Goal: Task Accomplishment & Management: Use online tool/utility

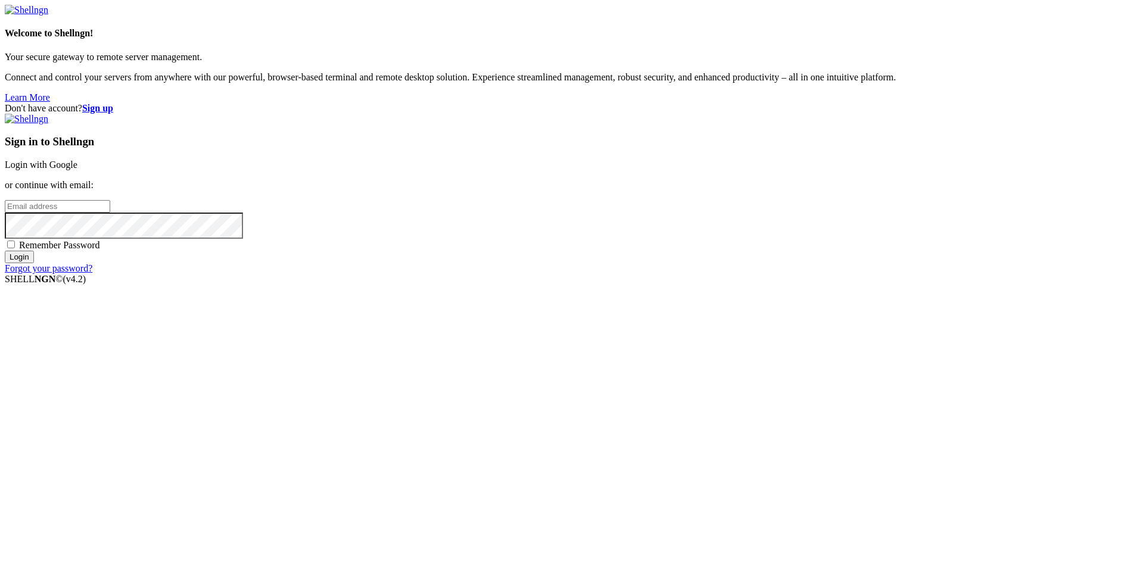
type input "root"
click at [34, 263] on input "Login" at bounding box center [19, 257] width 29 height 13
click at [77, 170] on link "Login with Google" at bounding box center [41, 165] width 73 height 10
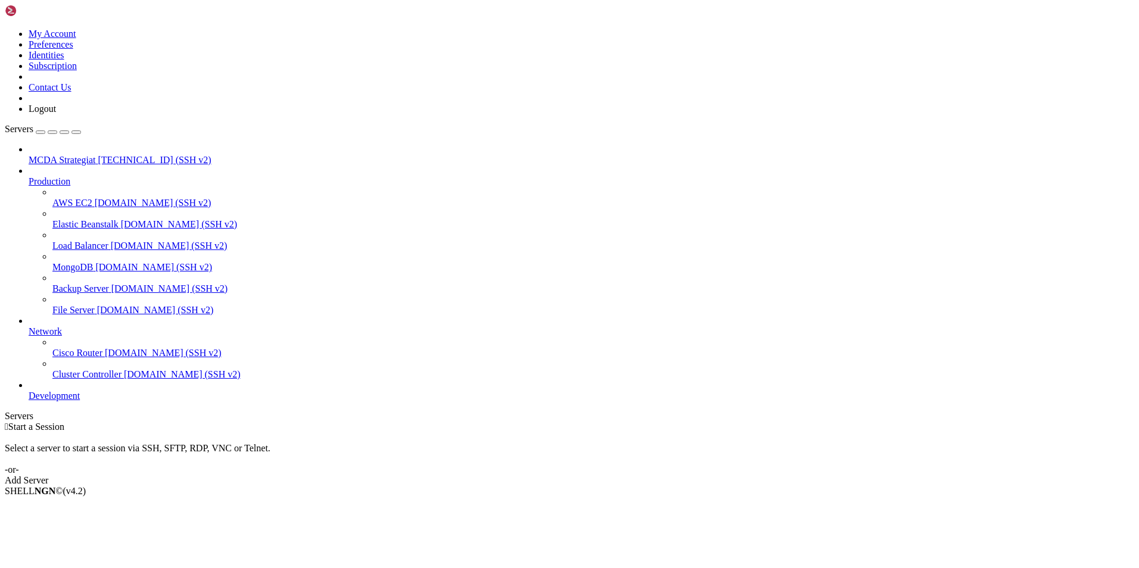
click at [647, 475] on div "Add Server" at bounding box center [569, 480] width 1129 height 11
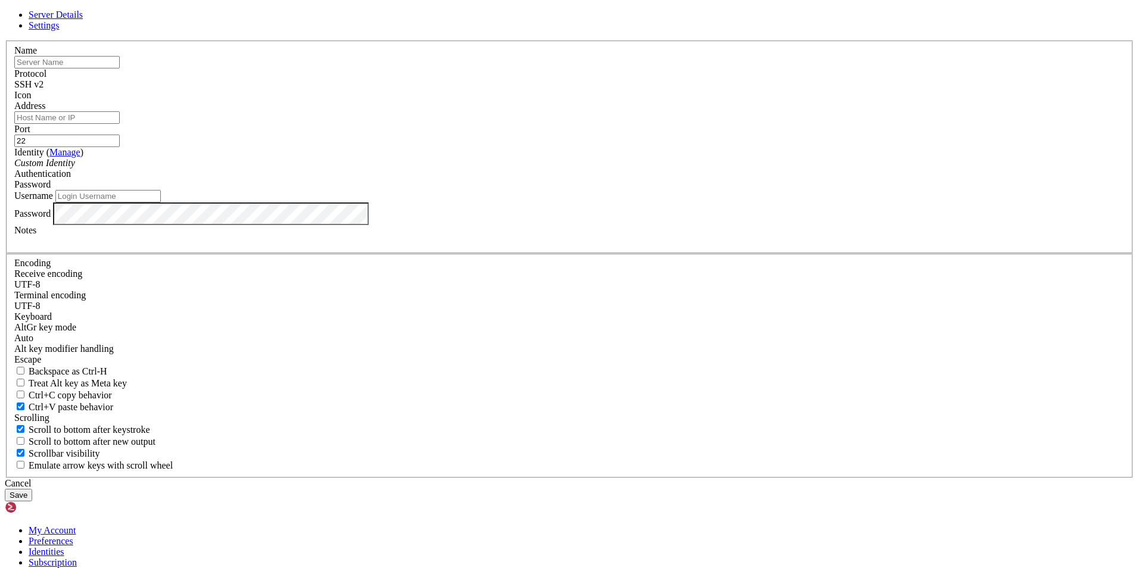
click at [5, 41] on icon at bounding box center [5, 41] width 0 height 0
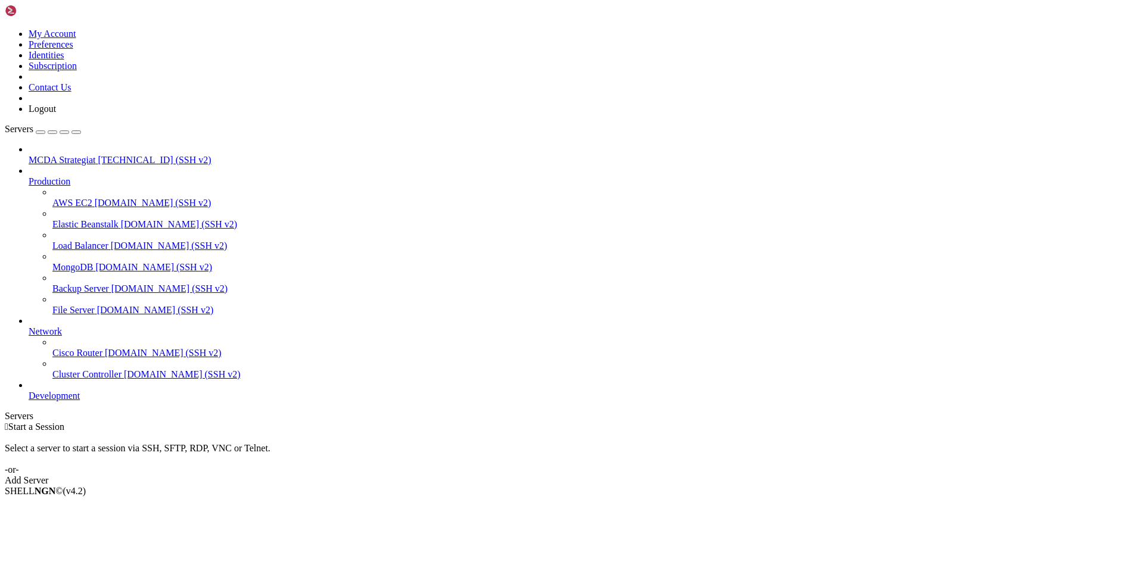
click at [98, 155] on span "[TECHNICAL_ID] (SSH v2)" at bounding box center [154, 160] width 113 height 10
click at [85, 155] on span "MCDA Strategiat" at bounding box center [62, 160] width 67 height 10
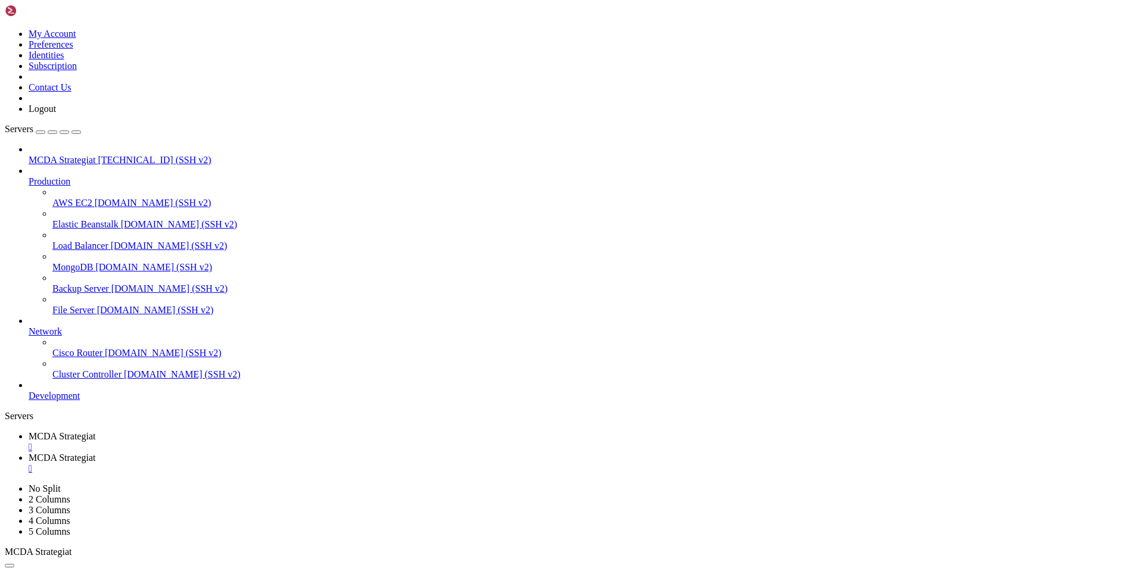
click at [95, 431] on span "MCDA Strategiat" at bounding box center [62, 436] width 67 height 10
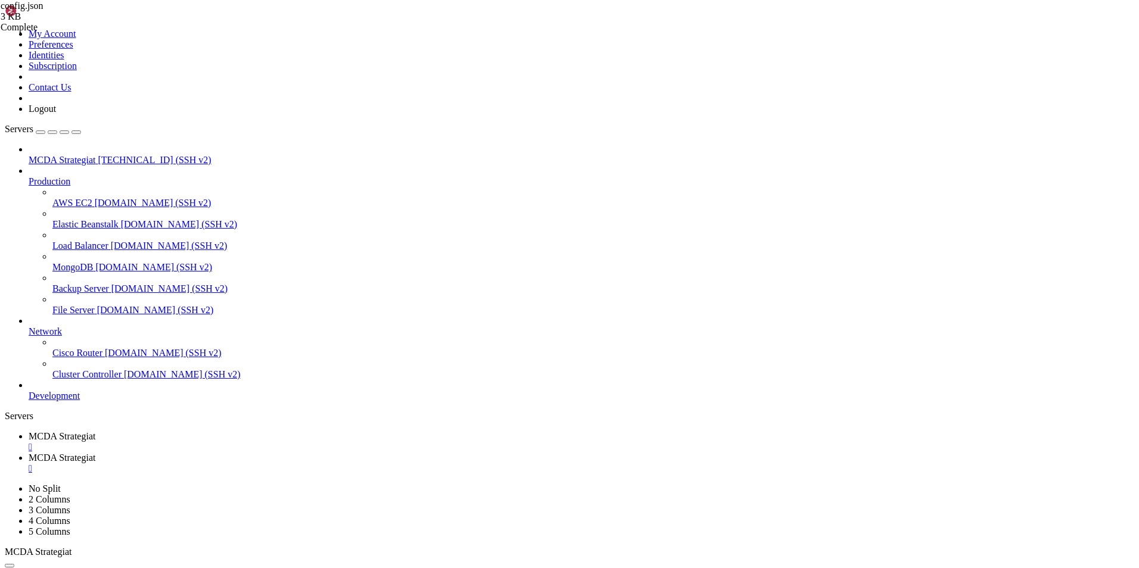
click at [95, 453] on span "MCDA Strategiat" at bounding box center [62, 458] width 67 height 10
type input "/root/ft_userdata"
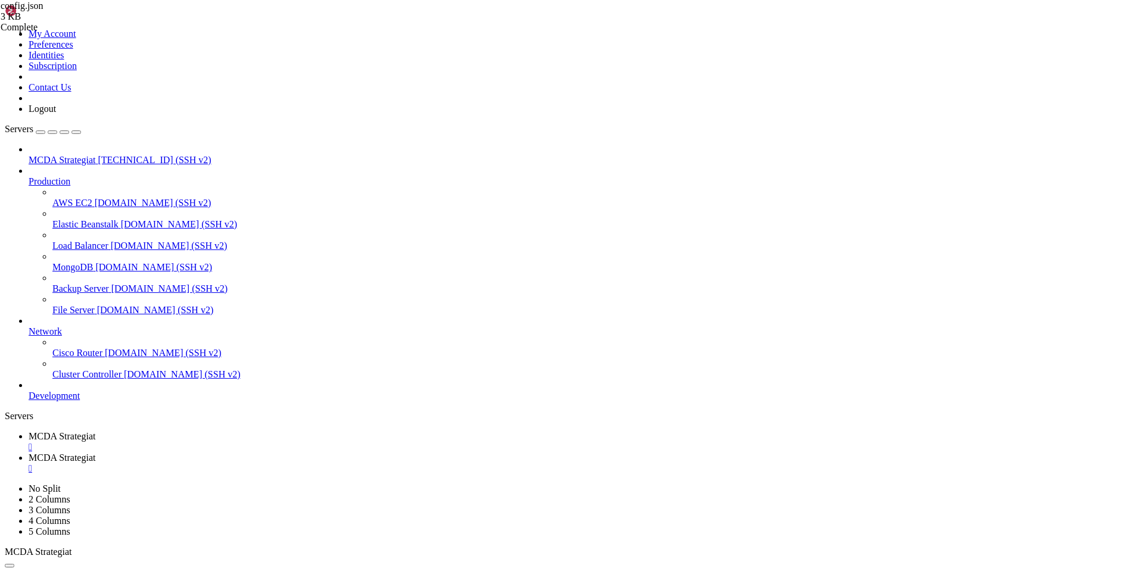
click at [350, 463] on div "" at bounding box center [581, 468] width 1105 height 11
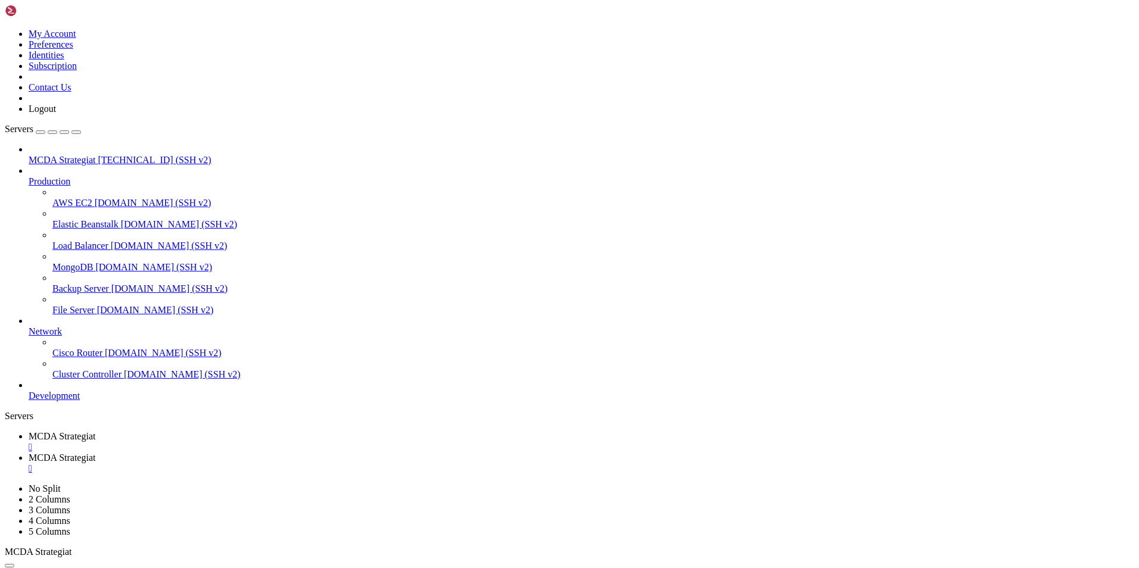
type input "/root/ft_userdata"
drag, startPoint x: 412, startPoint y: 317, endPoint x: 162, endPoint y: 54, distance: 362.3
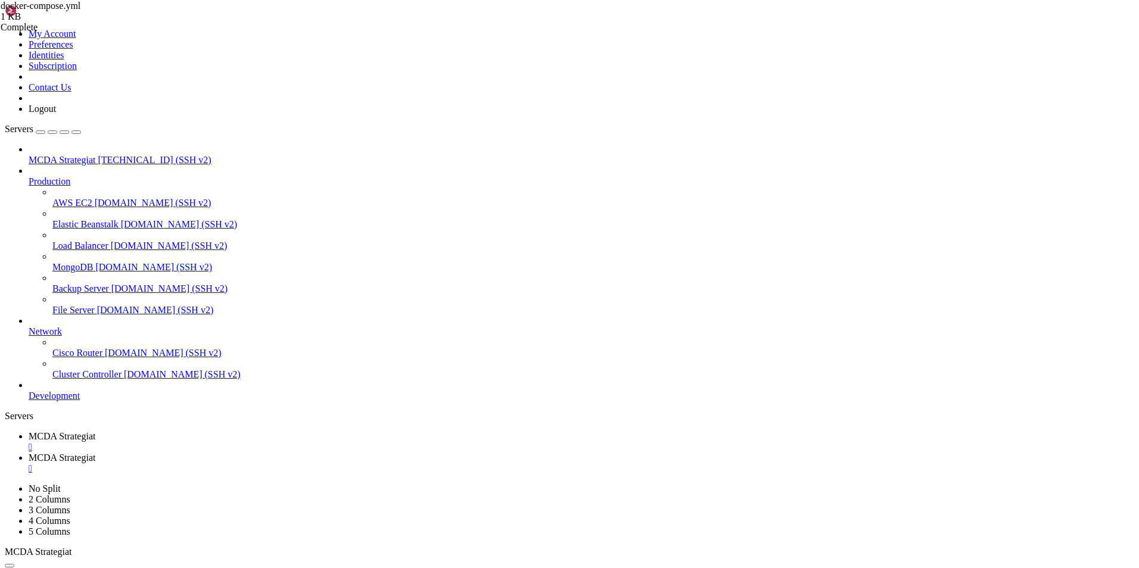
drag, startPoint x: 322, startPoint y: 79, endPoint x: 191, endPoint y: 80, distance: 130.4
paste textarea "_freqai"
type textarea "image: freqtradeorg/freqtrade:stable_freqai"
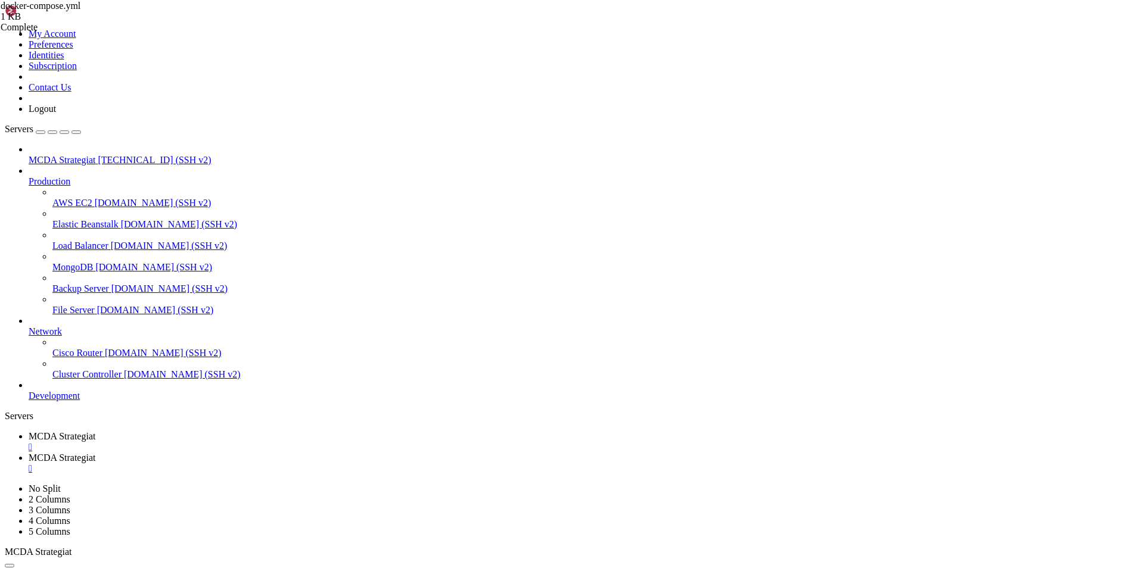
click at [95, 431] on span "MCDA Strategiat" at bounding box center [62, 436] width 67 height 10
click at [95, 453] on span "MCDA Strategiat" at bounding box center [62, 458] width 67 height 10
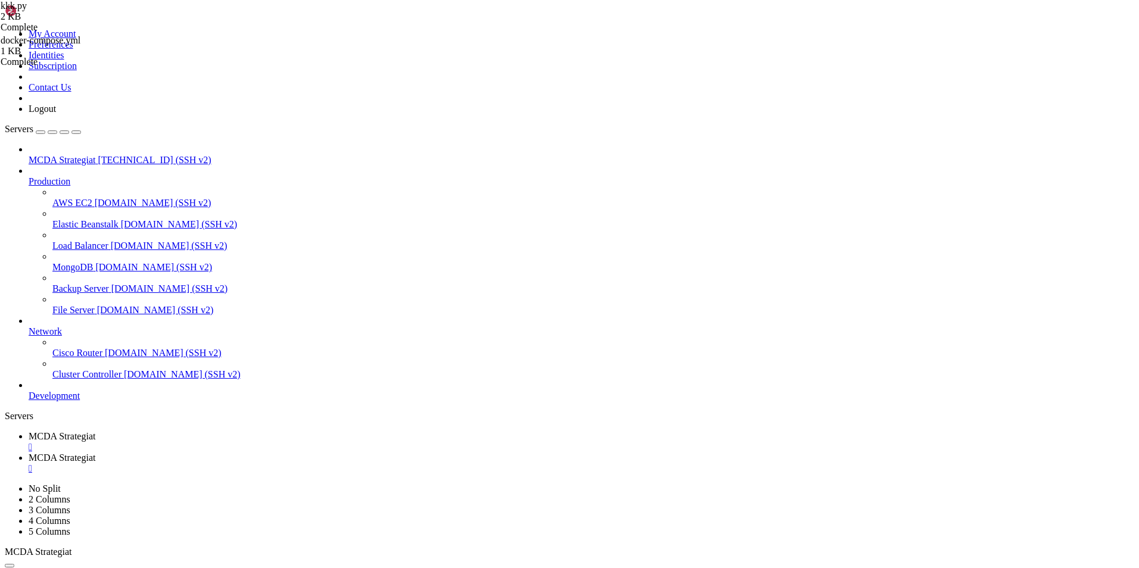
click at [95, 431] on span "MCDA Strategiat" at bounding box center [62, 436] width 67 height 10
click at [95, 453] on span "MCDA Strategiat" at bounding box center [62, 458] width 67 height 10
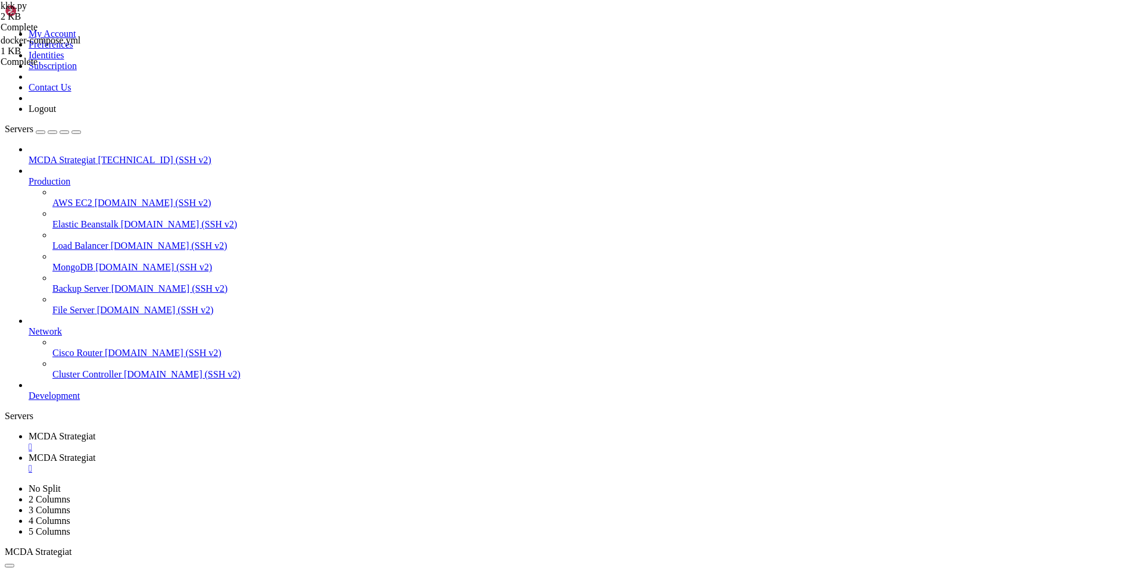
type input "/root/ft_userdata/user_data"
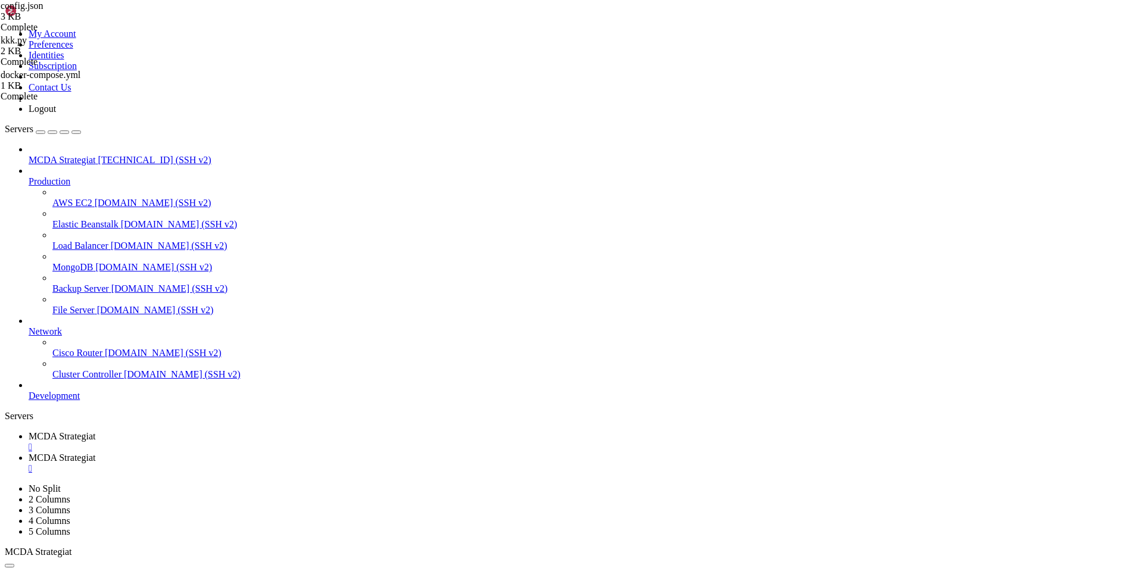
type textarea ""include_timeframes": ["1h", "4h"],"
click at [199, 431] on link "MCDA Strategiat " at bounding box center [581, 441] width 1105 height 21
click at [95, 453] on span "MCDA Strategiat" at bounding box center [62, 458] width 67 height 10
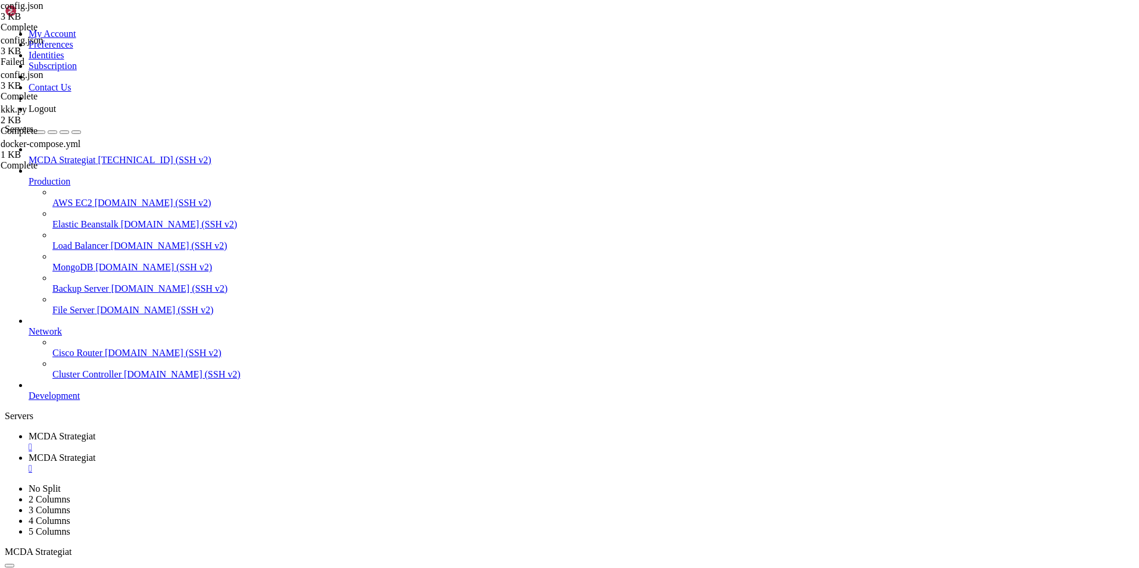
type textarea ""include_corr_pairlist": ["BTC/EUR", "ETH/EUR"],"
paste textarea ""indicator_periods_candles": [14, 28, 56],"
type textarea ""indicator_periods_candles": [14, 28, 56],"
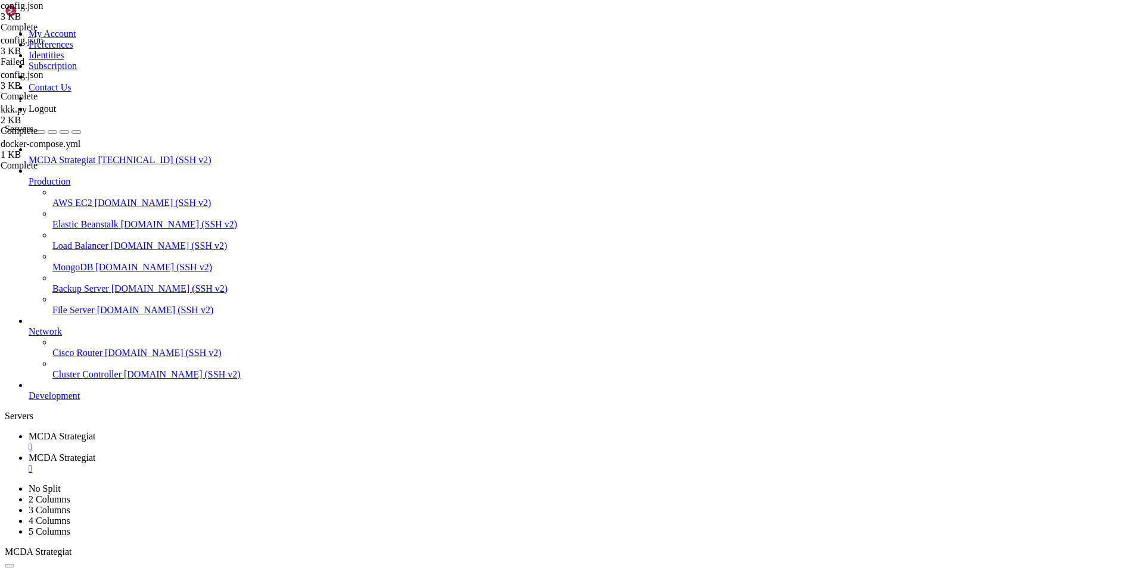
click at [95, 431] on span "MCDA Strategiat" at bounding box center [62, 436] width 67 height 10
click at [295, 453] on link "MCDA Strategiat " at bounding box center [581, 463] width 1105 height 21
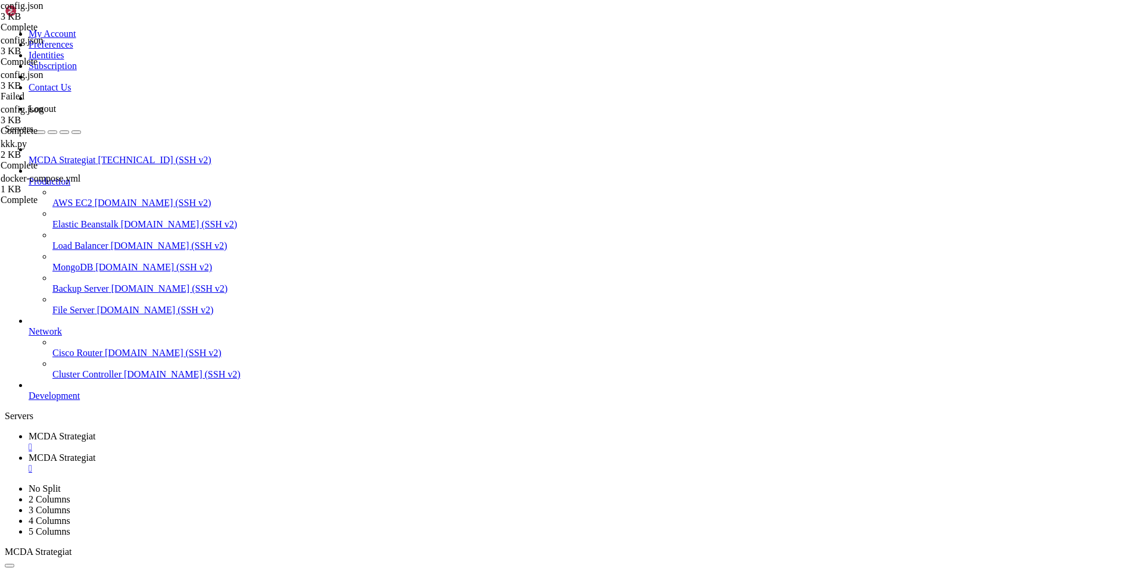
scroll to position [324, 0]
type textarea ""window_size": 50,"
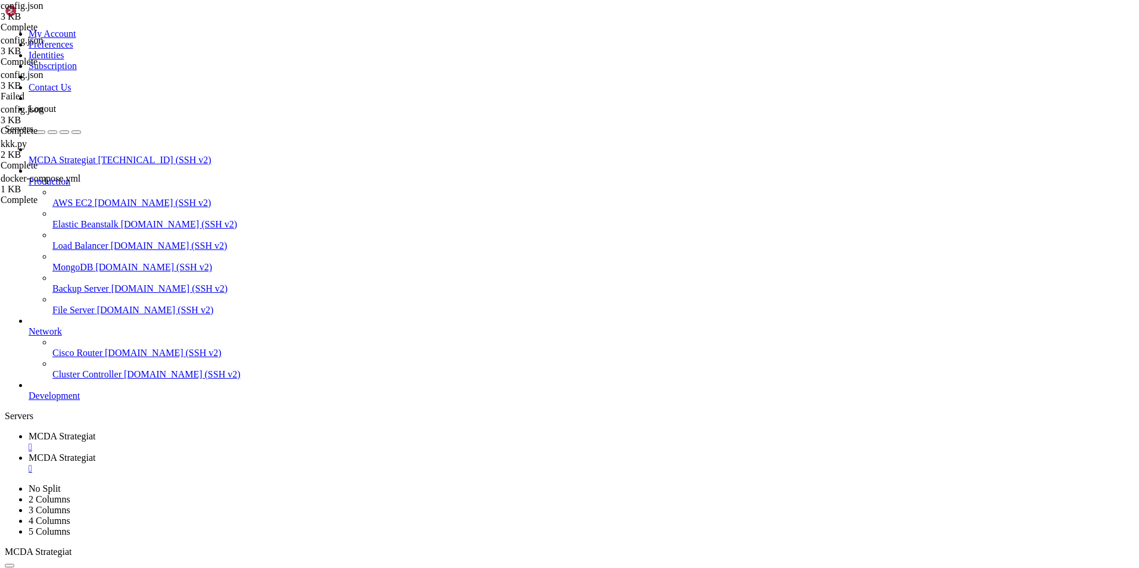
paste textarea "}"
type textarea "."
type textarea "}"
type textarea ""freqai": {"
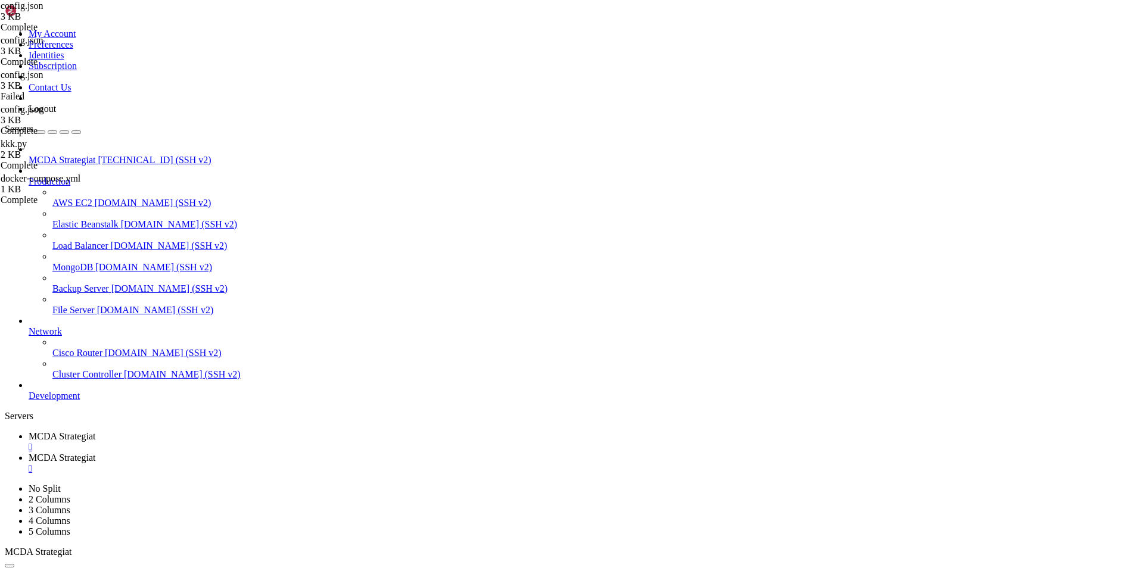
type textarea """
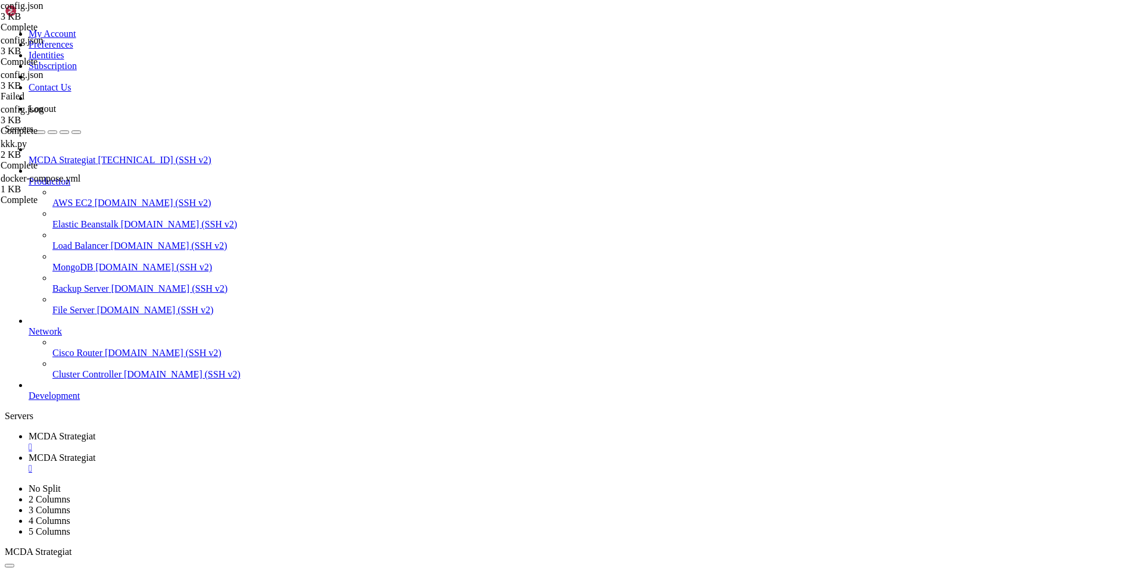
type textarea ""window_size": 50,"
type textarea ""freqaimodel": "XGBoostRegressor","
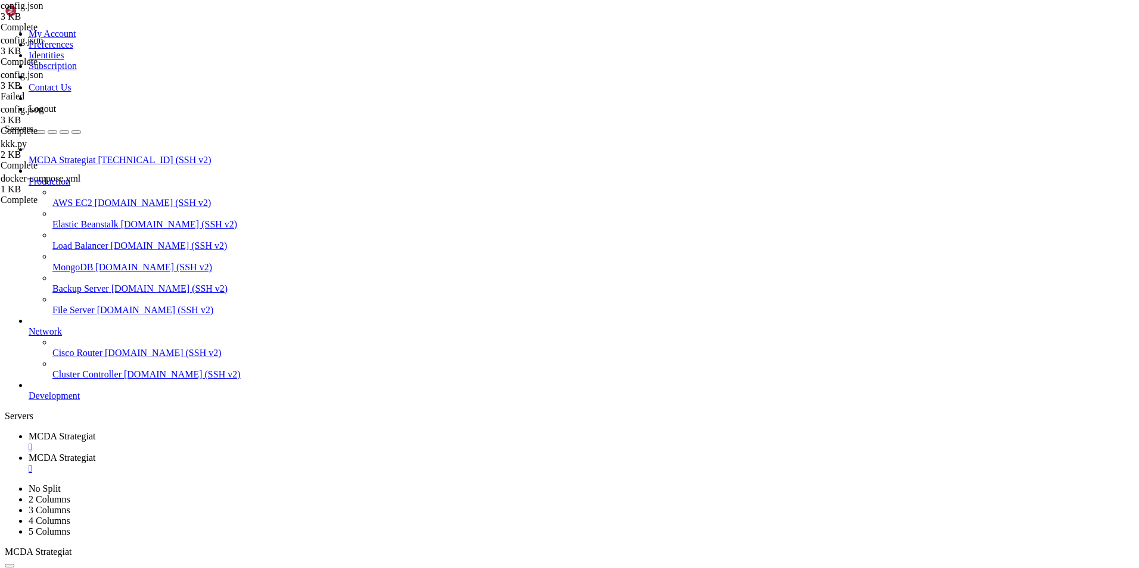
type textarea ""freqai": {"
click at [213, 431] on link "MCDA Strategiat " at bounding box center [581, 441] width 1105 height 21
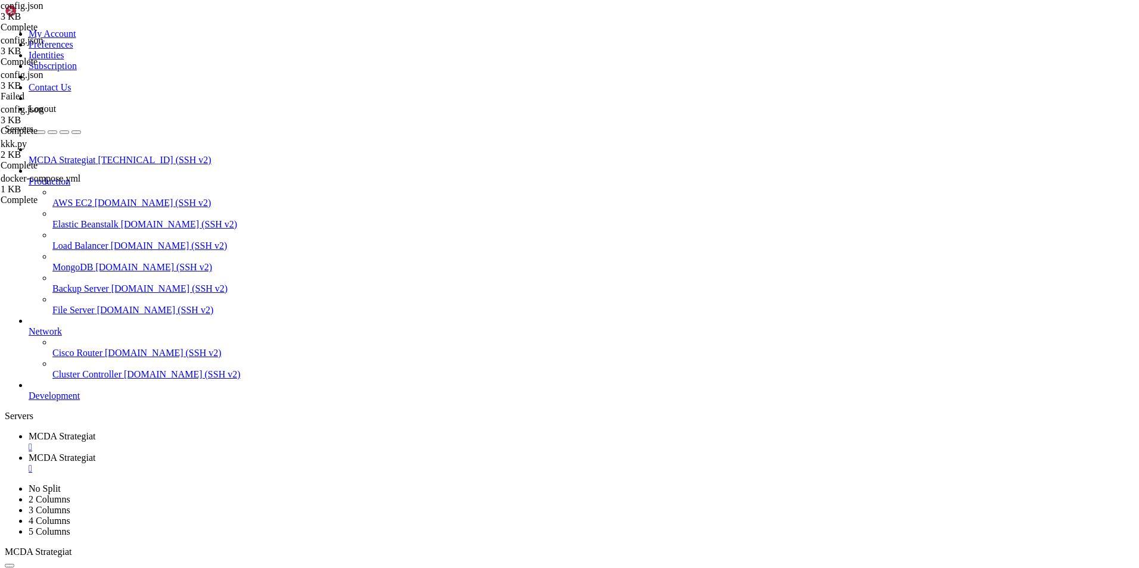
scroll to position [911, 0]
click at [95, 453] on span "MCDA Strategiat" at bounding box center [62, 458] width 67 height 10
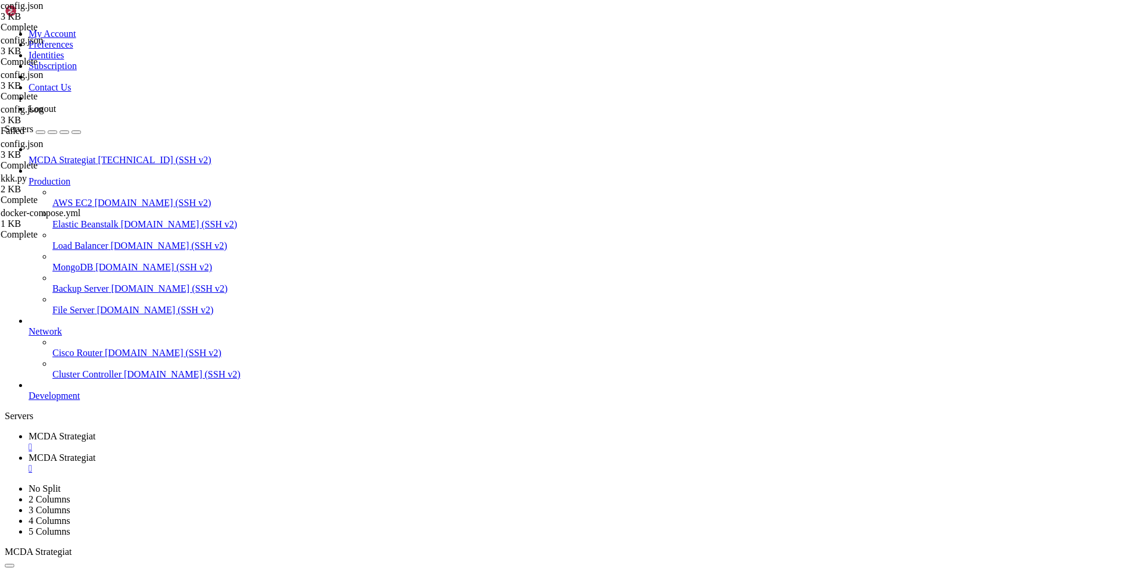
type textarea ""training_parameters": {"
type textarea ""include_shifted_candles": 0,"
click at [95, 431] on span "MCDA Strategiat" at bounding box center [62, 436] width 67 height 10
click at [95, 453] on span "MCDA Strategiat" at bounding box center [62, 458] width 67 height 10
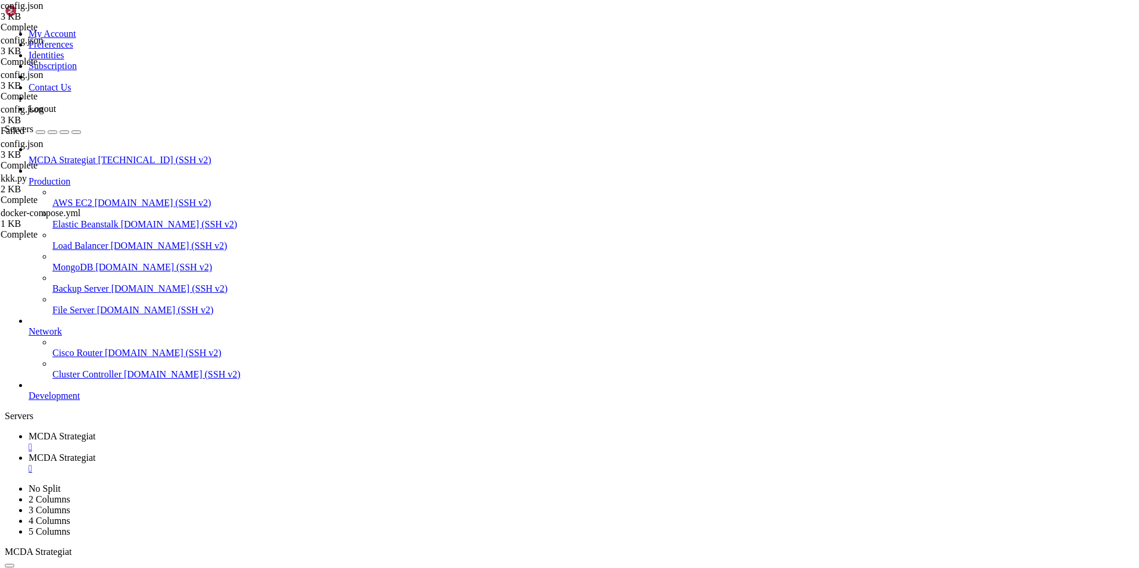
click at [95, 431] on span "MCDA Strategiat" at bounding box center [62, 436] width 67 height 10
click at [95, 453] on span "MCDA Strategiat" at bounding box center [62, 458] width 67 height 10
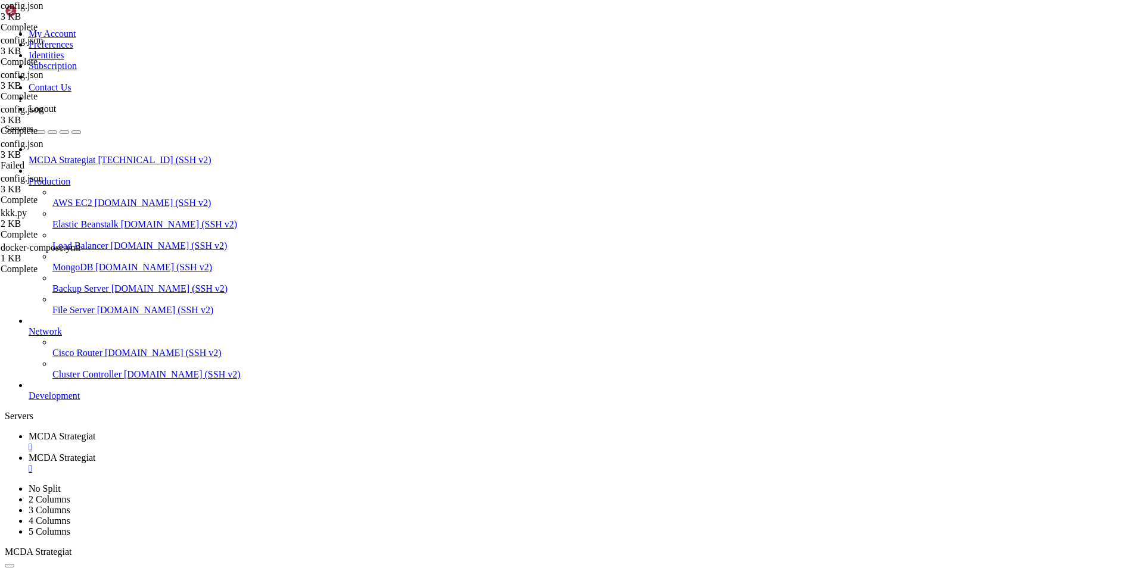
click at [95, 431] on span "MCDA Strategiat" at bounding box center [62, 436] width 67 height 10
drag, startPoint x: 428, startPoint y: 1129, endPoint x: 12, endPoint y: 982, distance: 441.0
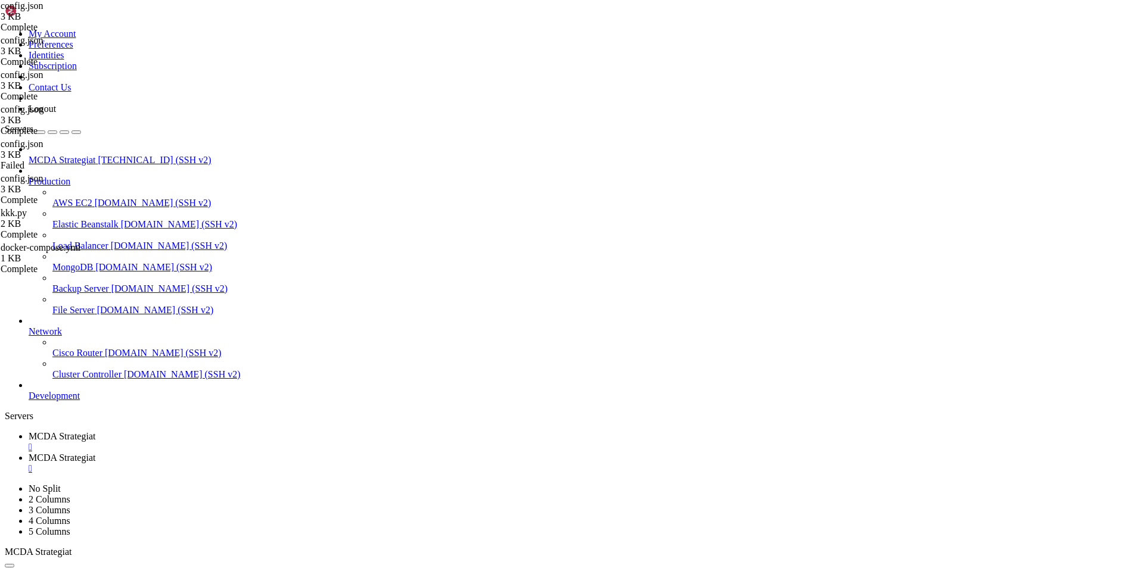
scroll to position [2157, 0]
drag, startPoint x: 166, startPoint y: 926, endPoint x: 77, endPoint y: 930, distance: 88.8
drag, startPoint x: 73, startPoint y: 925, endPoint x: 164, endPoint y: 927, distance: 90.6
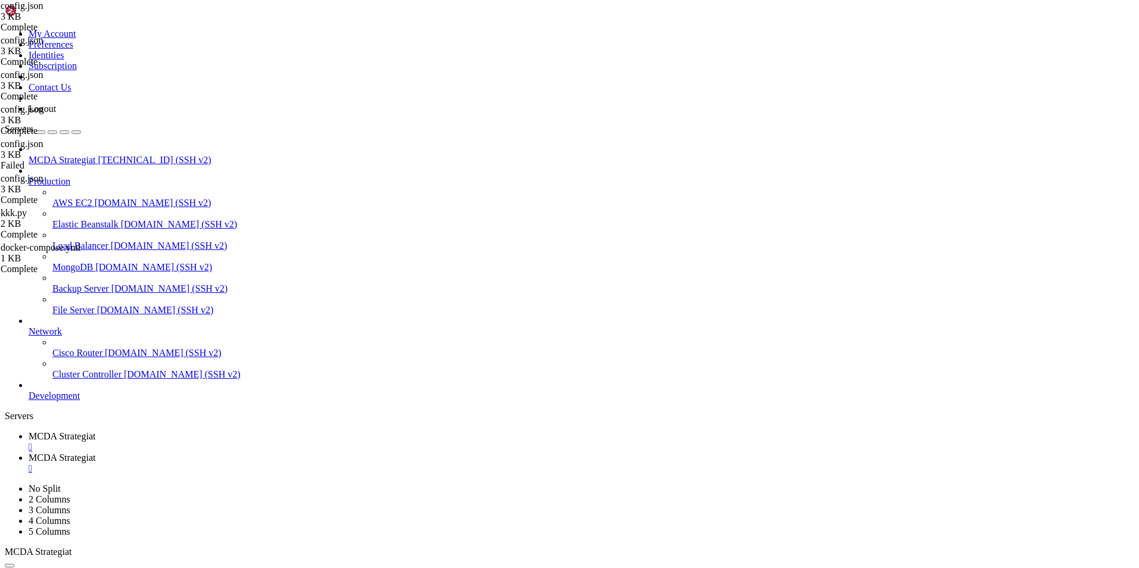
drag, startPoint x: 692, startPoint y: 1117, endPoint x: 11, endPoint y: 846, distance: 733.0
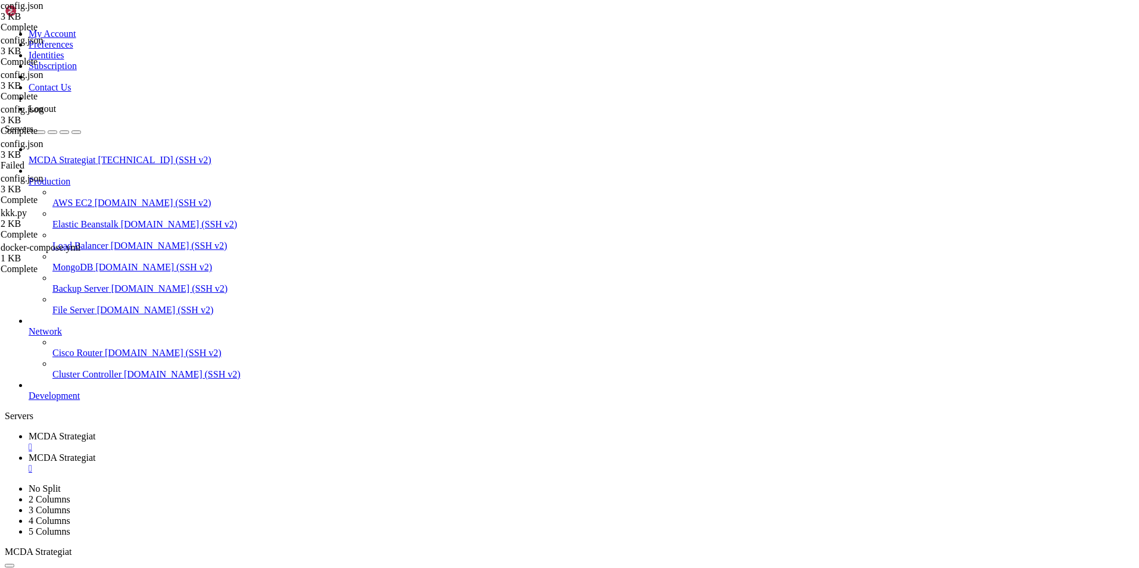
copy div "root@ubuntu-4gb-hel1-1:~/ft_userdata# docker compose run --rm freqtrade backtes…"
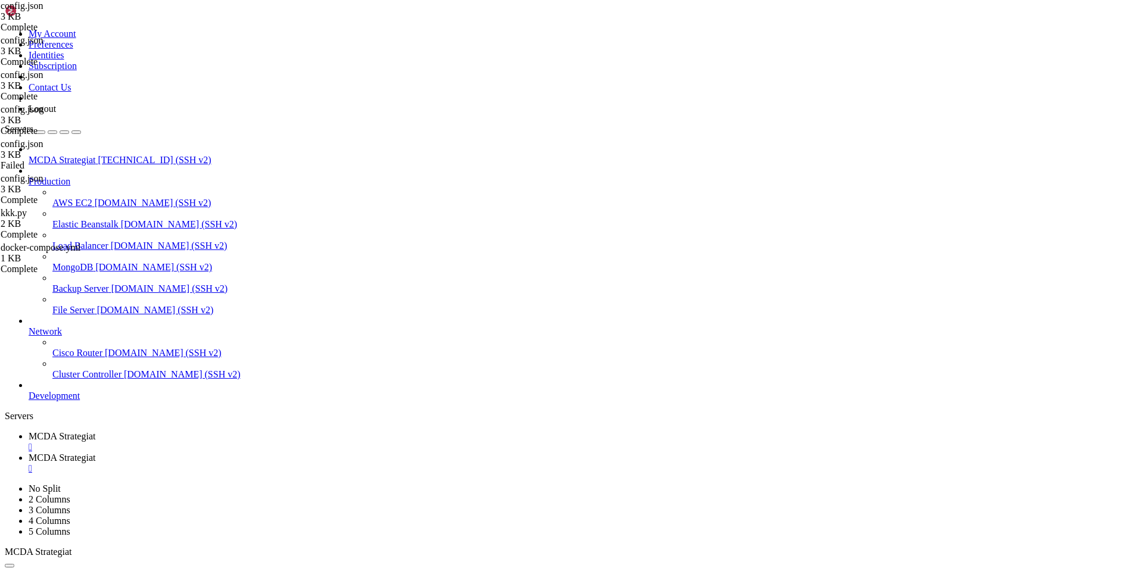
drag, startPoint x: 215, startPoint y: 1145, endPoint x: 27, endPoint y: 708, distance: 475.8
copy div "-09-30 18:13:24,554 - freqtrade.strategy.hyper - INFO - No params for sell foun…"
click at [95, 453] on span "MCDA Strategiat" at bounding box center [62, 458] width 67 height 10
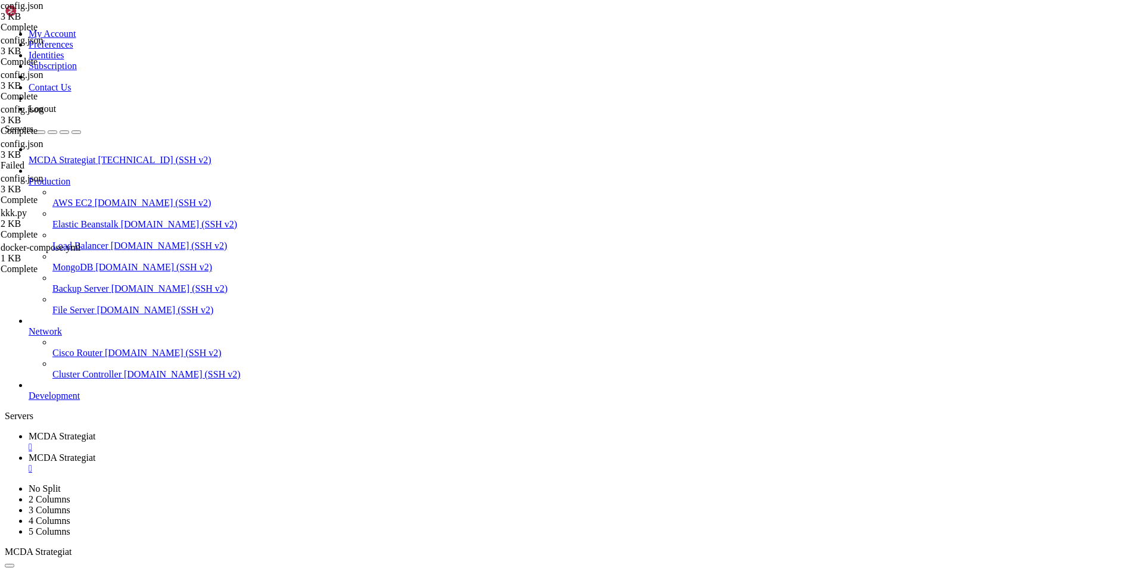
type input "/root/ft_userdata/user_data/strategies"
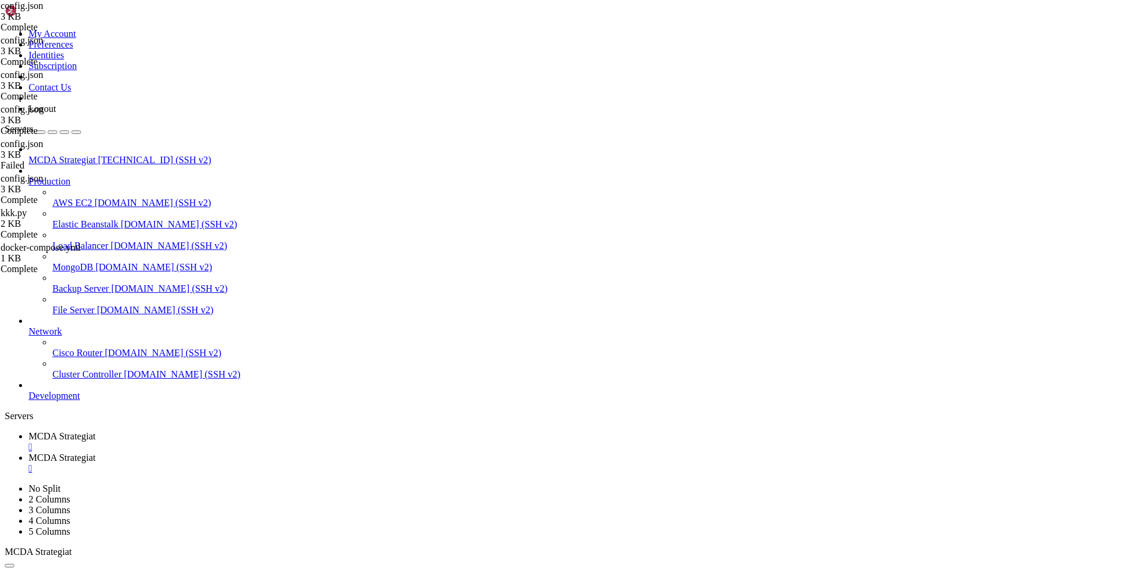
type textarea """""
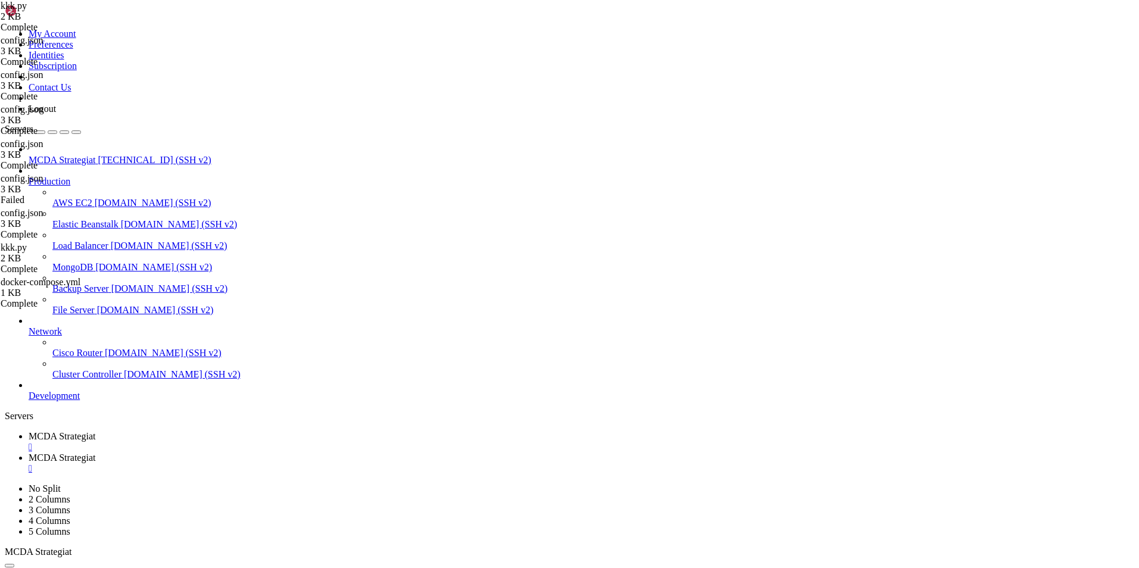
paste textarea
click at [95, 431] on span "MCDA Strategiat" at bounding box center [62, 436] width 67 height 10
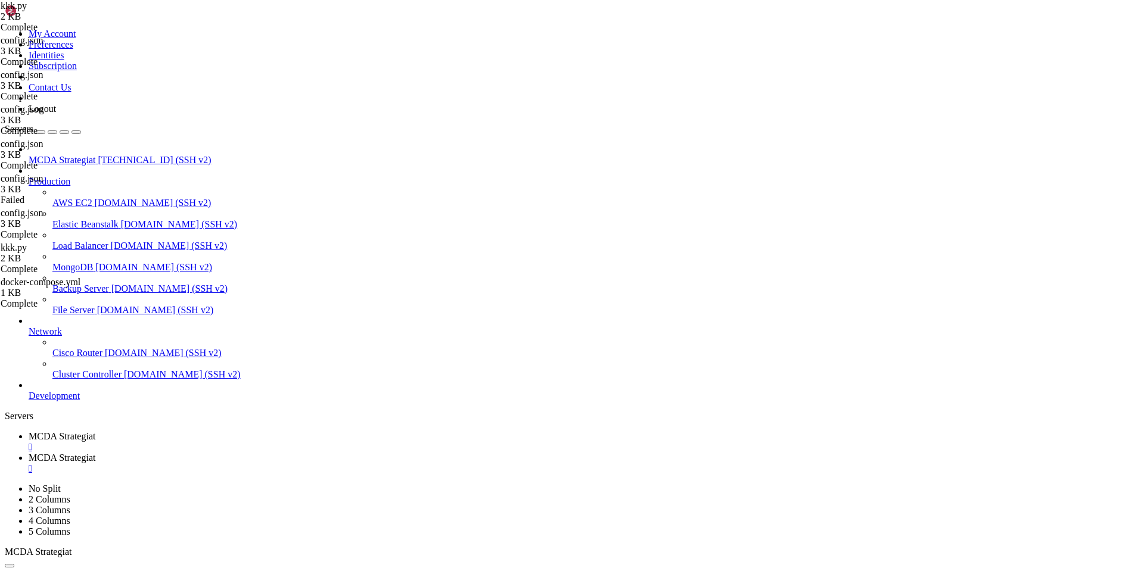
click at [312, 453] on link "MCDA Strategiat " at bounding box center [581, 463] width 1105 height 21
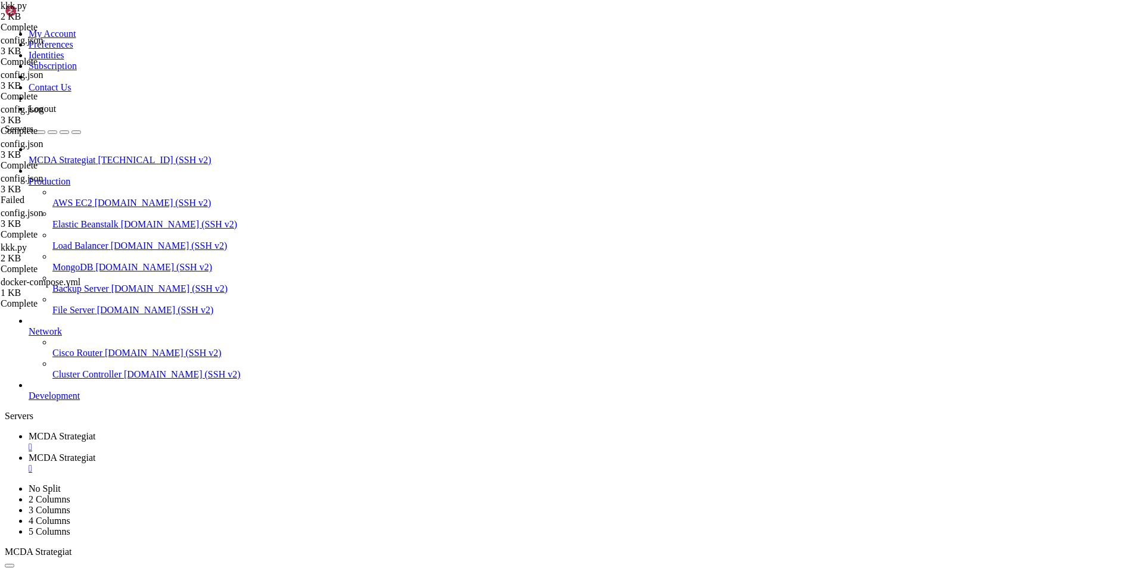
drag, startPoint x: 271, startPoint y: 526, endPoint x: 167, endPoint y: 49, distance: 487.6
click at [95, 431] on span "MCDA Strategiat" at bounding box center [62, 436] width 67 height 10
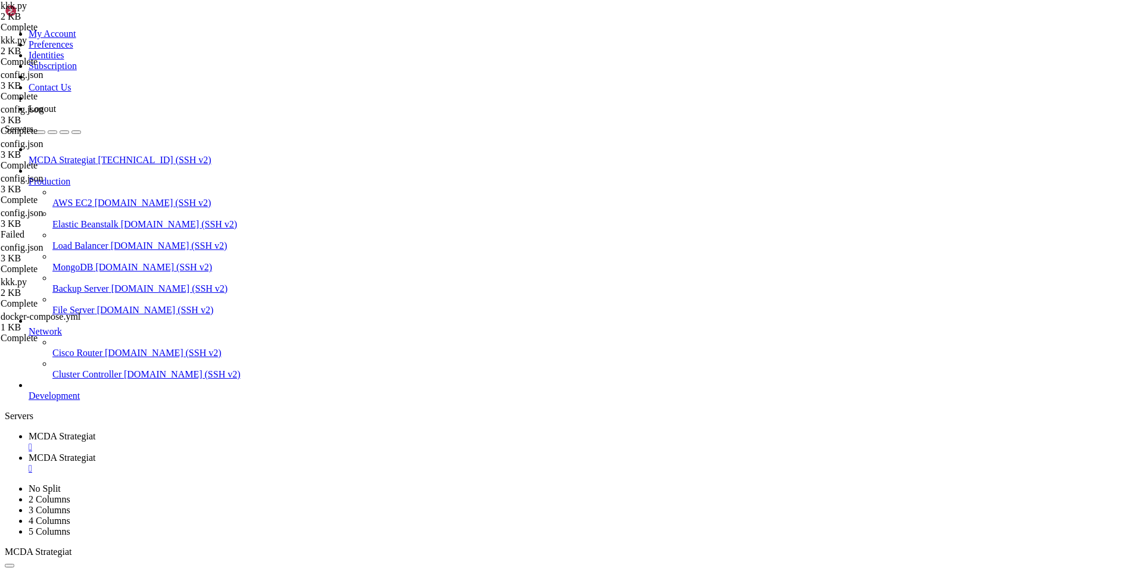
drag, startPoint x: 201, startPoint y: 1131, endPoint x: 27, endPoint y: 704, distance: 460.9
copy div "-09-30 18:20:15,999 - freqtrade.optimize.backtesting - INFO - Backtesting with …"
click at [95, 453] on span "MCDA Strategiat" at bounding box center [62, 458] width 67 height 10
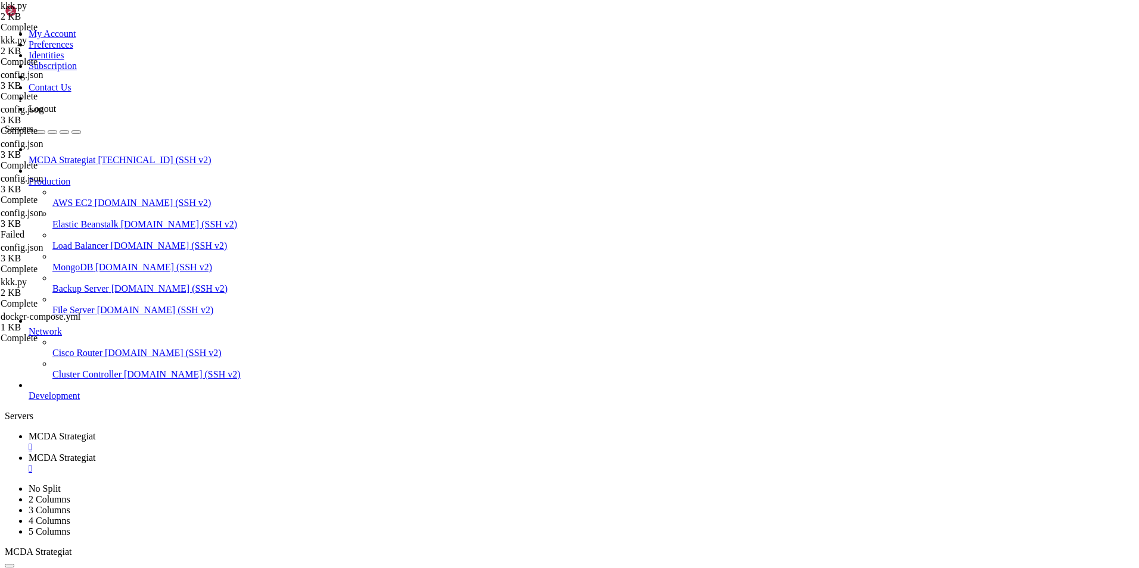
drag, startPoint x: 308, startPoint y: 525, endPoint x: 207, endPoint y: -29, distance: 563.6
type textarea "# --- Do not remove these libs --- from freqtrade.strategy.interface import ISt…"
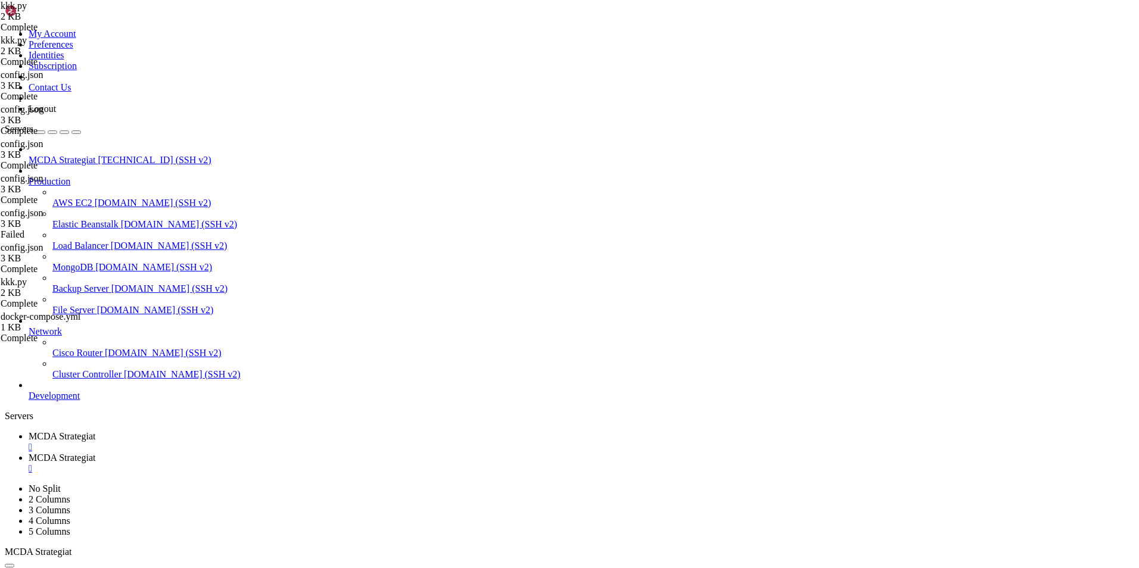
drag, startPoint x: 286, startPoint y: 524, endPoint x: 139, endPoint y: -44, distance: 586.2
type textarea "# --- Do not remove these libs --- from freqtrade.strategy.interface import ISt…"
paste textarea
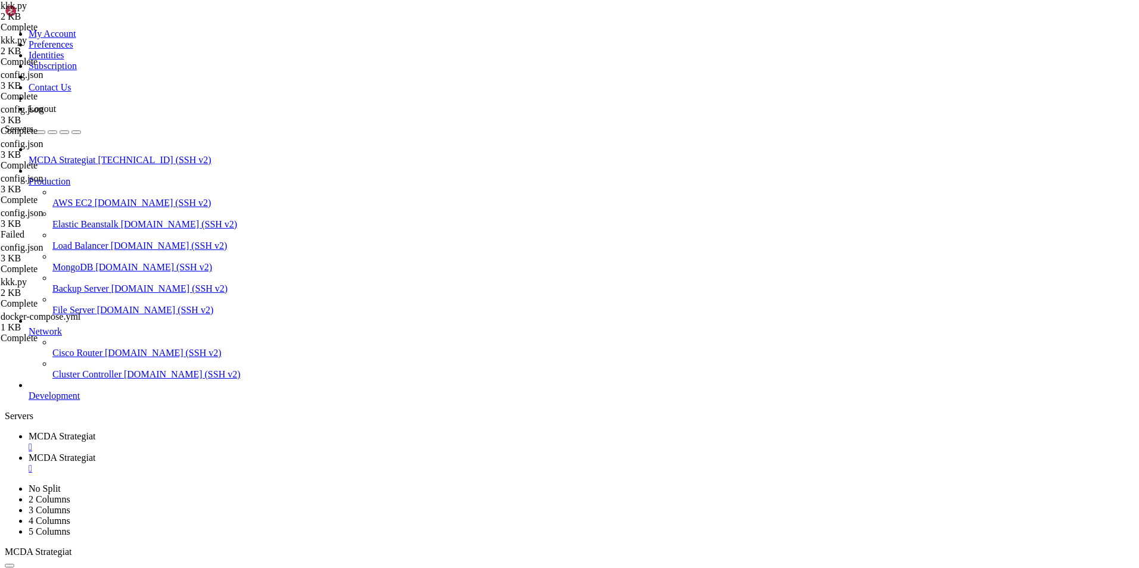
click at [197, 431] on link "MCDA Strategiat " at bounding box center [581, 441] width 1105 height 21
drag, startPoint x: 32, startPoint y: 723, endPoint x: 677, endPoint y: 1129, distance: 762.0
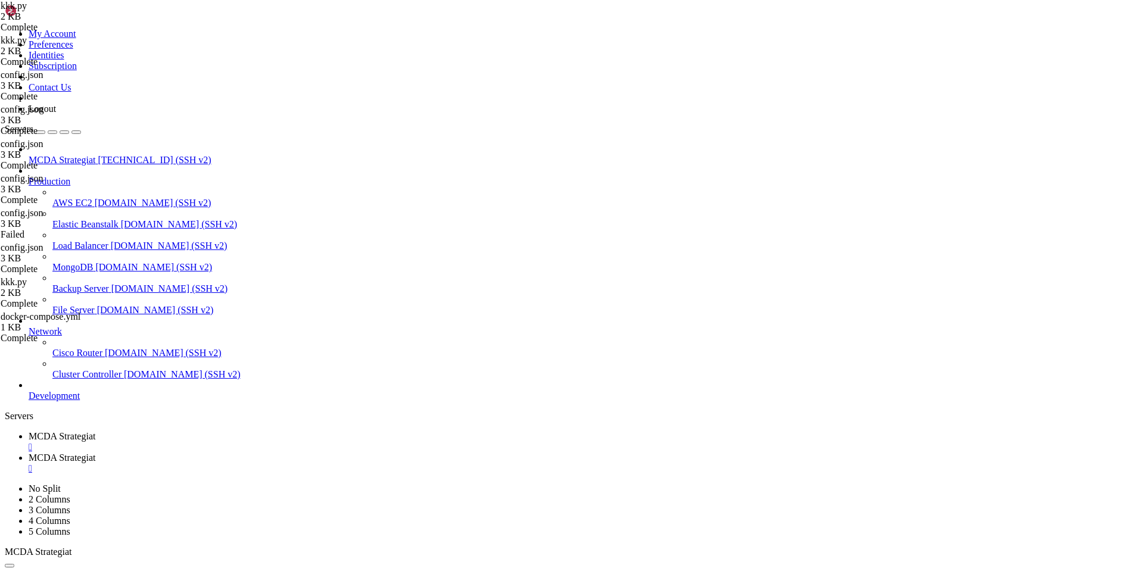
scroll to position [10936, 0]
drag, startPoint x: 647, startPoint y: 1120, endPoint x: 602, endPoint y: 966, distance: 160.0
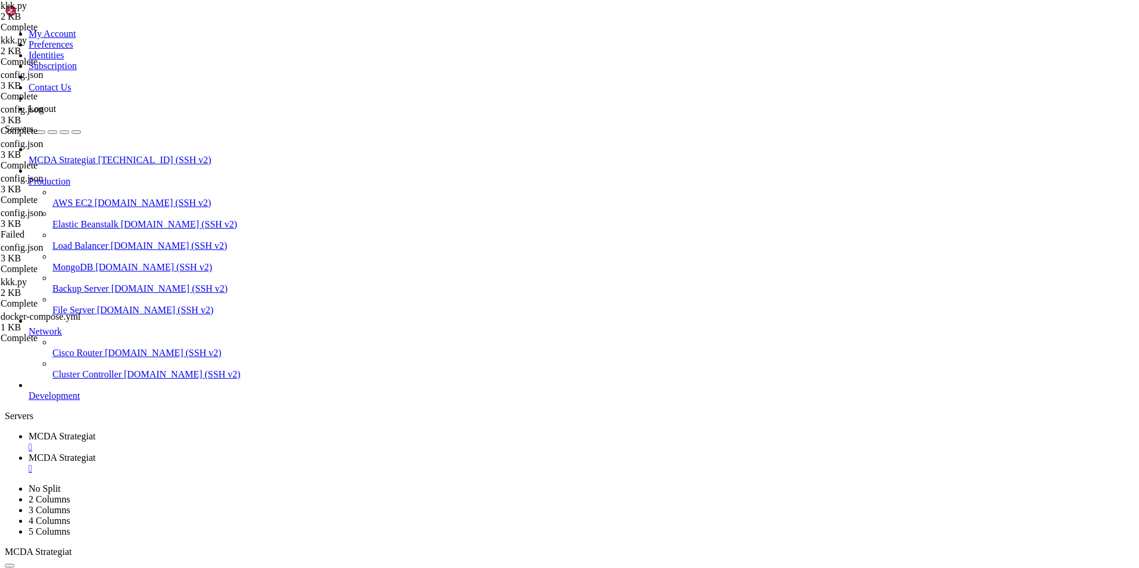
scroll to position [12819, 0]
drag, startPoint x: 12, startPoint y: 707, endPoint x: 689, endPoint y: 1129, distance: 797.8
copy div "BACKTESTING REPORT ┏━━━━━━━━━┳━━━━━━━━┳━━━━━━━━━━━━━━┳━━━━━━━━━━━━━━━━┳━━━━━━━━…"
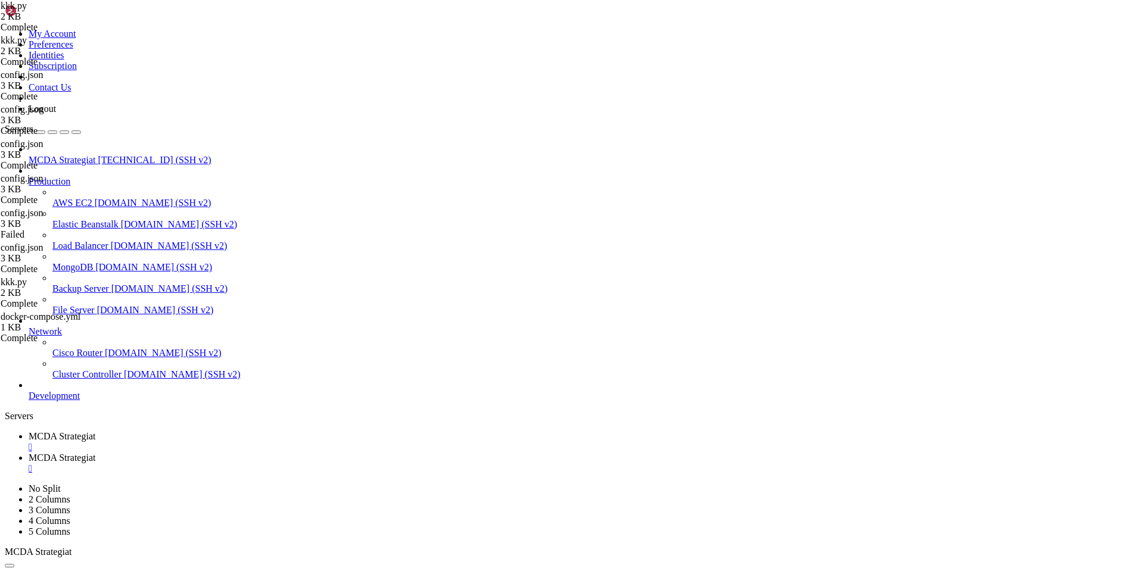
scroll to position [14379, 0]
click at [95, 453] on span "MCDA Strategiat" at bounding box center [62, 458] width 67 height 10
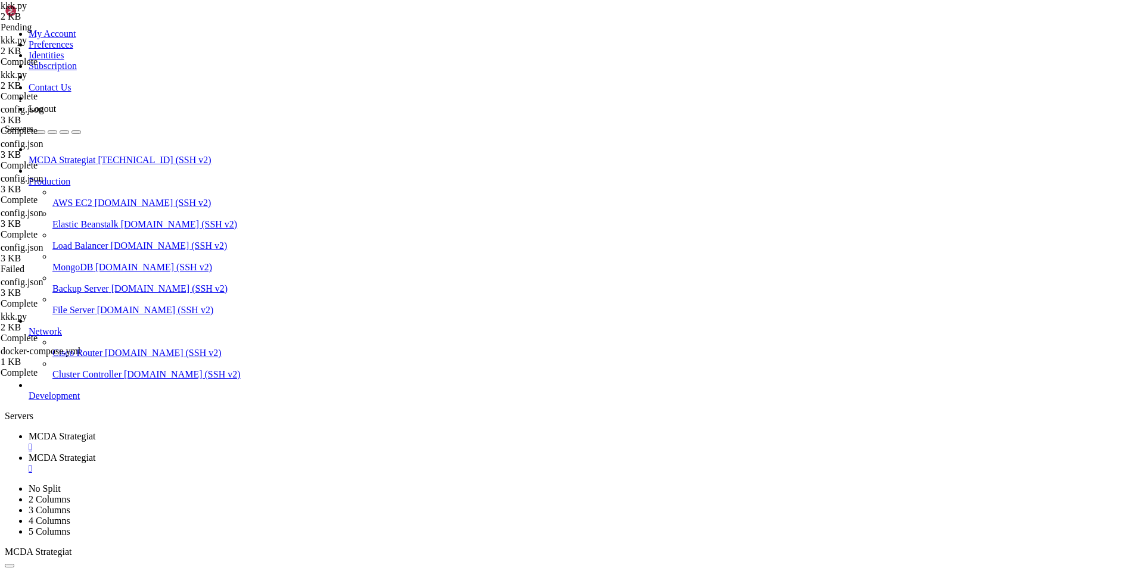
click at [95, 431] on span "MCDA Strategiat" at bounding box center [62, 436] width 67 height 10
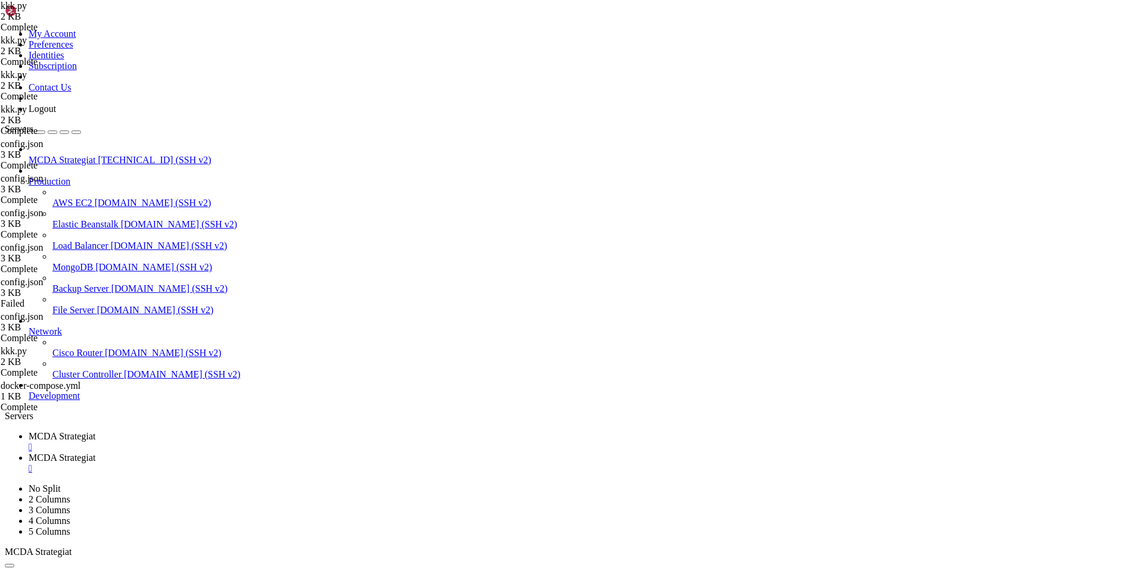
scroll to position [16662, 0]
drag, startPoint x: 770, startPoint y: 926, endPoint x: 298, endPoint y: 859, distance: 477.0
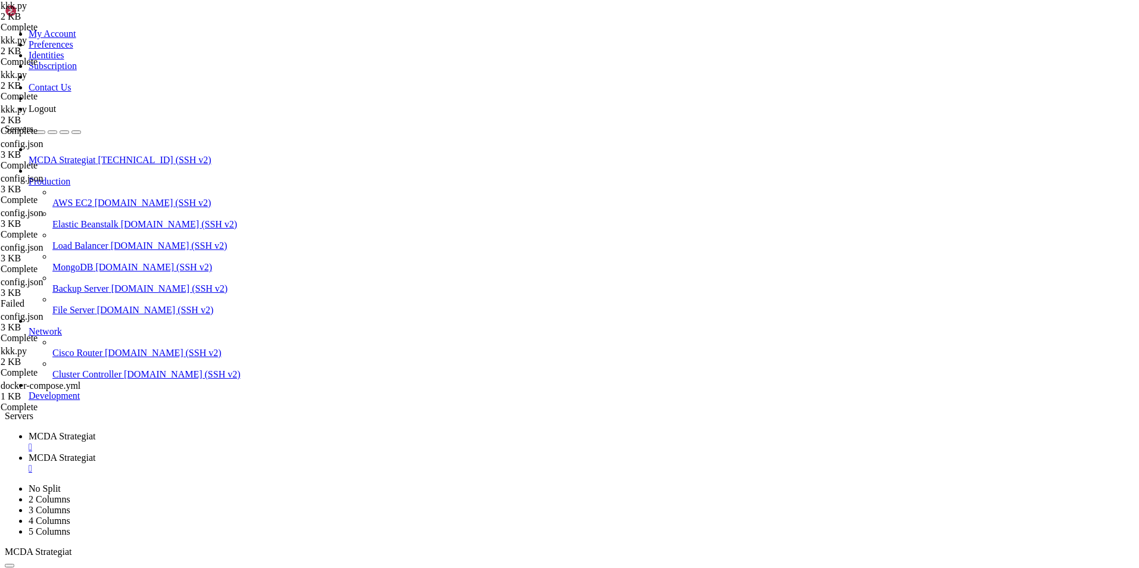
drag, startPoint x: 784, startPoint y: 978, endPoint x: 356, endPoint y: 784, distance: 470.0
drag, startPoint x: 372, startPoint y: 793, endPoint x: 796, endPoint y: 987, distance: 466.2
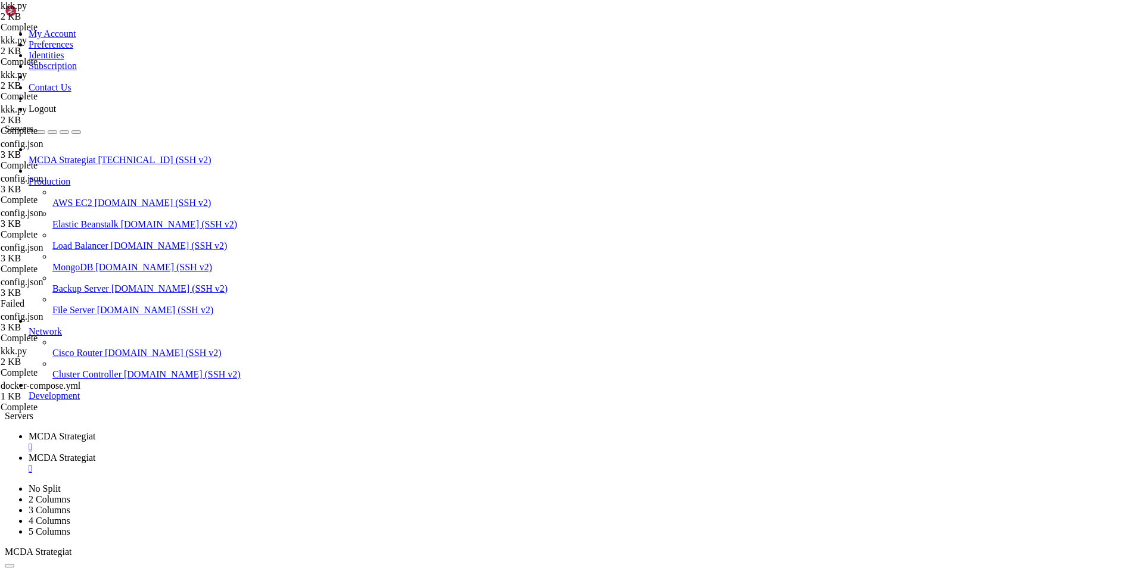
drag, startPoint x: 778, startPoint y: 976, endPoint x: 10, endPoint y: 807, distance: 786.8
copy div "root@ubuntu-4gb-hel1-1:~/ft_userdata# docker compose run --rm freqtrade backtes…"
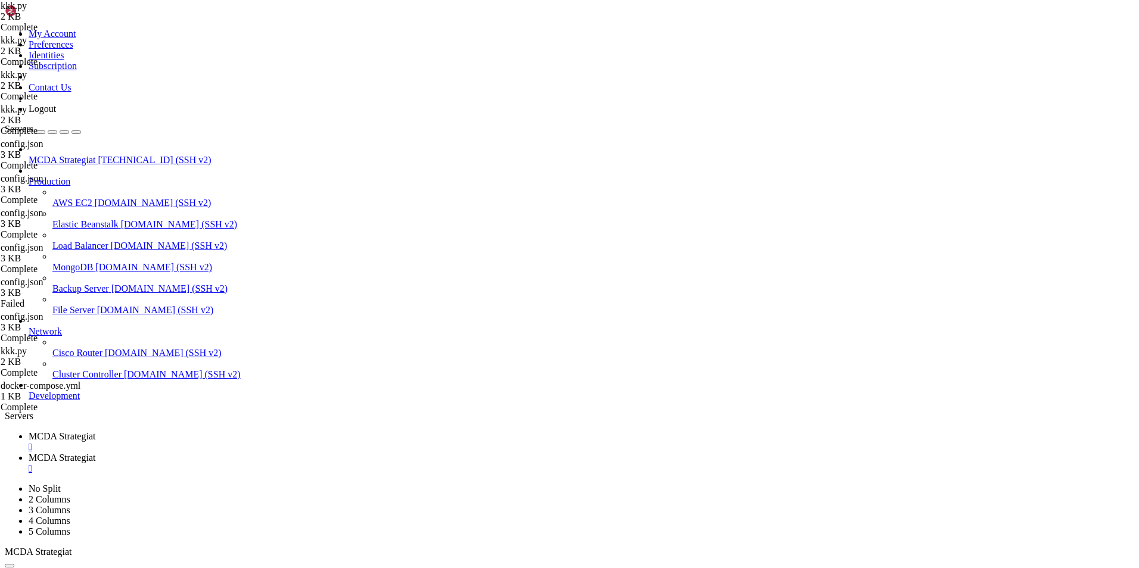
scroll to position [18429, 0]
click at [95, 453] on span "MCDA Strategiat" at bounding box center [62, 458] width 67 height 10
drag, startPoint x: 280, startPoint y: 540, endPoint x: 181, endPoint y: 57, distance: 493.7
type textarea "#"
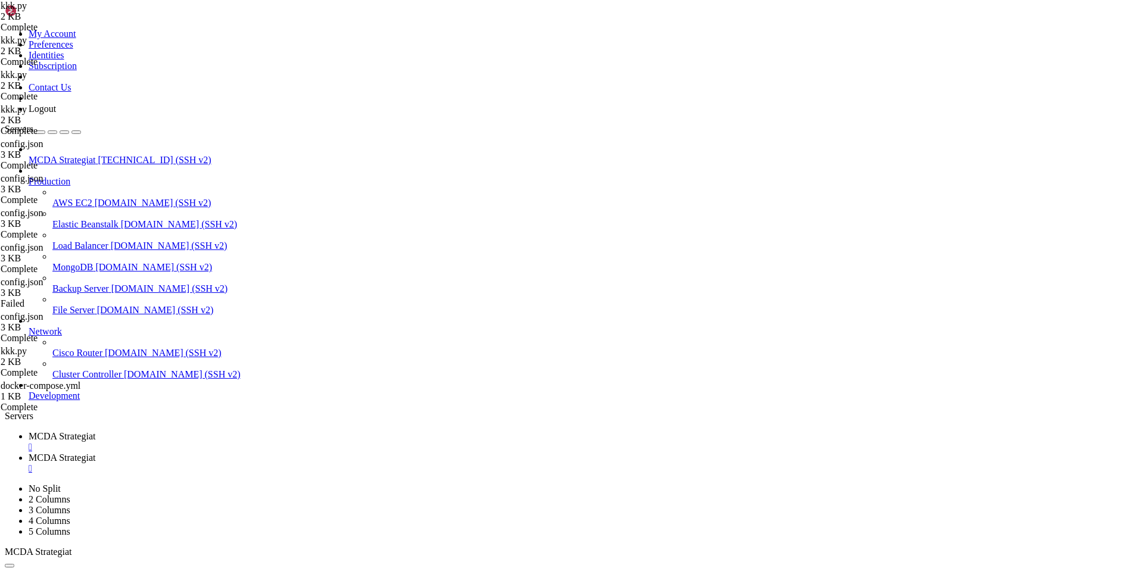
click at [95, 431] on span "MCDA Strategiat" at bounding box center [62, 436] width 67 height 10
drag, startPoint x: 705, startPoint y: 1128, endPoint x: 11, endPoint y: 723, distance: 804.3
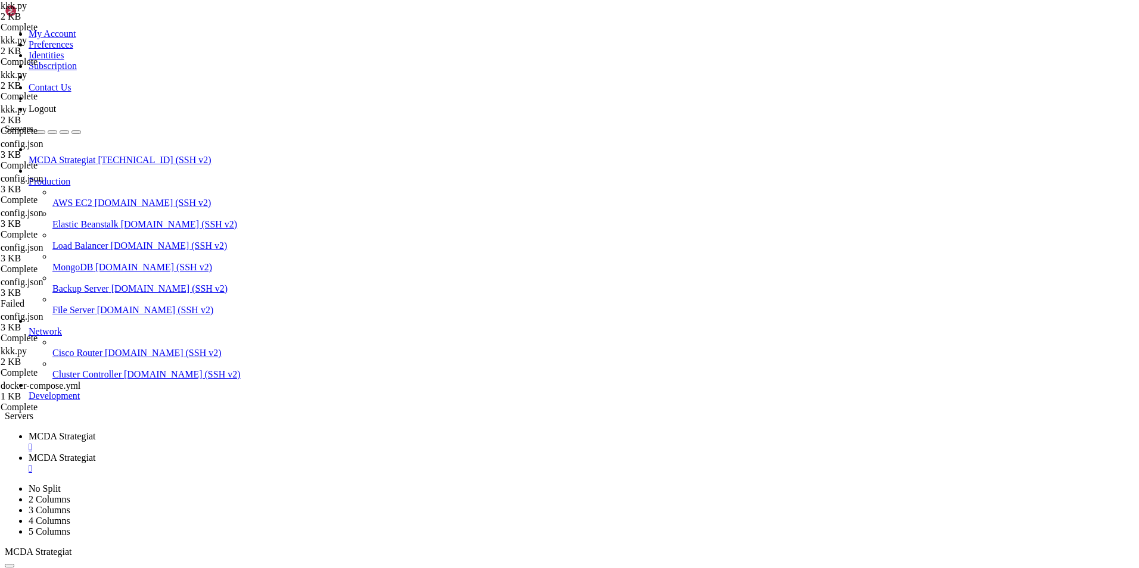
scroll to position [20302, 0]
click at [95, 453] on span "MCDA Strategiat" at bounding box center [62, 458] width 67 height 10
type input "/root/ft_userdata/user_data"
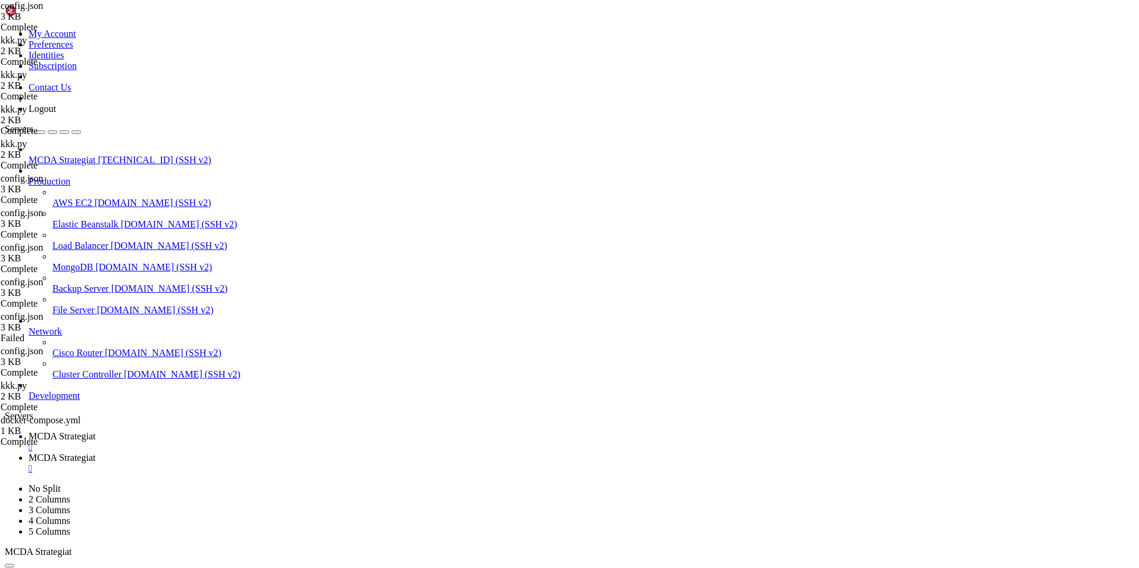
type textarea ""timeframe": "1h","
click at [95, 431] on span "MCDA Strategiat" at bounding box center [62, 436] width 67 height 10
click at [95, 453] on span "MCDA Strategiat" at bounding box center [62, 458] width 67 height 10
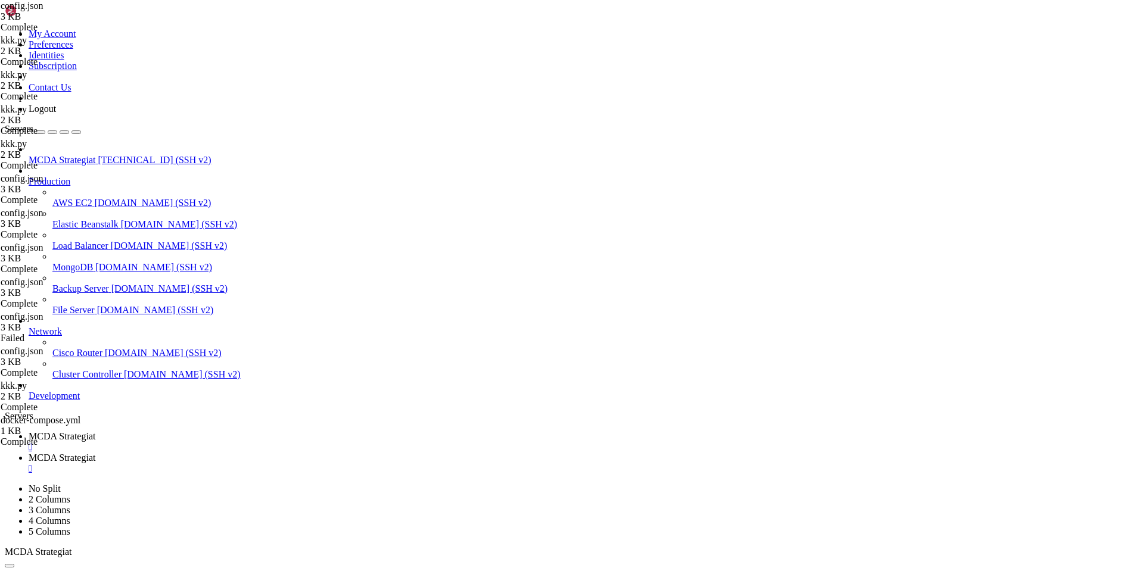
type input "/root/ft_userdata/user_data/strategies"
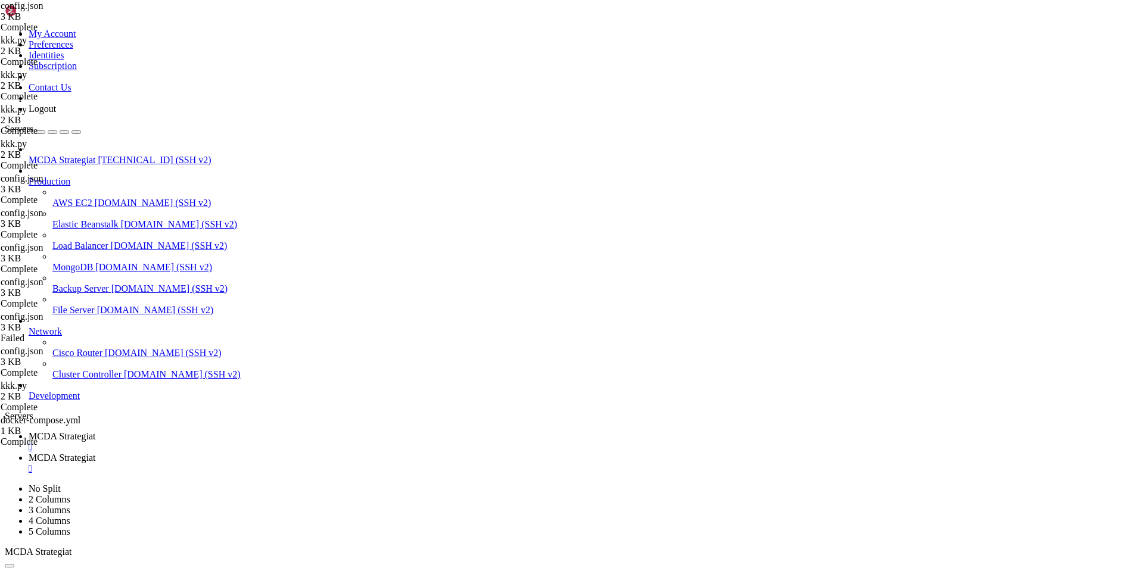
drag, startPoint x: 379, startPoint y: 530, endPoint x: 99, endPoint y: 57, distance: 549.6
type textarea "# --- Do not remove these libs --- from freqtrade.strategy.interface import ISt…"
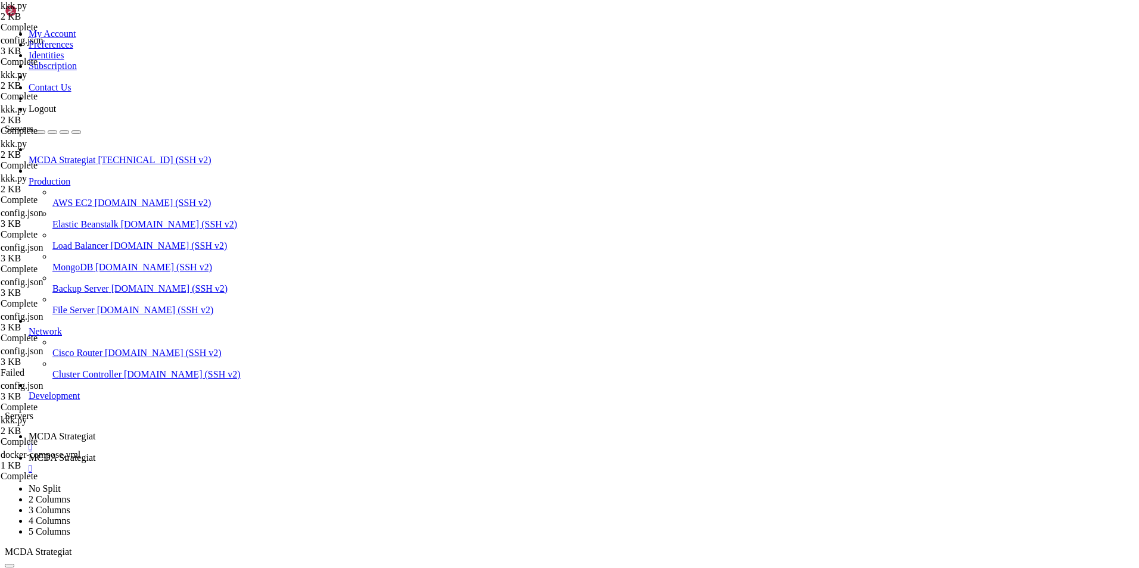
click at [95, 431] on span "MCDA Strategiat" at bounding box center [62, 436] width 67 height 10
drag, startPoint x: 9, startPoint y: 824, endPoint x: 706, endPoint y: 1137, distance: 763.8
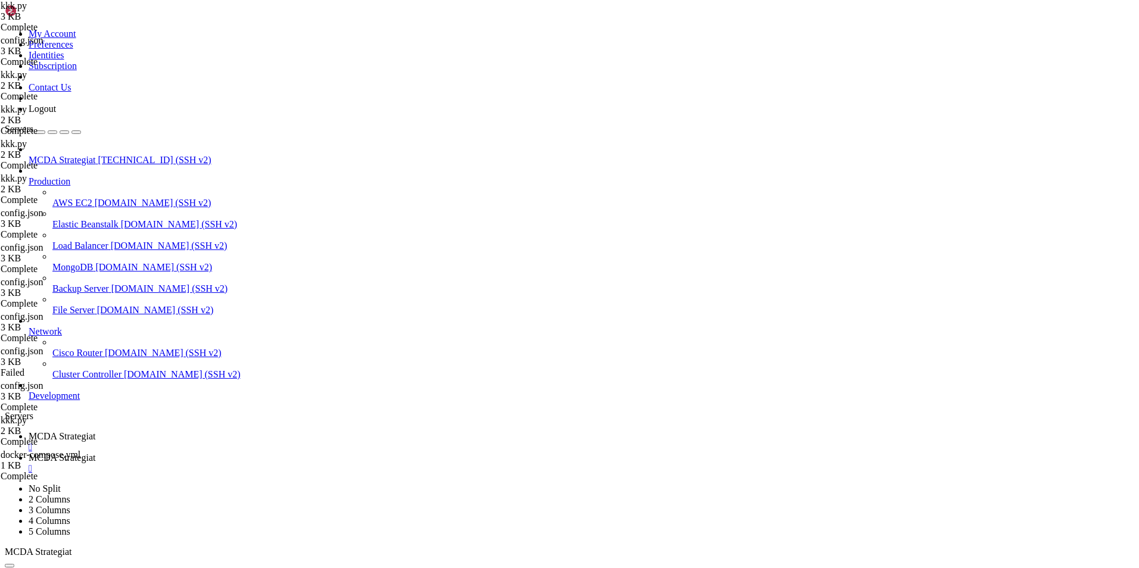
scroll to position [22125, 0]
click at [319, 453] on link "MCDA Strategiat " at bounding box center [581, 463] width 1105 height 21
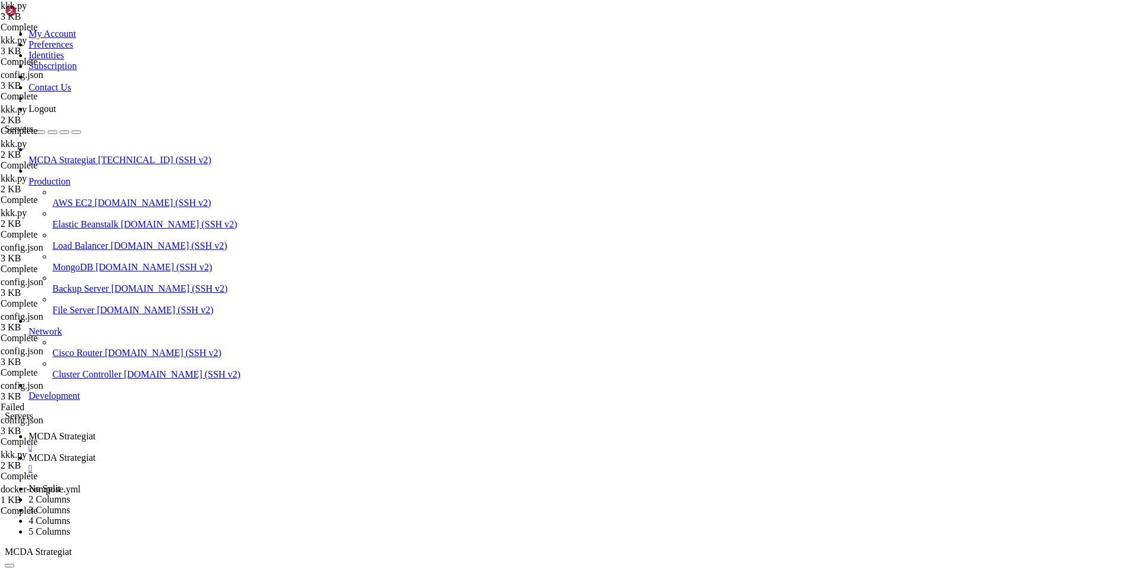
scroll to position [38, 0]
type textarea "ai_filte_"
click at [172, 431] on link "MCDA Strategiat " at bounding box center [581, 441] width 1105 height 21
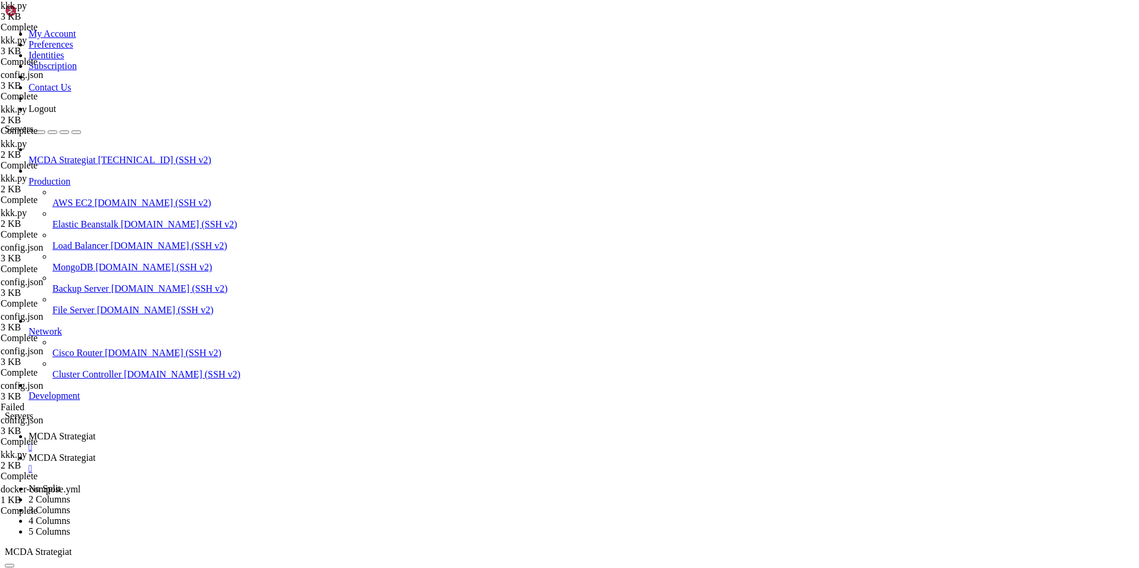
drag, startPoint x: 711, startPoint y: 1131, endPoint x: 13, endPoint y: 697, distance: 821.3
copy div "acktested 2024-10-25 20:00:00 -> 2025-09-30 17:00:00 | Max open trades : 5 STRA…"
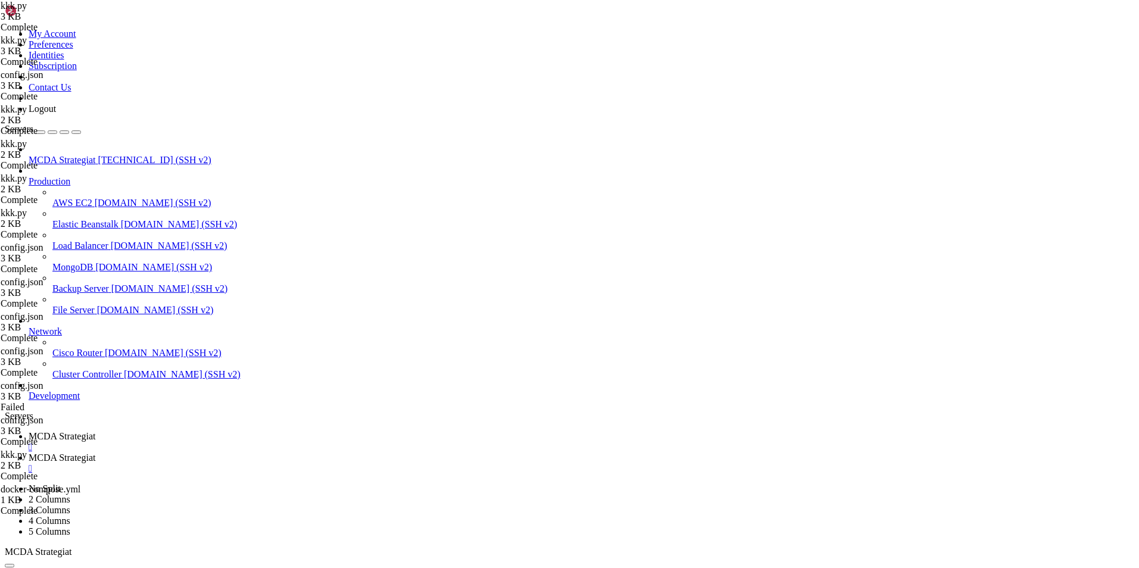
click at [323, 453] on link "MCDA Strategiat " at bounding box center [581, 463] width 1105 height 21
type textarea "return dataframe"
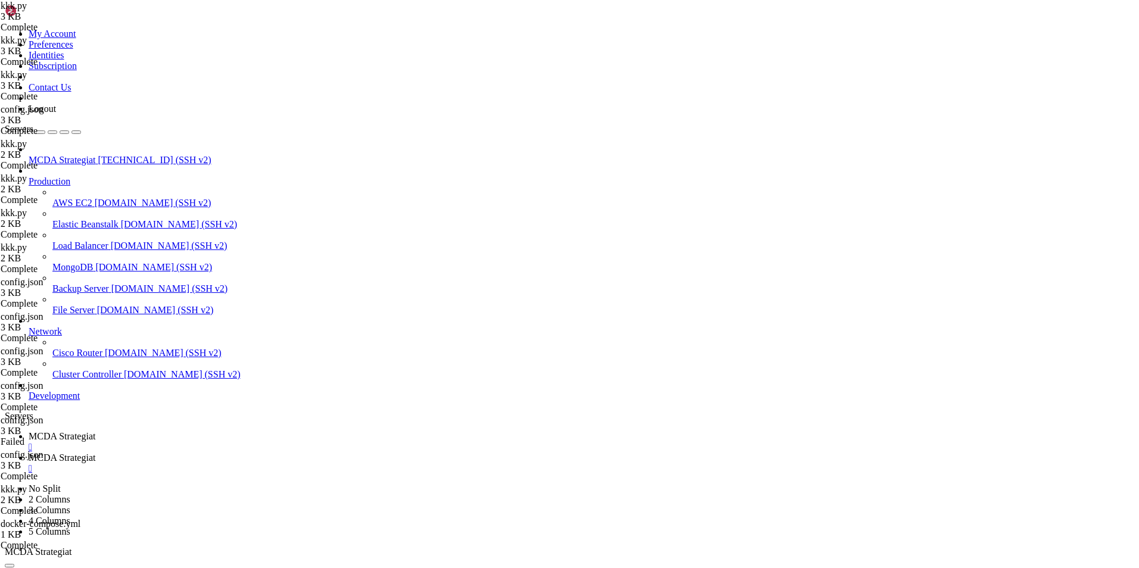
scroll to position [52, 0]
click at [95, 431] on span "MCDA Strategiat" at bounding box center [62, 436] width 67 height 10
drag, startPoint x: 687, startPoint y: 1138, endPoint x: 26, endPoint y: 870, distance: 713.4
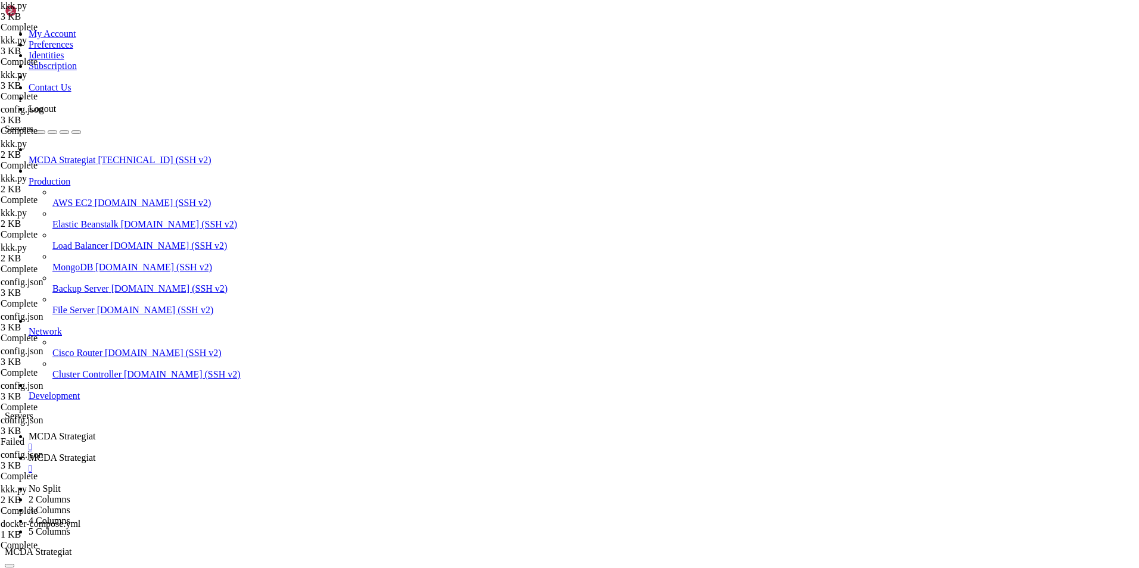
click at [273, 453] on link "MCDA Strategiat " at bounding box center [581, 463] width 1105 height 21
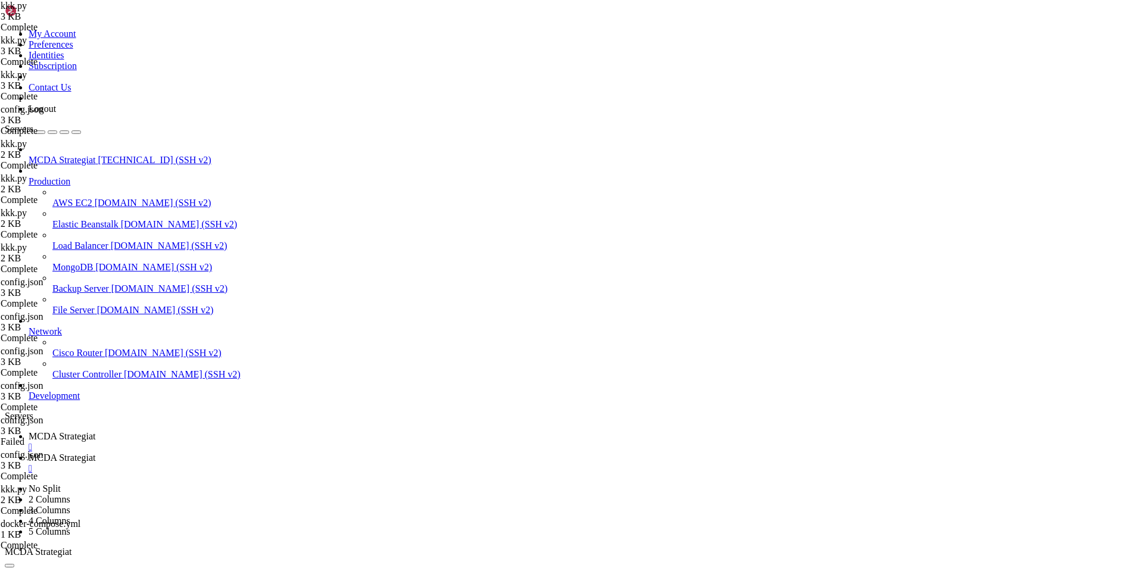
type textarea "& (dataframe["freqai_prediction_close_0"] > dataframe["close"] * 1.005)"
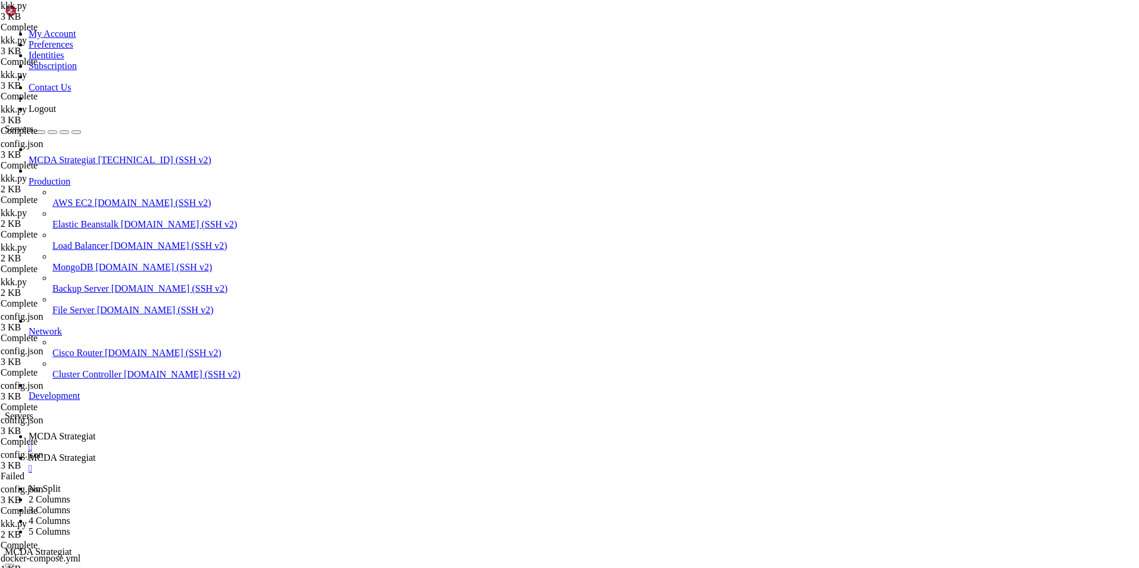
click at [95, 431] on span "MCDA Strategiat" at bounding box center [62, 436] width 67 height 10
click at [95, 453] on span "MCDA Strategiat" at bounding box center [62, 458] width 67 height 10
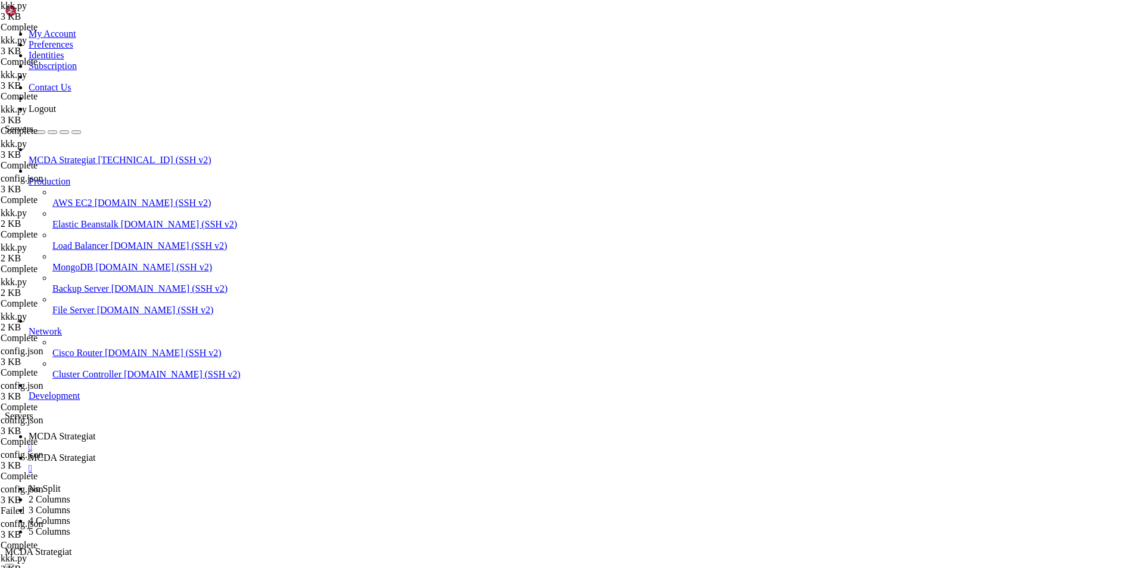
type textarea "# SMA50 trendifiltteri"
click at [95, 431] on span "MCDA Strategiat" at bounding box center [62, 436] width 67 height 10
click at [95, 453] on span "MCDA Strategiat" at bounding box center [62, 458] width 67 height 10
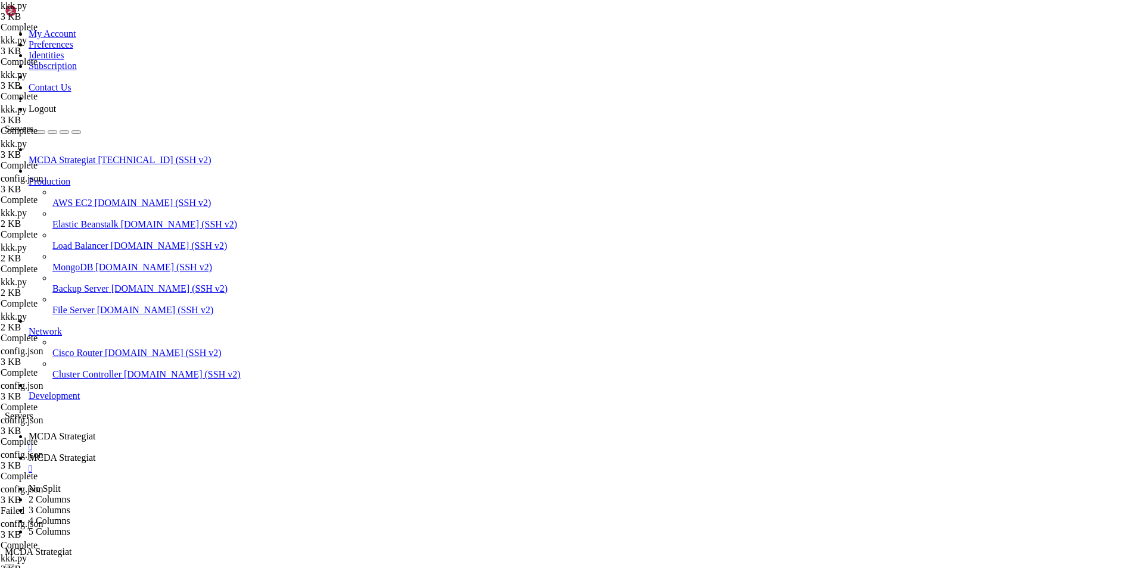
type textarea "return dataframe"
click at [95, 431] on span "MCDA Strategiat" at bounding box center [62, 436] width 67 height 10
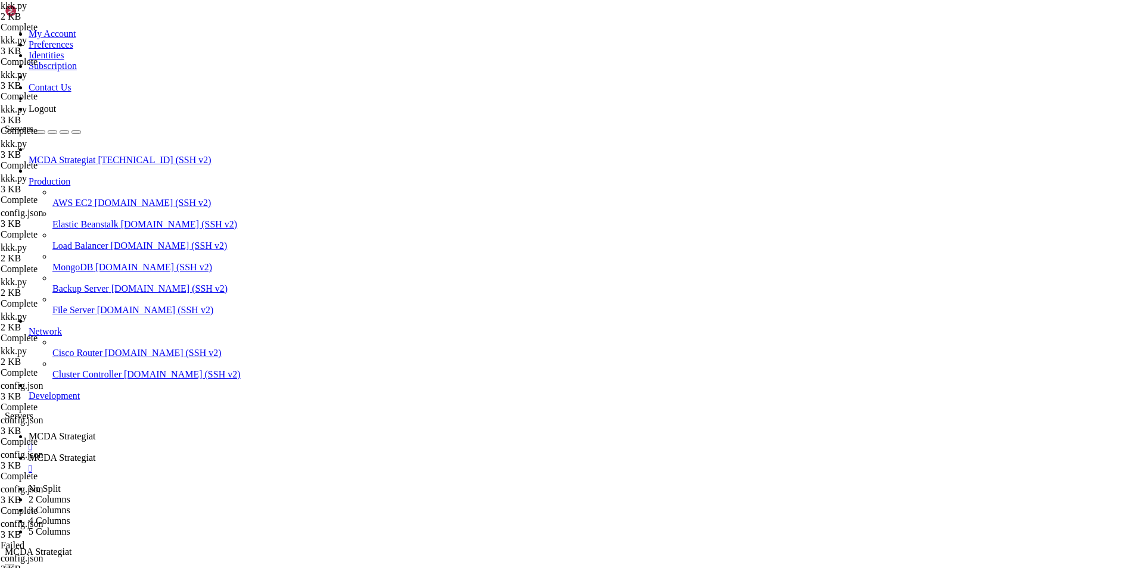
drag, startPoint x: 677, startPoint y: 1132, endPoint x: 41, endPoint y: 708, distance: 763.7
copy div "BACKTESTING REPORT ┏━━━━━━━━━┳━━━━━━━━┳━━━━━━━━━━━━━━┳━━━━━━━━━━━━━━━━┳━━━━━━━━…"
click at [95, 453] on span "MCDA Strategiat" at bounding box center [62, 458] width 67 height 10
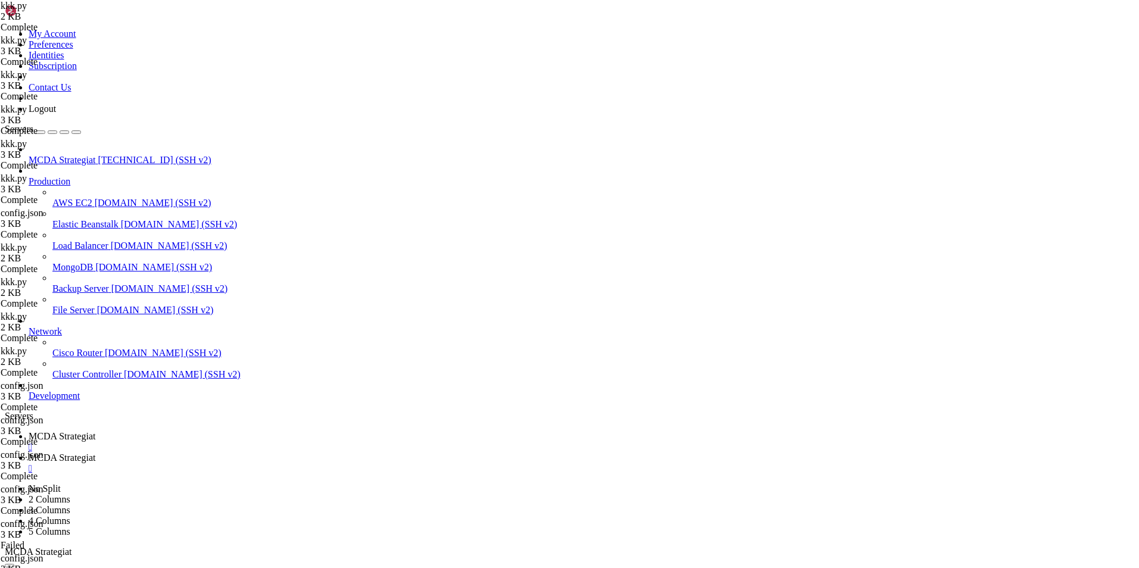
type textarea "return dataframe"
click at [95, 431] on span "MCDA Strategiat" at bounding box center [62, 436] width 67 height 10
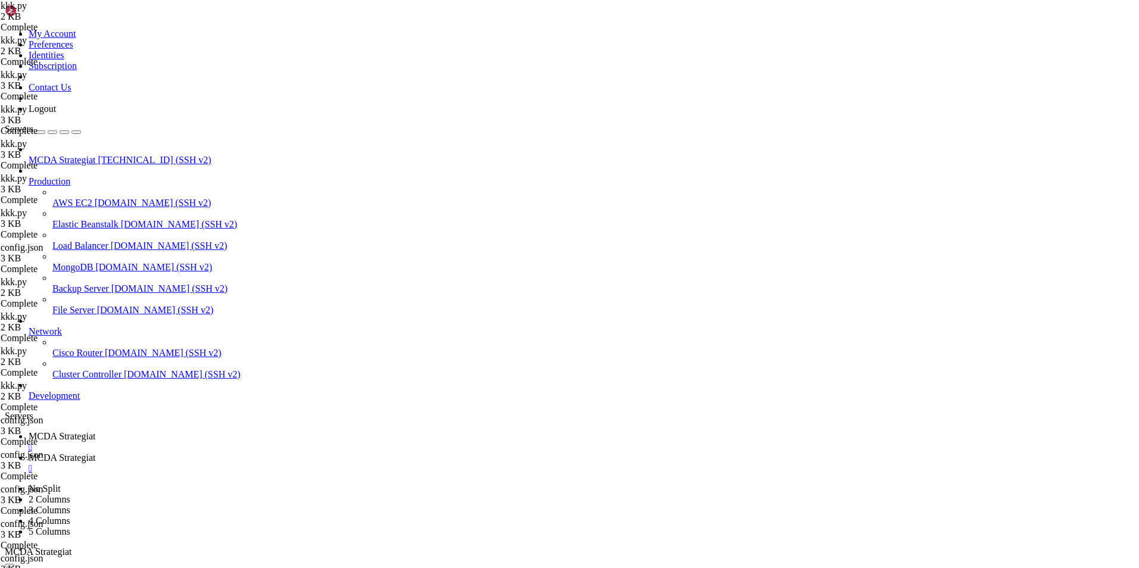
click at [95, 453] on span "MCDA Strategiat" at bounding box center [62, 458] width 67 height 10
click at [95, 431] on span "MCDA Strategiat" at bounding box center [62, 436] width 67 height 10
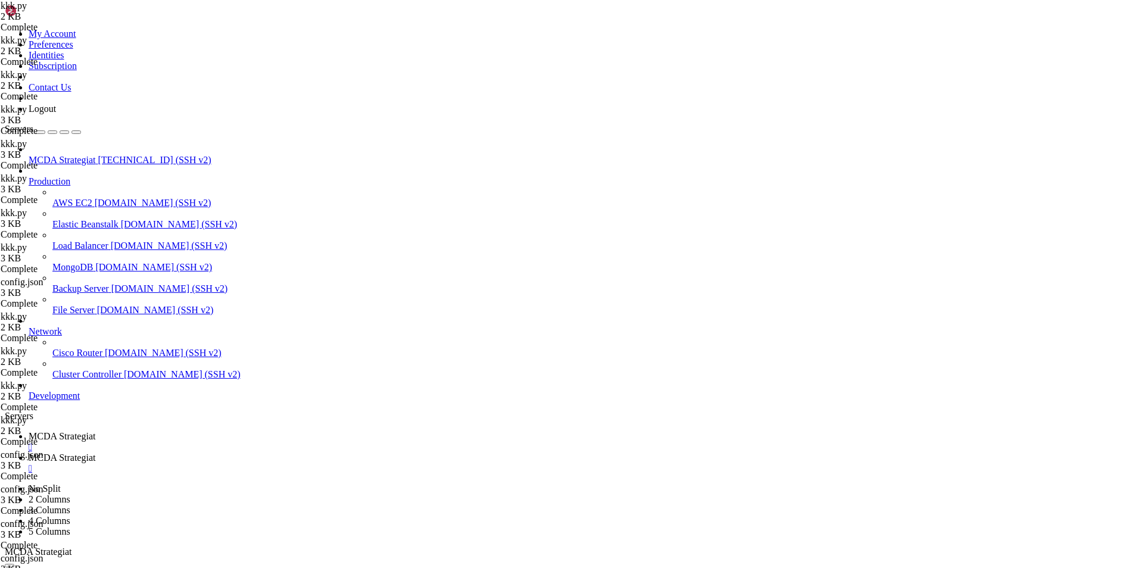
drag, startPoint x: 846, startPoint y: 898, endPoint x: 201, endPoint y: 893, distance: 644.5
drag, startPoint x: 673, startPoint y: 1120, endPoint x: 198, endPoint y: 847, distance: 548.0
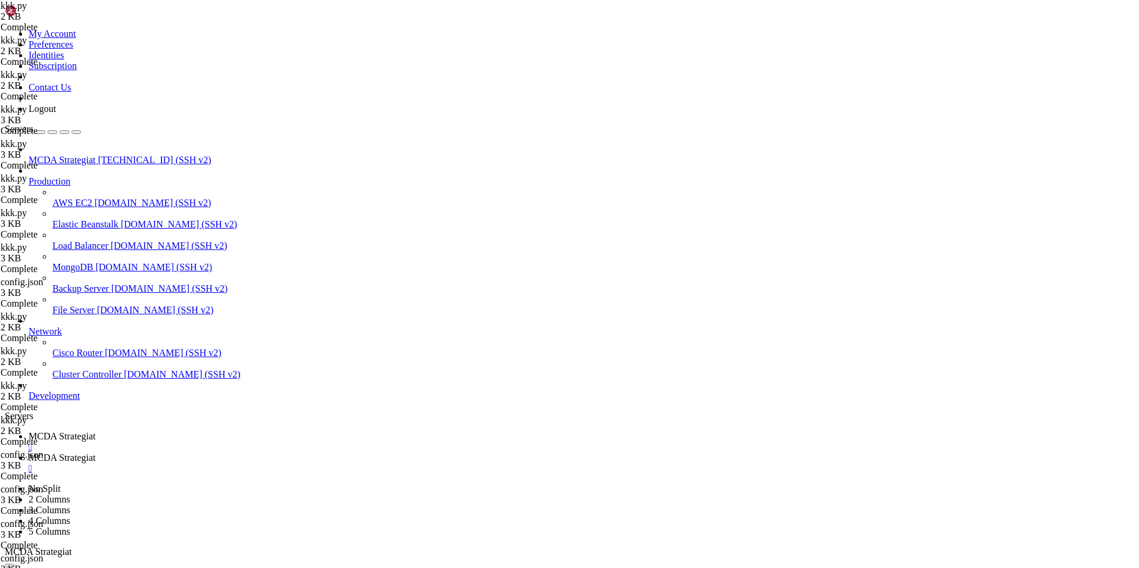
scroll to position [31005, 0]
click at [310, 453] on link "MCDA Strategiat " at bounding box center [581, 463] width 1105 height 21
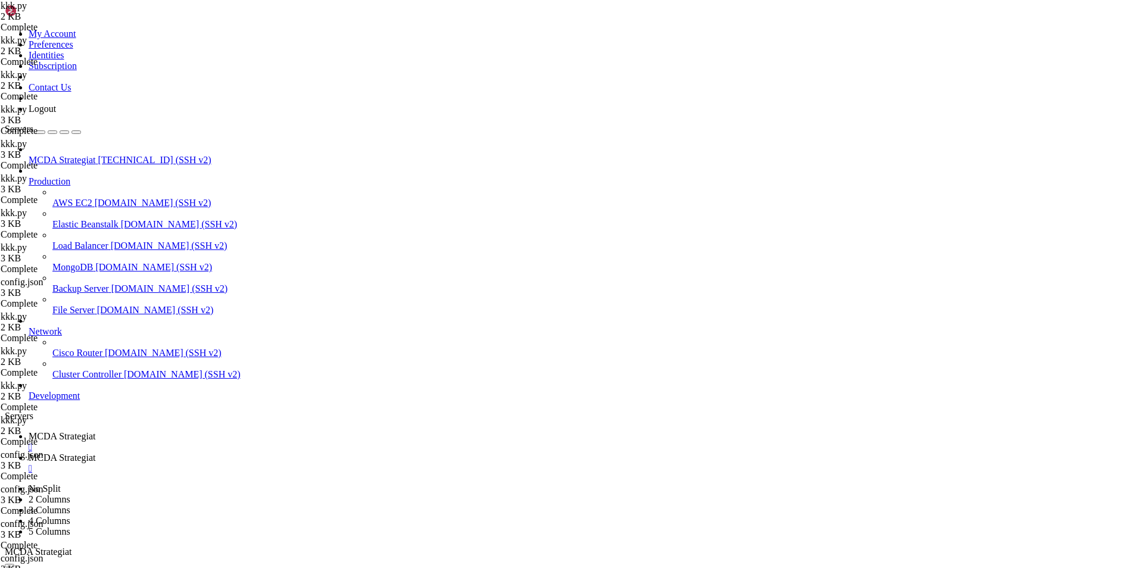
click at [227, 431] on link "MCDA Strategiat " at bounding box center [581, 441] width 1105 height 21
click at [314, 453] on link "MCDA Strategiat " at bounding box center [581, 463] width 1105 height 21
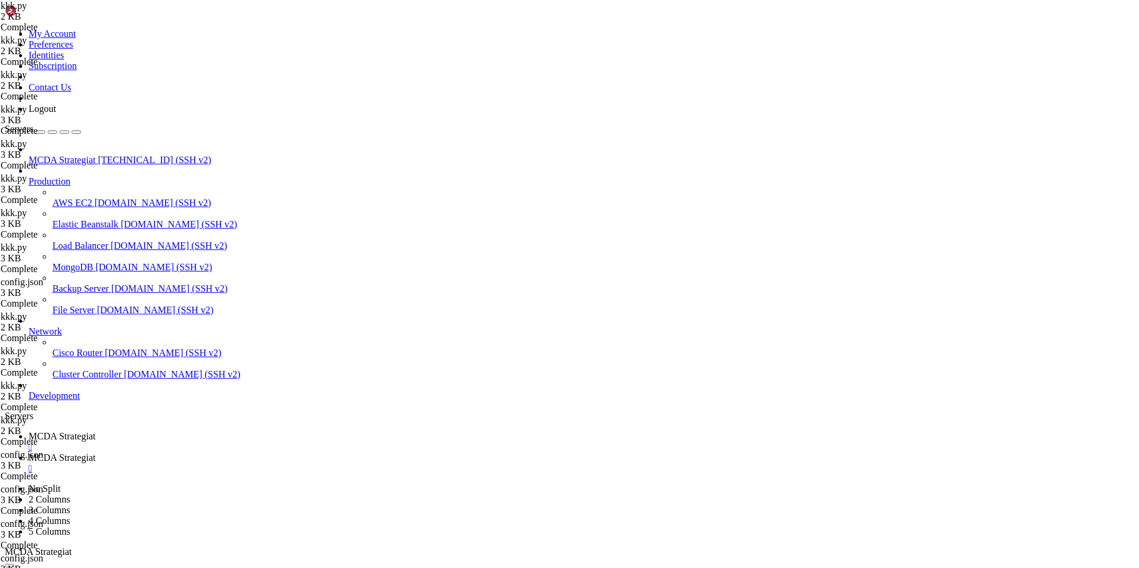
type input "/root/ft_userdata/user_data"
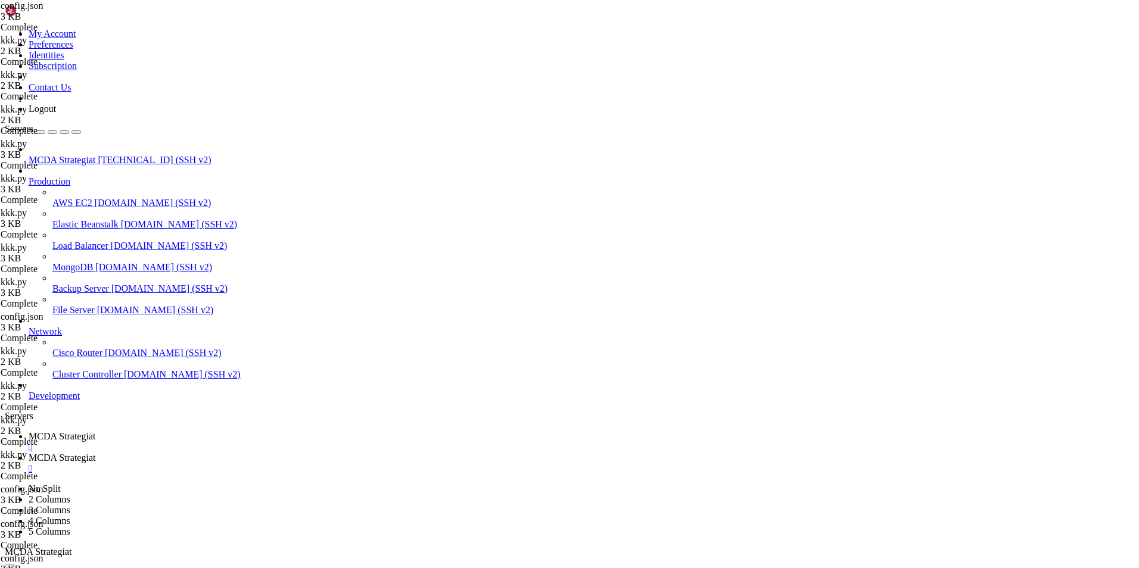
type textarea ""enabled": false,"
click at [201, 431] on link "MCDA Strategiat " at bounding box center [581, 441] width 1105 height 21
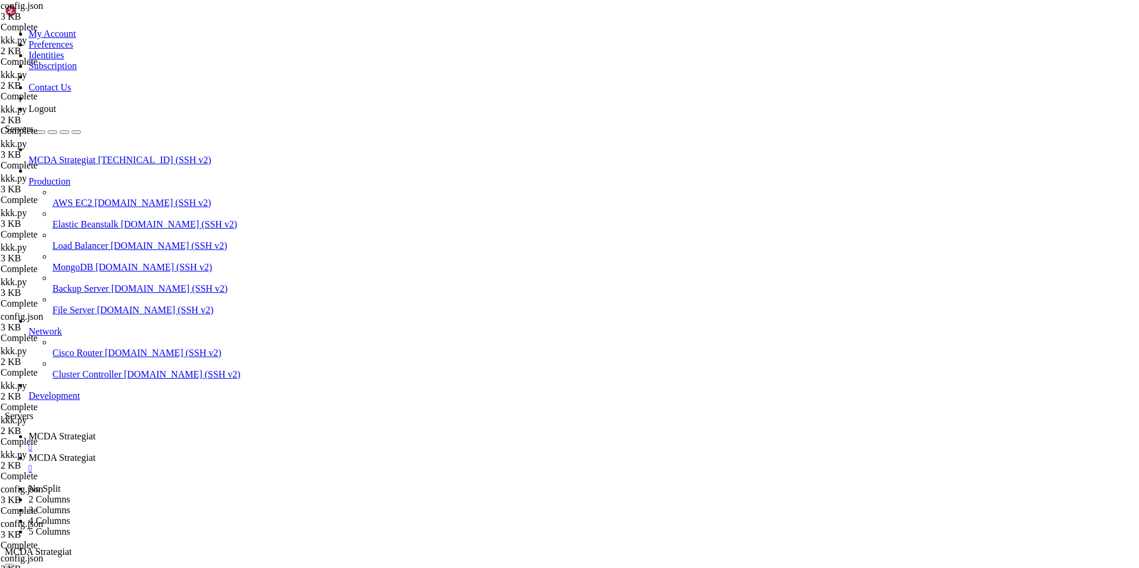
scroll to position [33638, 0]
drag, startPoint x: 703, startPoint y: 1132, endPoint x: 9, endPoint y: 705, distance: 814.8
click at [304, 453] on link "MCDA Strategiat " at bounding box center [581, 463] width 1105 height 21
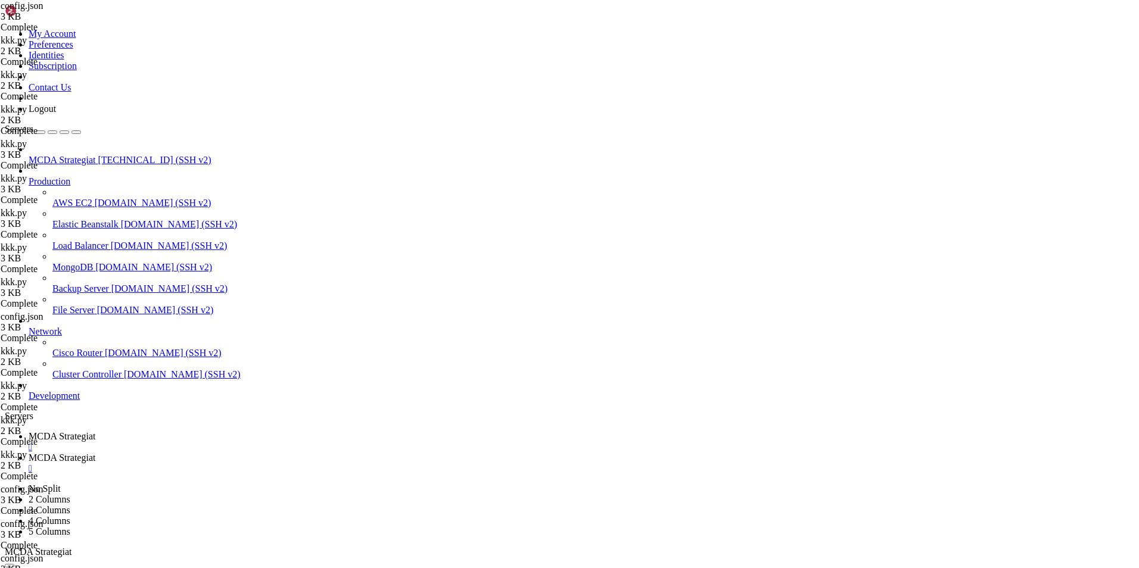
type input "/root/ft_userdata/user_data/strategies"
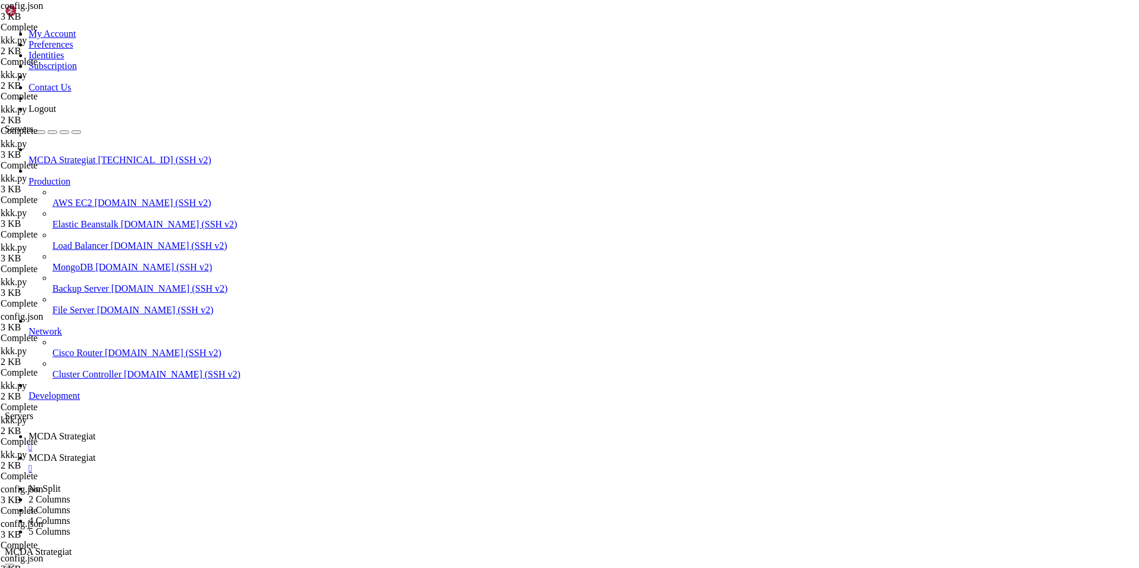
type textarea "return dataframe"
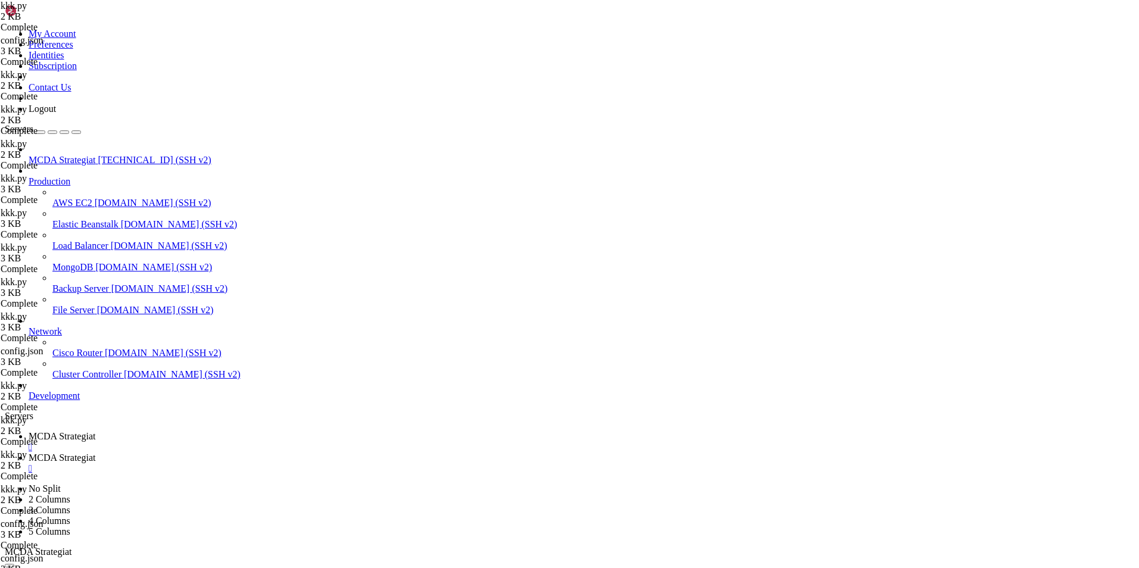
click at [95, 431] on span "MCDA Strategiat" at bounding box center [62, 436] width 67 height 10
click at [95, 453] on span "MCDA Strategiat" at bounding box center [62, 458] width 67 height 10
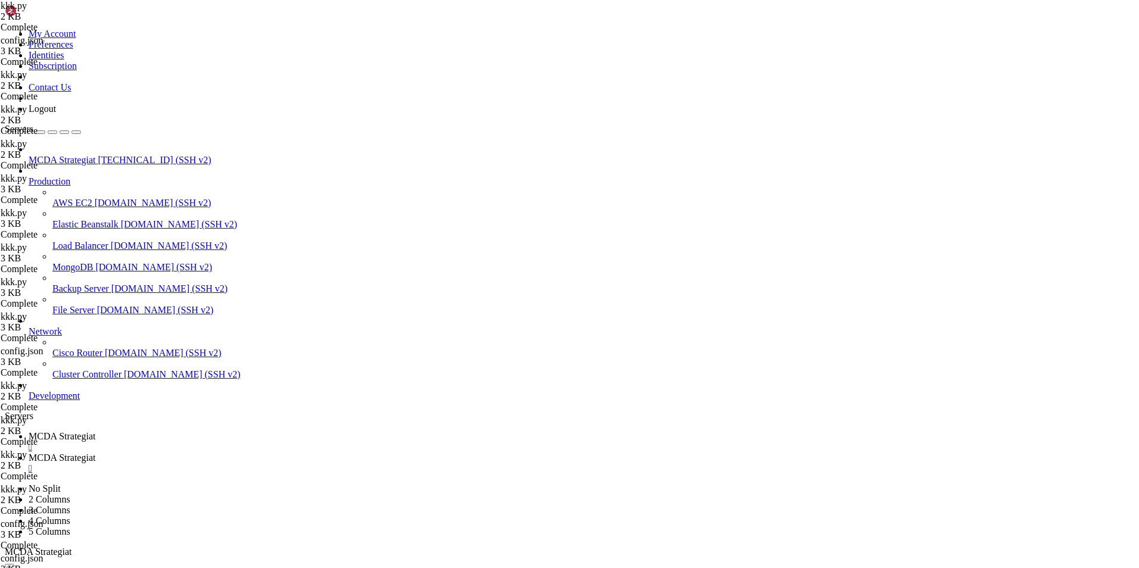
click at [95, 431] on span "MCDA Strategiat" at bounding box center [62, 436] width 67 height 10
drag, startPoint x: 310, startPoint y: 1130, endPoint x: 11, endPoint y: 877, distance: 391.4
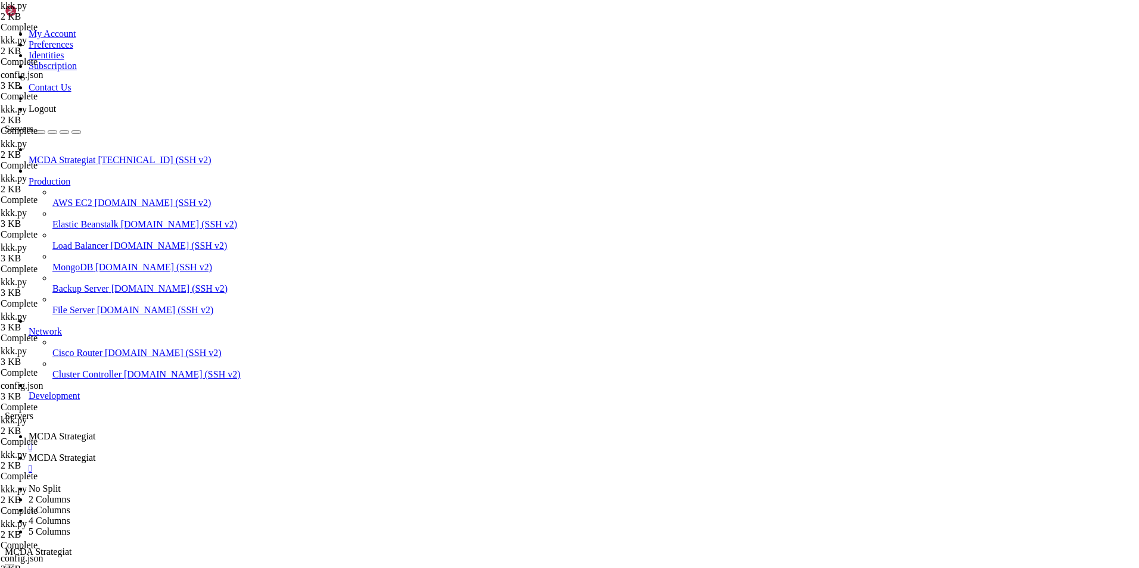
scroll to position [35622, 0]
click at [95, 453] on span "MCDA Strategiat" at bounding box center [62, 458] width 67 height 10
type textarea "return dataframe"
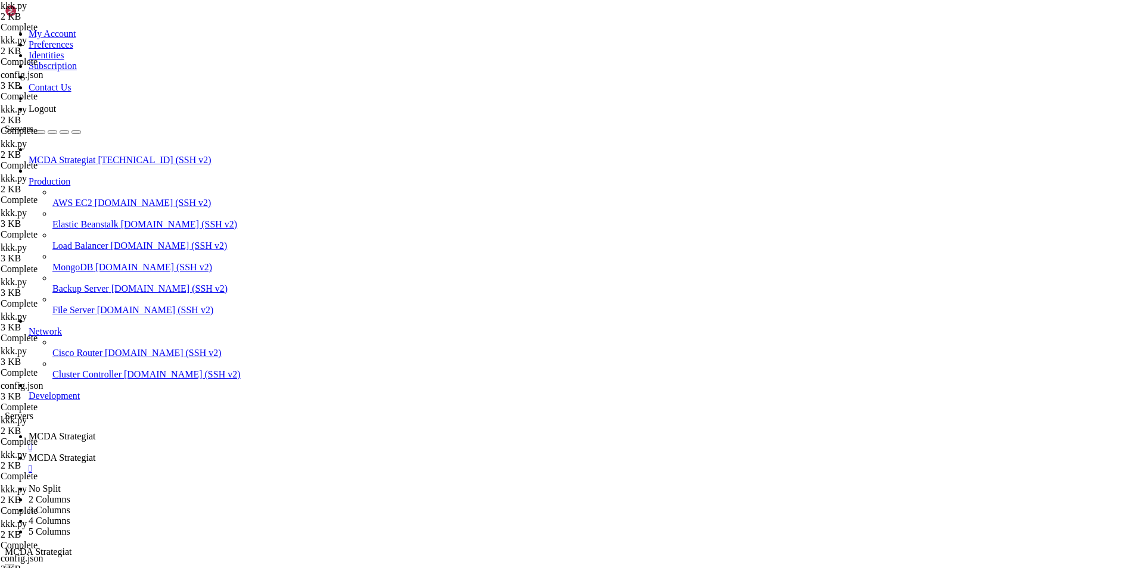
click at [95, 431] on span "MCDA Strategiat" at bounding box center [62, 436] width 67 height 10
drag, startPoint x: 637, startPoint y: 1130, endPoint x: 11, endPoint y: 695, distance: 762.2
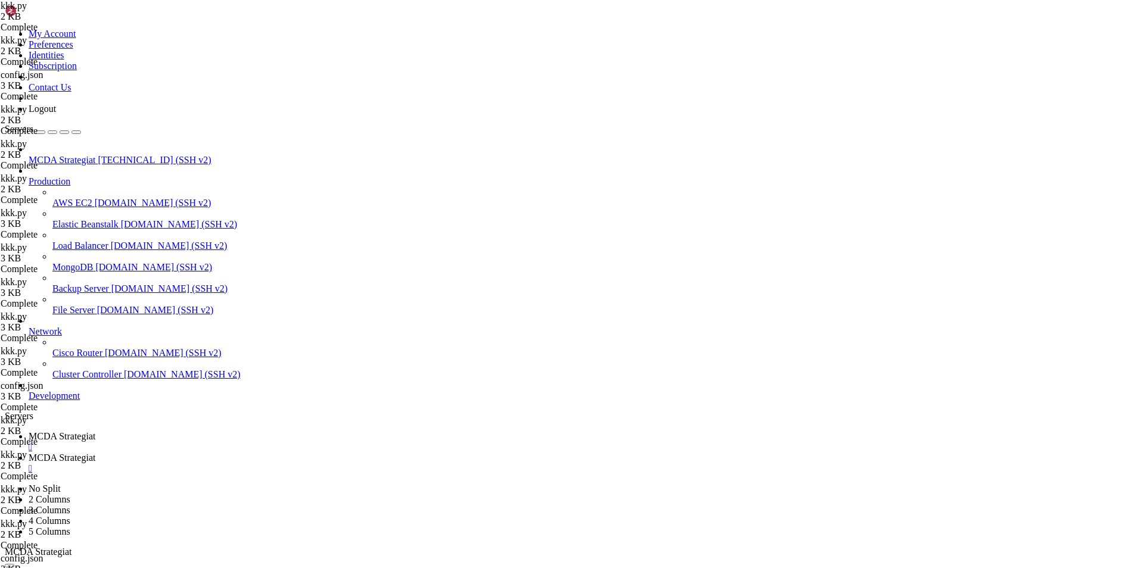
click at [95, 453] on span "MCDA Strategiat" at bounding box center [62, 458] width 67 height 10
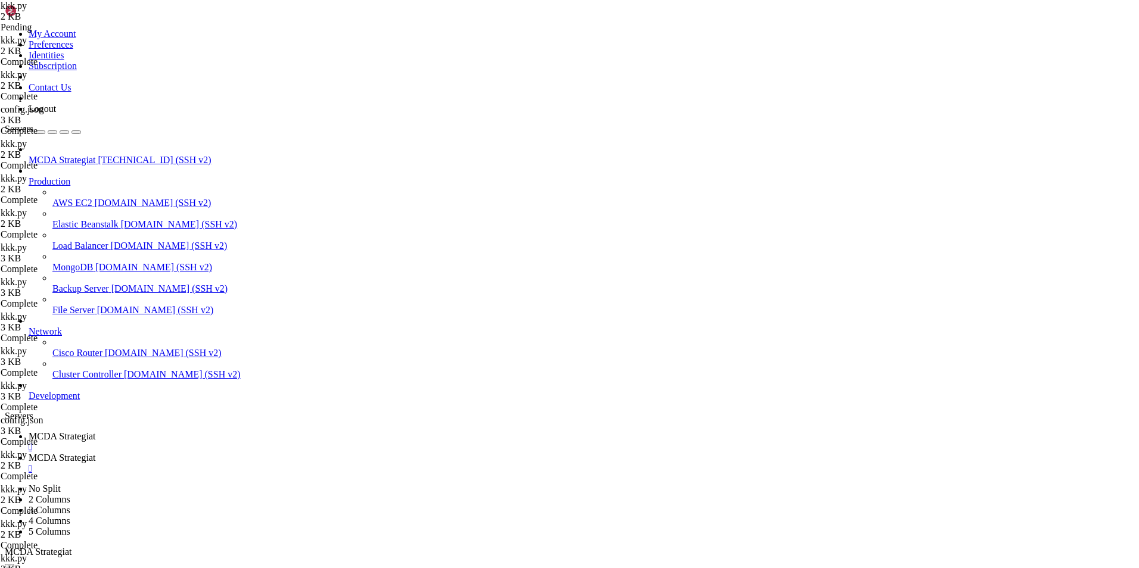
drag, startPoint x: 286, startPoint y: 404, endPoint x: 176, endPoint y: 58, distance: 363.0
type textarea "# --- MACD Only Strategy --- from freqtrade.strategy.interface import IStrategy"
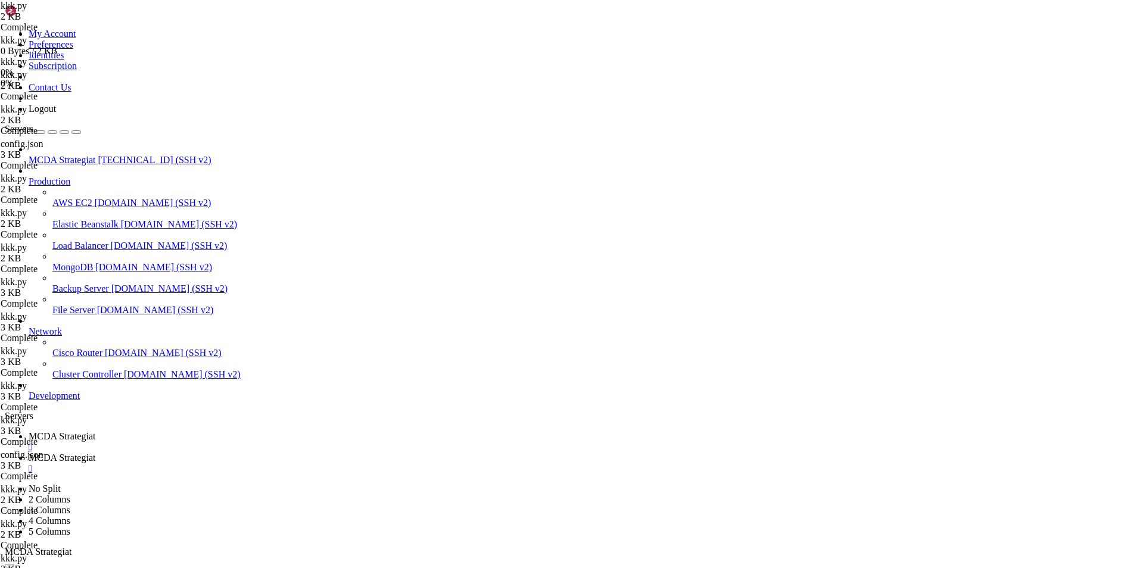
click at [95, 431] on span "MCDA Strategiat" at bounding box center [62, 436] width 67 height 10
drag, startPoint x: 305, startPoint y: 1132, endPoint x: 192, endPoint y: 921, distance: 239.0
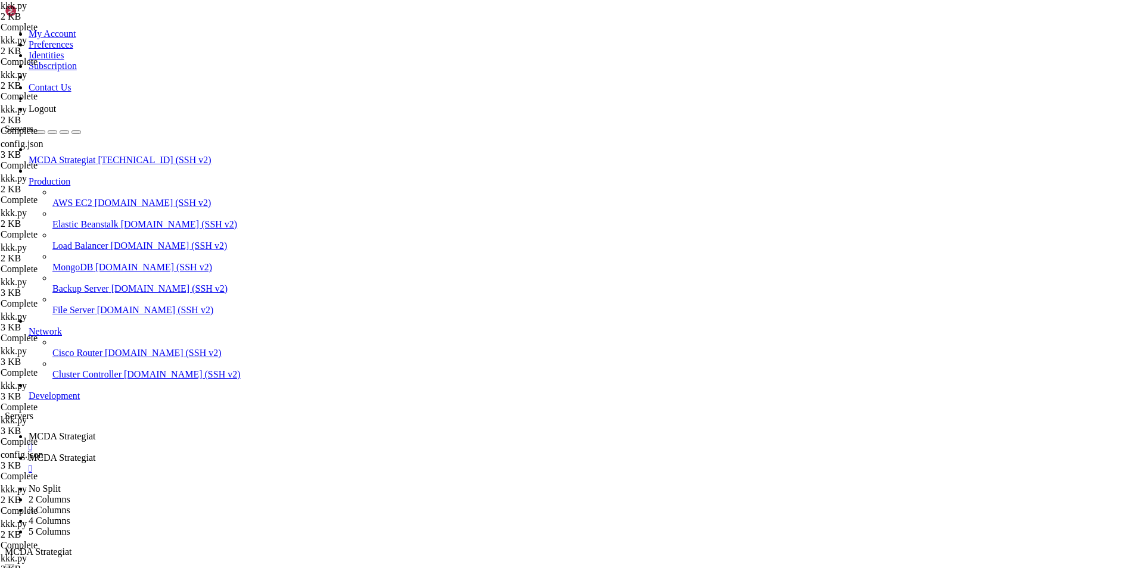
scroll to position [38711, 0]
copy div "strategy.hyper - INFO - No params for protection found, using default values. 2…"
click at [305, 453] on link "MCDA Strategiat " at bounding box center [581, 463] width 1105 height 21
drag, startPoint x: 298, startPoint y: 468, endPoint x: 182, endPoint y: 56, distance: 427.7
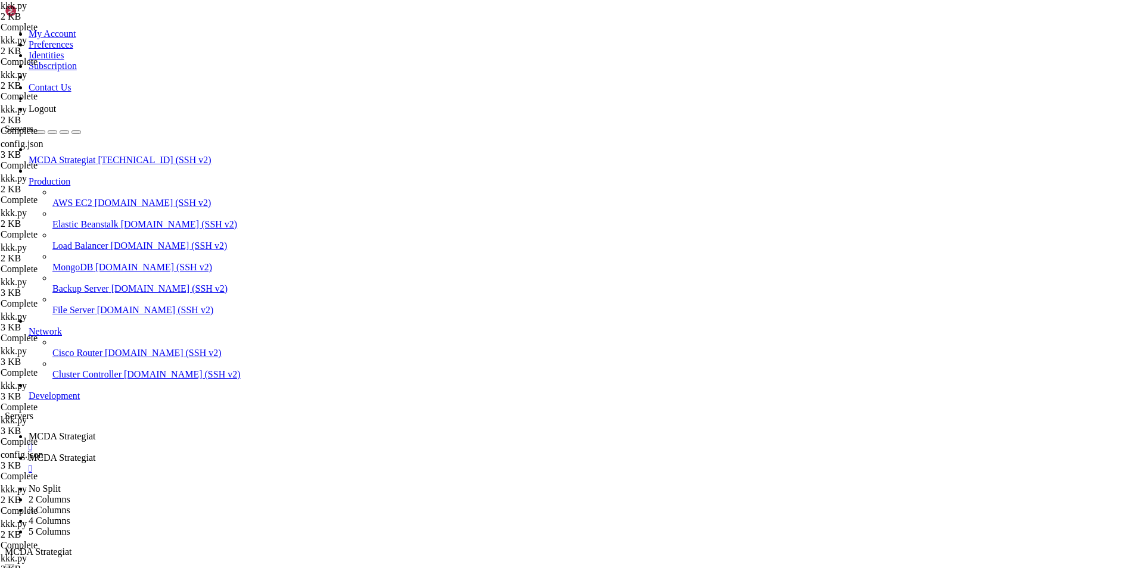
type textarea "from freqtrade.strategy import IStrategy from pandas import DataFrame"
paste textarea
click at [207, 431] on link "MCDA Strategiat " at bounding box center [581, 441] width 1105 height 21
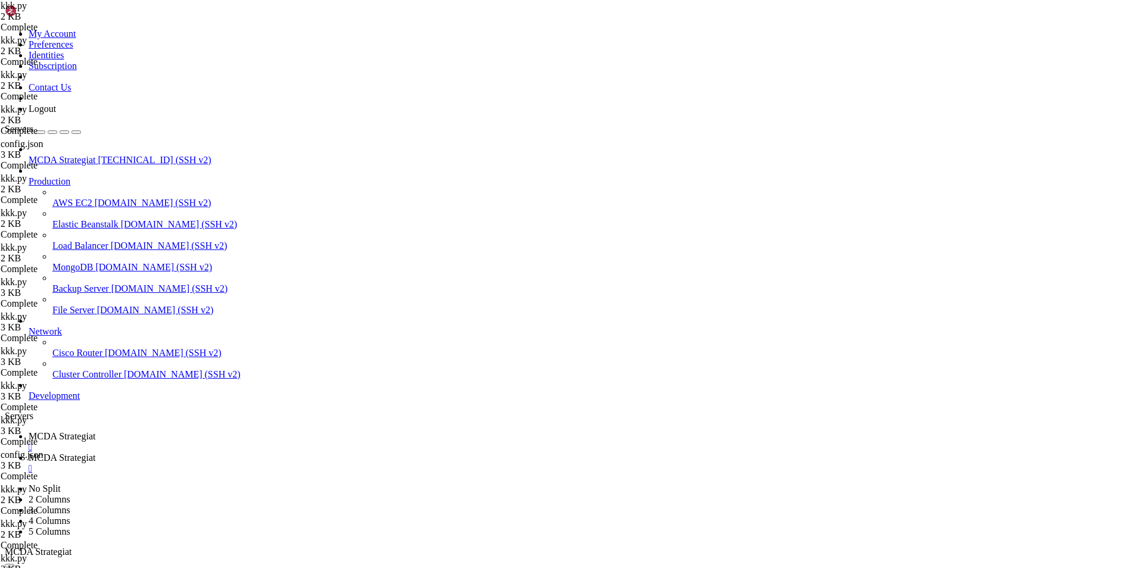
click at [95, 431] on span "MCDA Strategiat" at bounding box center [62, 436] width 67 height 10
click at [95, 453] on span "MCDA Strategiat" at bounding box center [62, 458] width 67 height 10
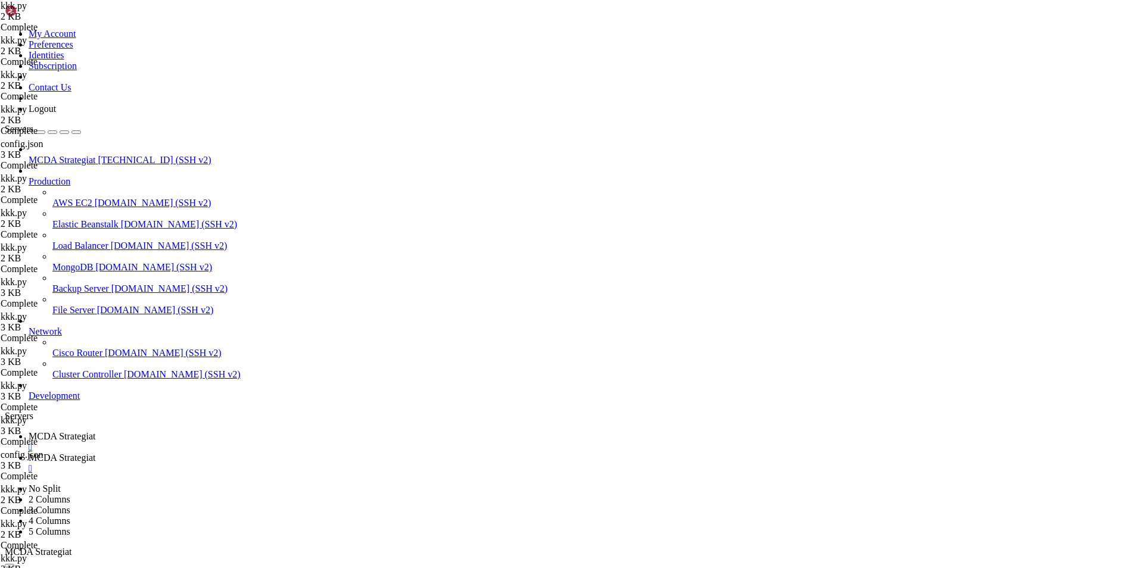
drag, startPoint x: 260, startPoint y: 94, endPoint x: 200, endPoint y: 95, distance: 60.2
click at [95, 431] on span "MCDA Strategiat" at bounding box center [62, 436] width 67 height 10
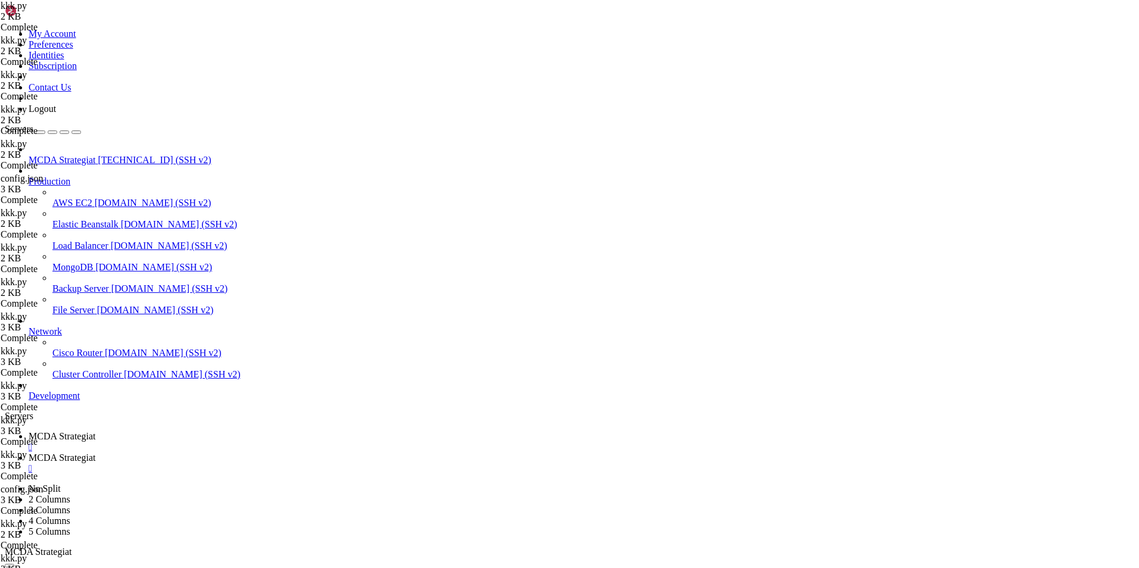
scroll to position [39227, 0]
drag, startPoint x: 786, startPoint y: 1128, endPoint x: 779, endPoint y: 1126, distance: 7.4
click at [95, 453] on span "MCDA Strategiat" at bounding box center [62, 458] width 67 height 10
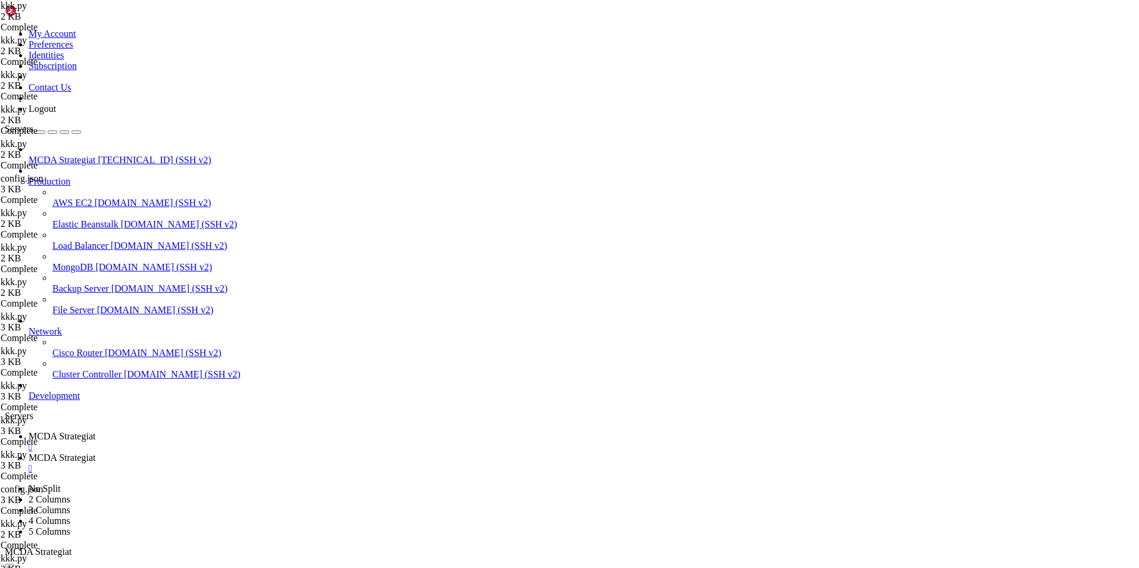
type textarea "from freqtrade.strategy import IStrategy"
click at [95, 431] on span "MCDA Strategiat" at bounding box center [62, 436] width 67 height 10
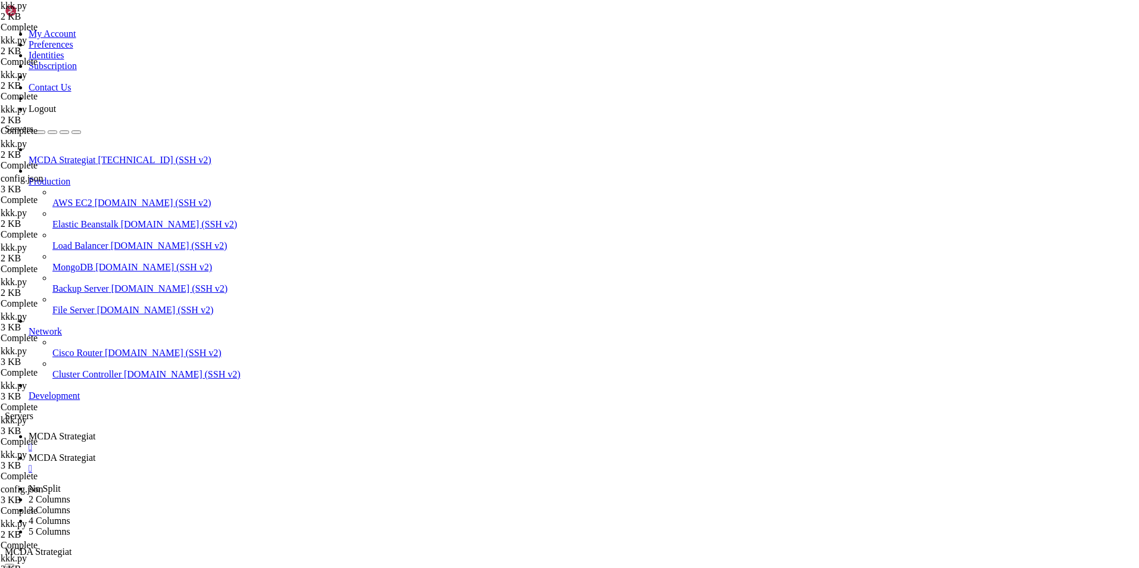
drag, startPoint x: 712, startPoint y: 1131, endPoint x: 10, endPoint y: 957, distance: 723.5
click at [95, 453] on span "MCDA Strategiat" at bounding box center [62, 458] width 67 height 10
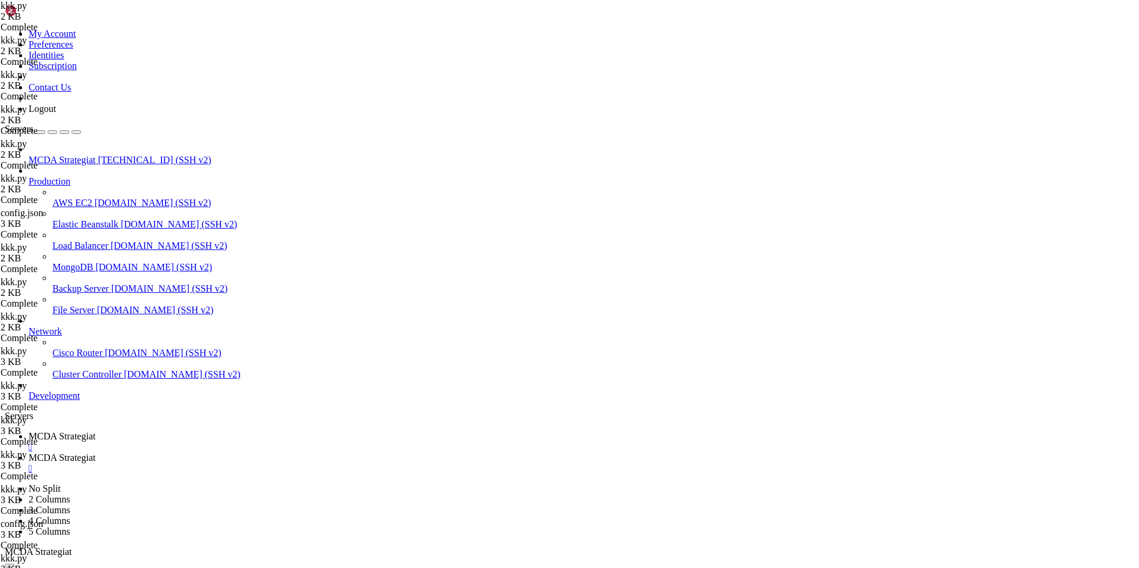
type textarea "stoploss = -0.005"
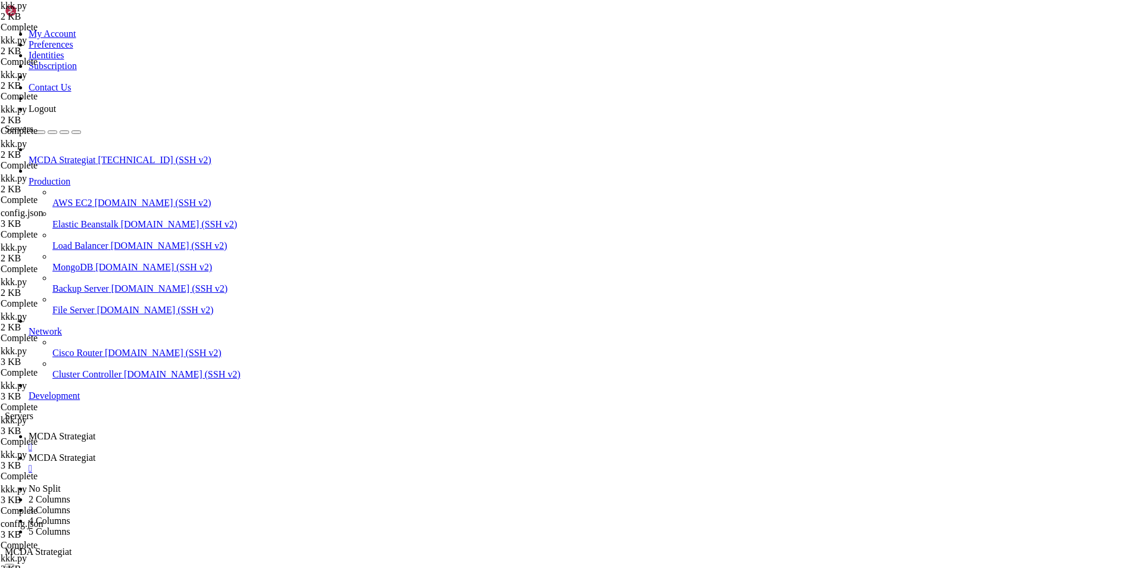
click at [200, 431] on link "MCDA Strategiat " at bounding box center [581, 441] width 1105 height 21
click at [95, 453] on span "MCDA Strategiat" at bounding box center [62, 458] width 67 height 10
drag, startPoint x: 320, startPoint y: 446, endPoint x: 175, endPoint y: 49, distance: 422.7
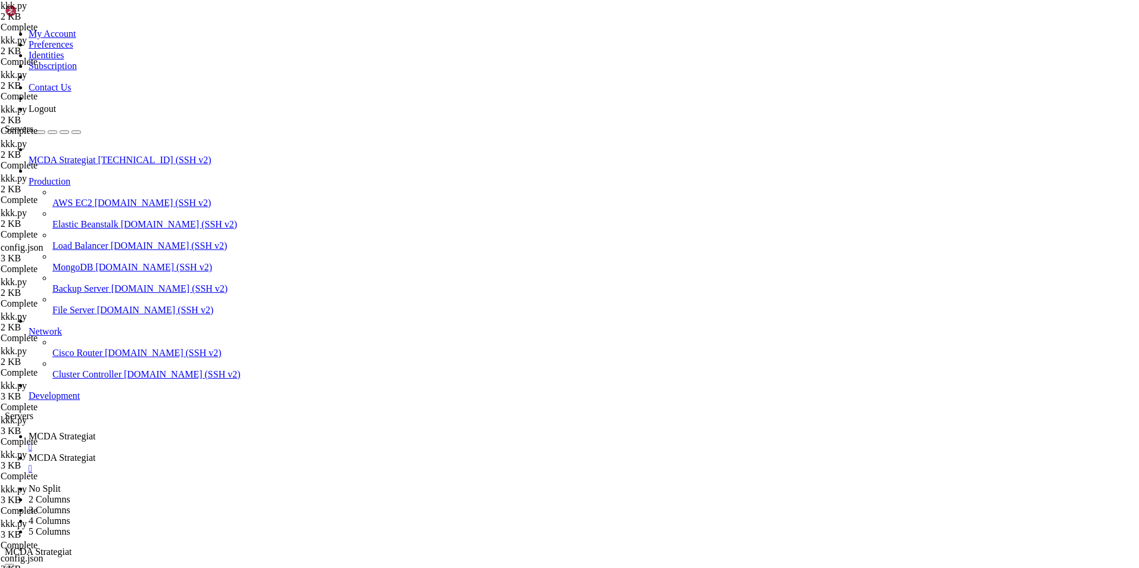
type textarea "from freqtrade.strategy import IStrategy from pandas import DataFrame"
click at [95, 431] on span "MCDA Strategiat" at bounding box center [62, 436] width 67 height 10
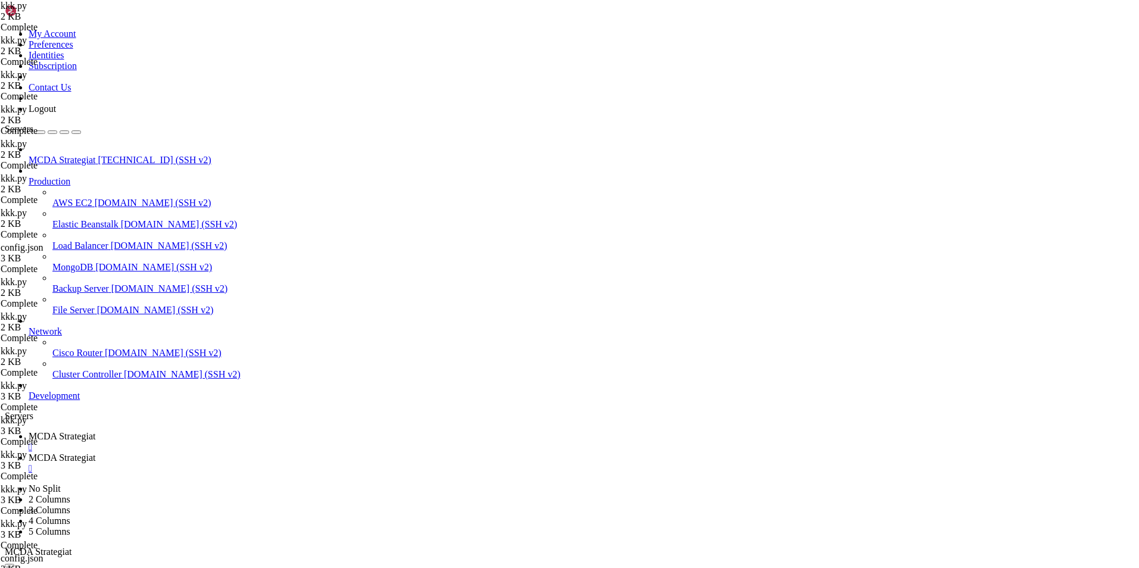
scroll to position [43834, 0]
drag, startPoint x: 711, startPoint y: 1129, endPoint x: 6, endPoint y: 786, distance: 784.0
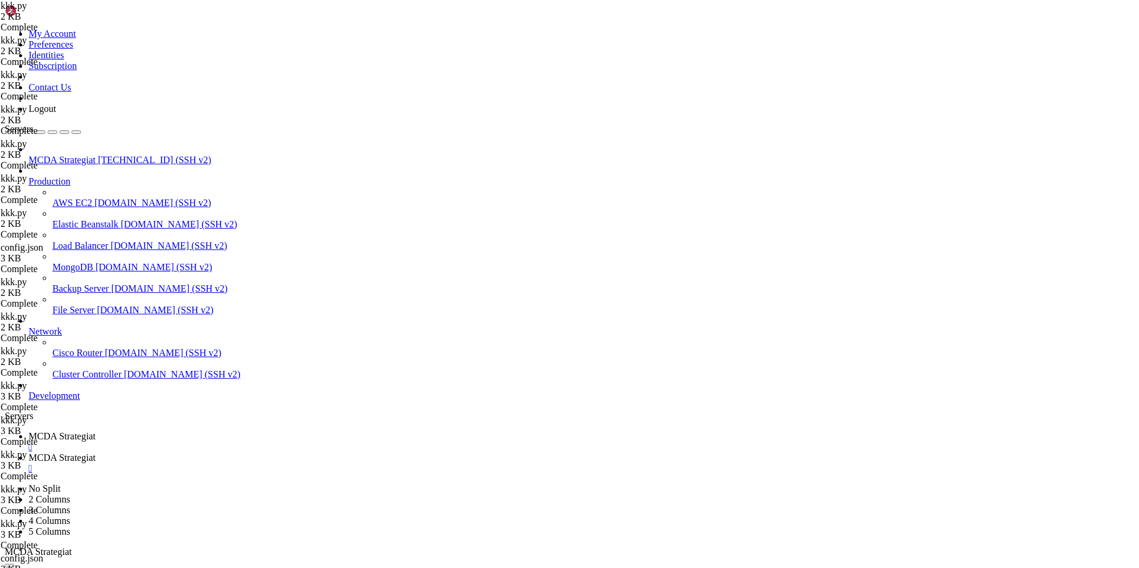
scroll to position [44472, 0]
drag, startPoint x: 14, startPoint y: 784, endPoint x: 713, endPoint y: 1137, distance: 782.6
click at [95, 453] on span "MCDA Strategiat" at bounding box center [62, 458] width 67 height 10
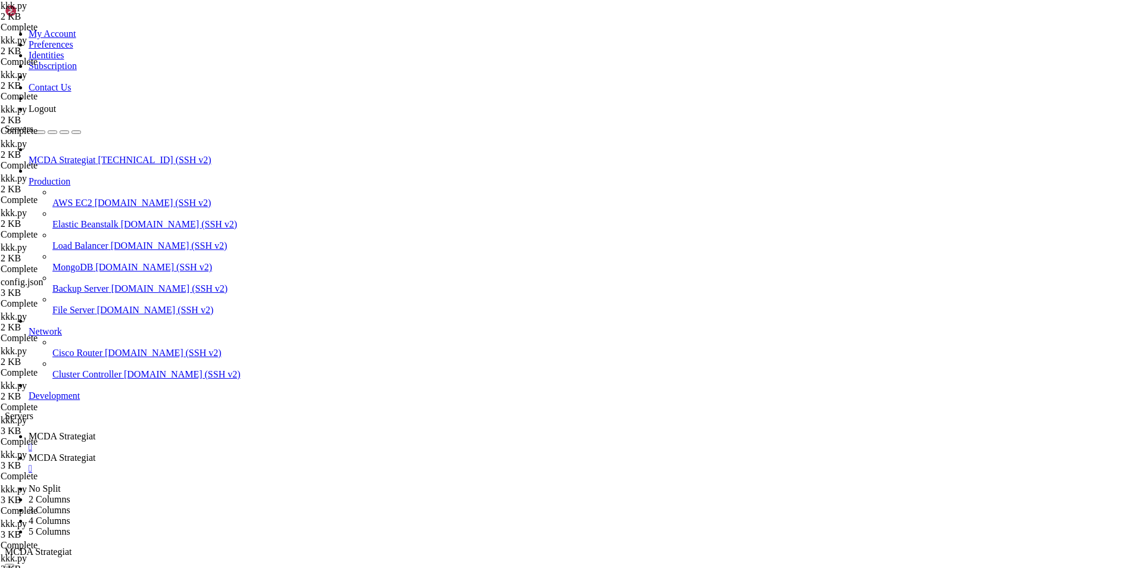
scroll to position [0, 6]
type textarea ""60": 0.02, # tunnin jälkeen kelpaa 1 %"
click at [194, 431] on link "MCDA Strategiat " at bounding box center [581, 441] width 1105 height 21
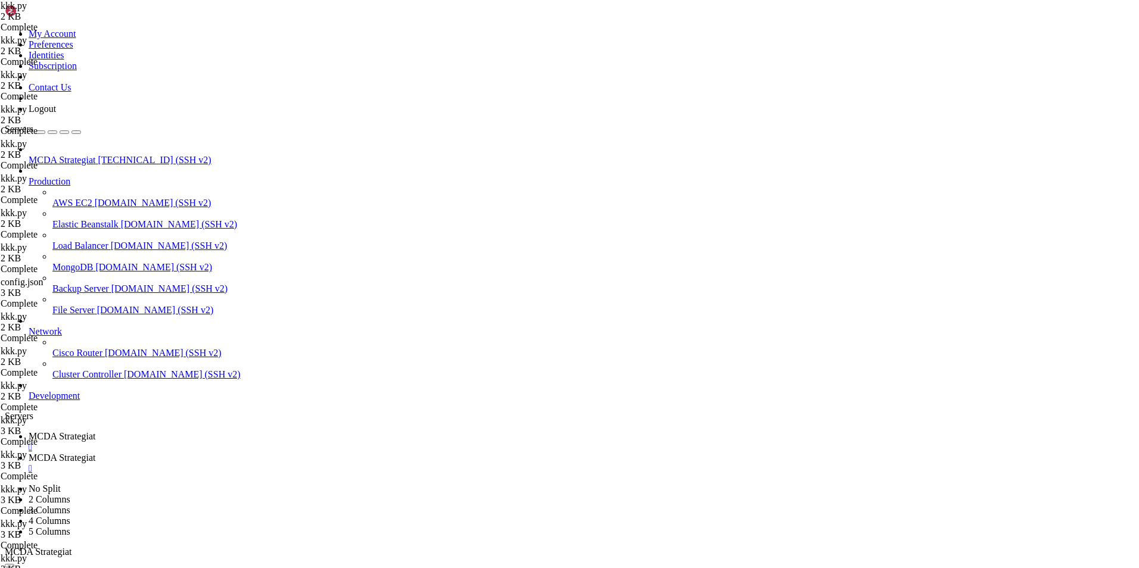
drag, startPoint x: 711, startPoint y: 1132, endPoint x: 11, endPoint y: 806, distance: 771.4
copy div "┏━━━━━━━━━┳━━━━━━━━┳━━━━━━━━━━━━━━┳━━━━━━━━━━━━━━━━┳━━━━━━━━━━━━━━┳━━━━━━━━━━━━…"
click at [95, 453] on span "MCDA Strategiat" at bounding box center [62, 458] width 67 height 10
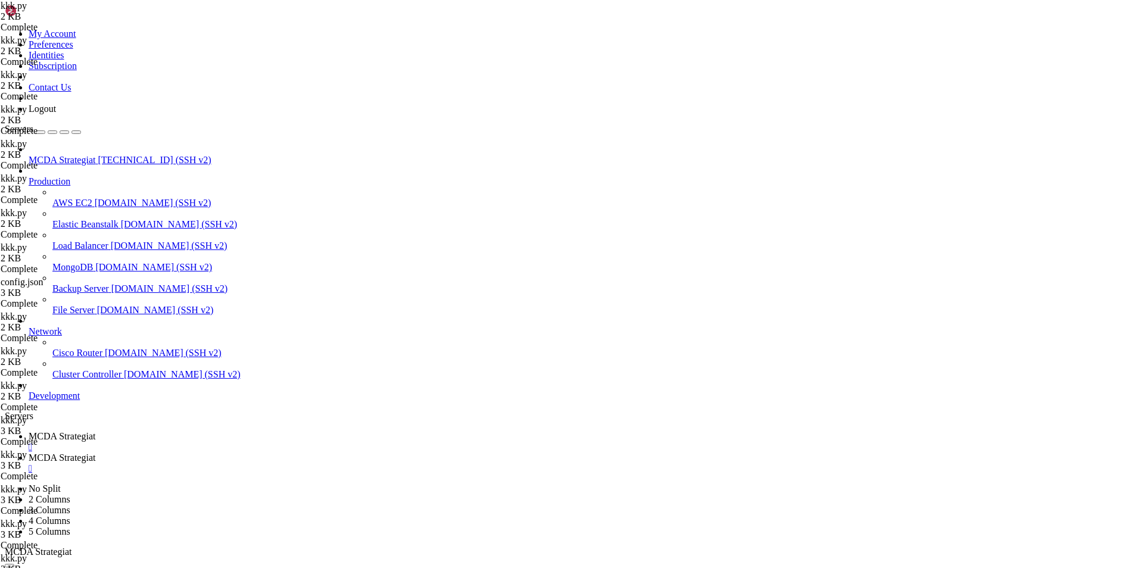
drag, startPoint x: 276, startPoint y: 491, endPoint x: 186, endPoint y: 440, distance: 104.0
drag, startPoint x: 265, startPoint y: 488, endPoint x: 193, endPoint y: 437, distance: 88.8
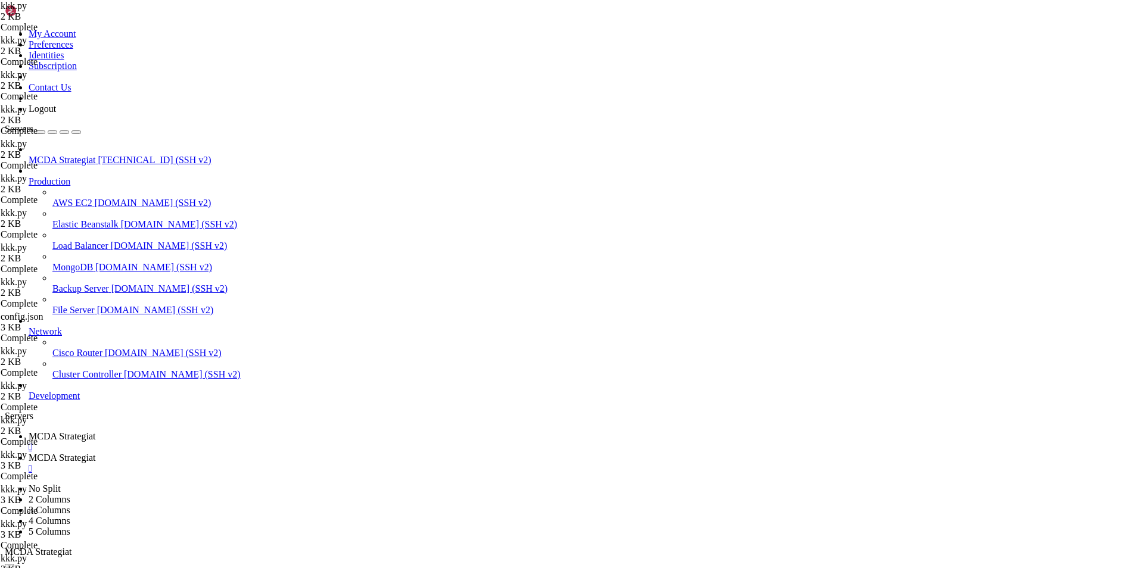
type textarea "def populate_exit_trend(self, dataframe: DataFrame, metadata: dict) -> DataFram…"
paste textarea
type textarea "r"
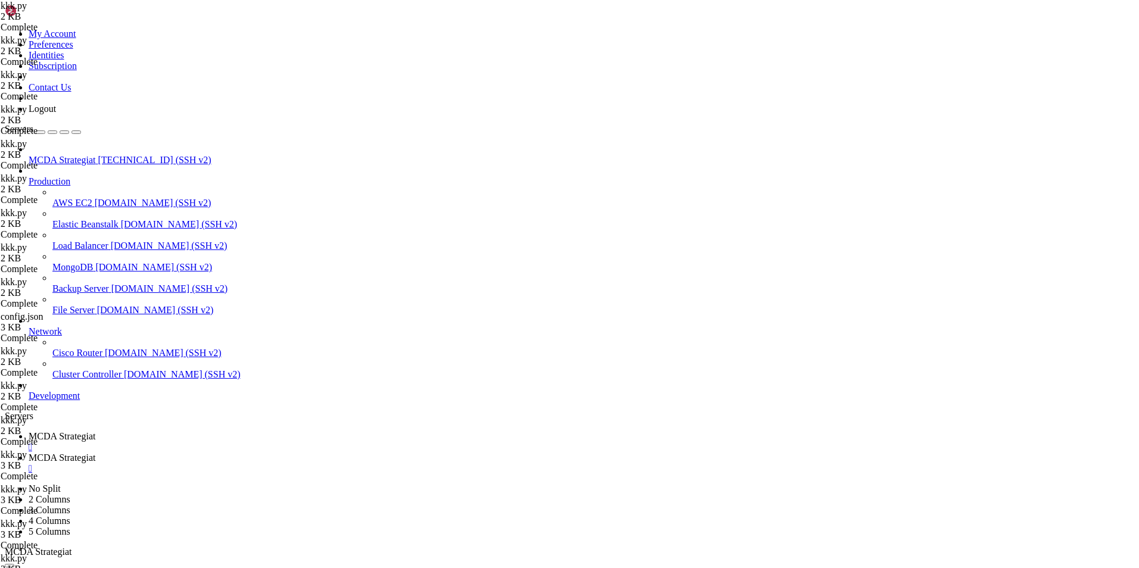
click at [95, 431] on span "MCDA Strategiat" at bounding box center [62, 436] width 67 height 10
click at [95, 453] on span "MCDA Strategiat" at bounding box center [62, 458] width 67 height 10
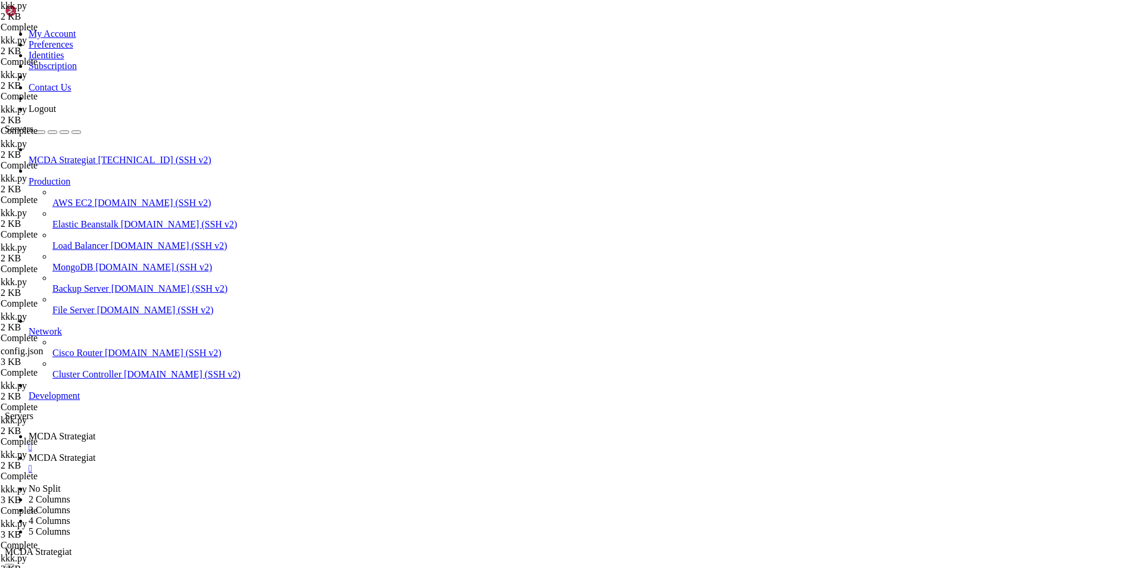
scroll to position [2, 0]
drag, startPoint x: 248, startPoint y: 520, endPoint x: 192, endPoint y: 433, distance: 103.1
type textarea "def populate_exit_trend(self, dataframe: DataFrame, metadata: dict) -> DataFram…"
paste textarea
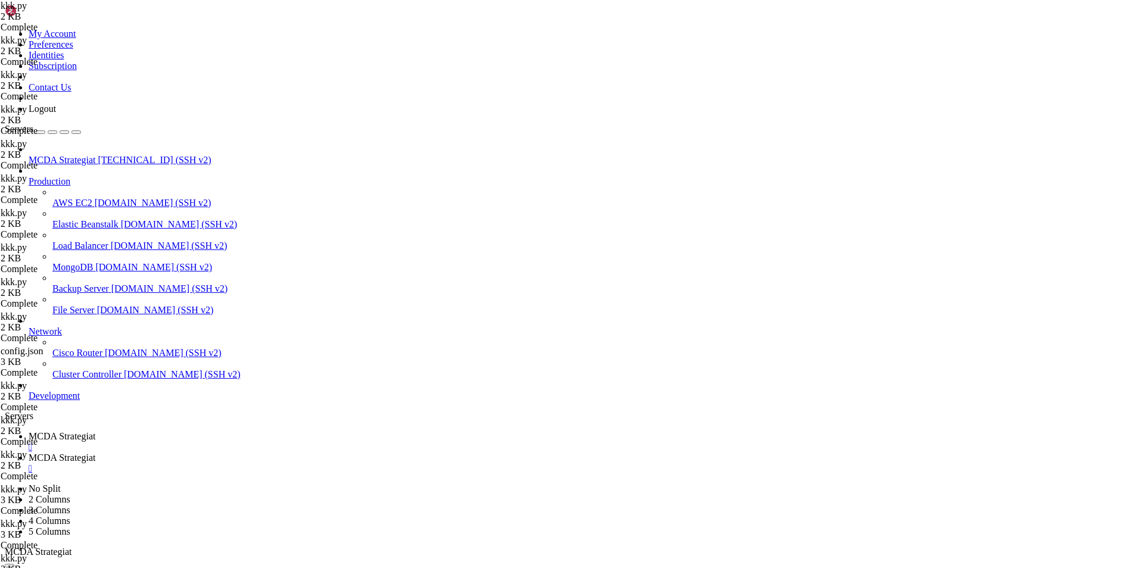
click at [95, 431] on span "MCDA Strategiat" at bounding box center [62, 436] width 67 height 10
click at [95, 453] on span "MCDA Strategiat" at bounding box center [62, 458] width 67 height 10
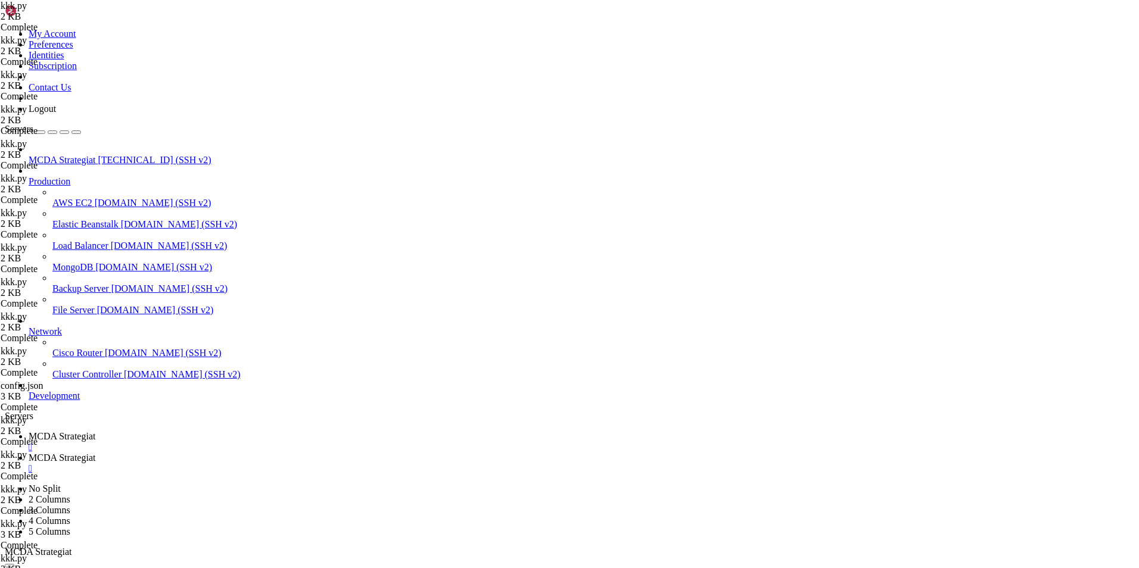
scroll to position [24, 0]
click at [95, 431] on span "MCDA Strategiat" at bounding box center [62, 436] width 67 height 10
click at [95, 453] on span "MCDA Strategiat" at bounding box center [62, 458] width 67 height 10
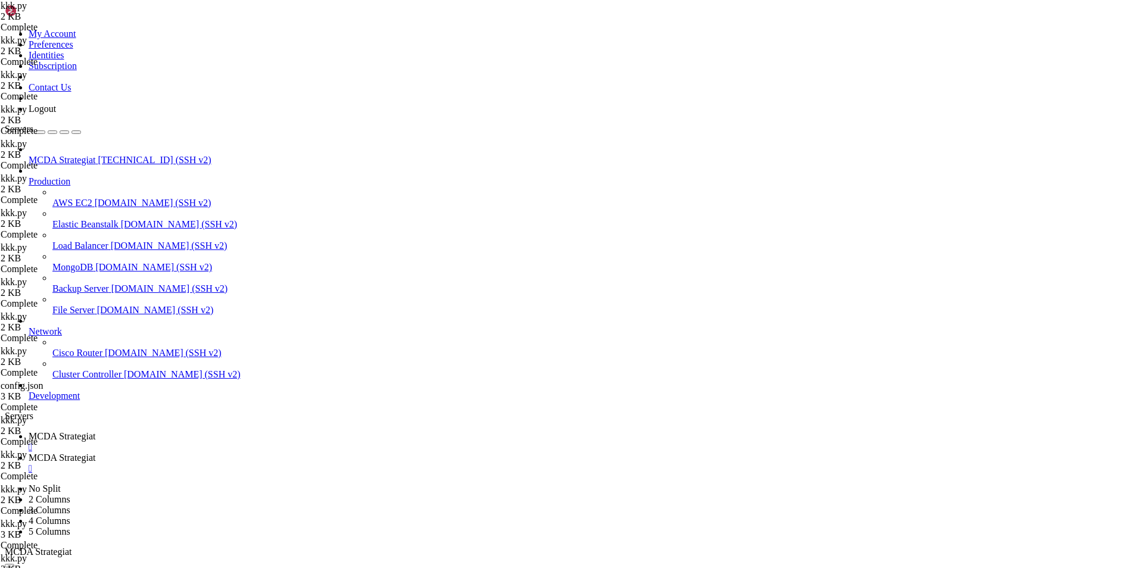
type textarea "return dataframe"
click at [95, 431] on span "MCDA Strategiat" at bounding box center [62, 436] width 67 height 10
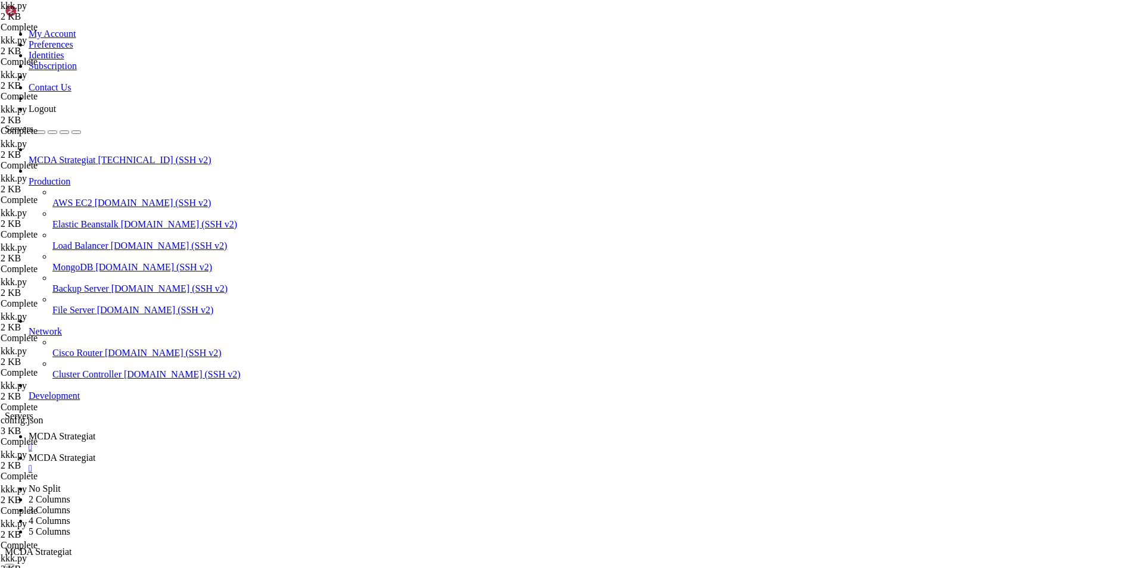
drag, startPoint x: 304, startPoint y: 4, endPoint x: 298, endPoint y: 8, distance: 6.9
click at [304, 453] on link "MCDA Strategiat " at bounding box center [581, 463] width 1105 height 21
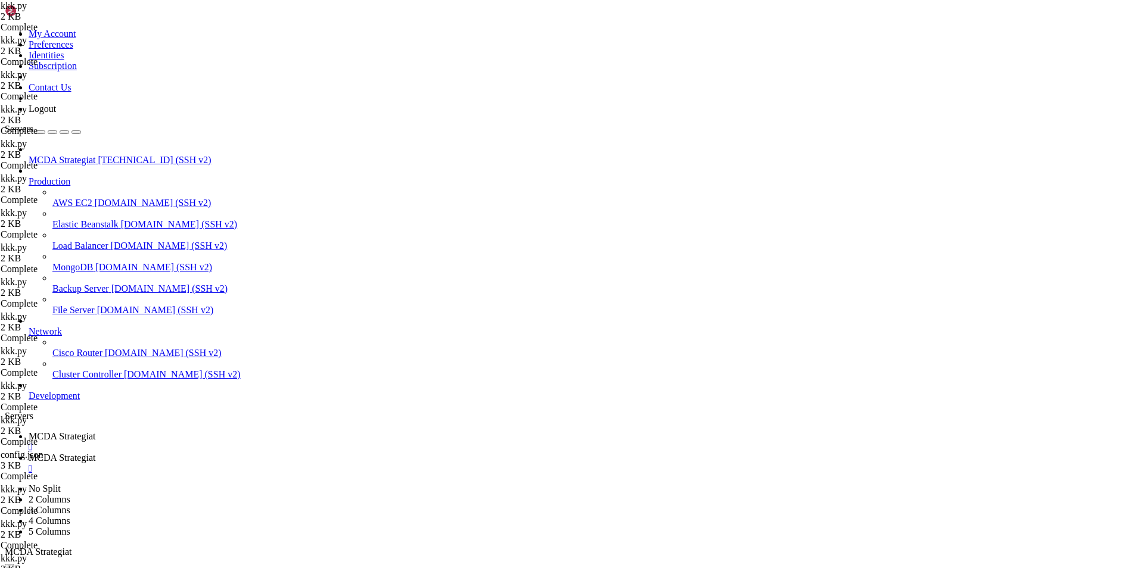
drag, startPoint x: 332, startPoint y: 503, endPoint x: 157, endPoint y: 54, distance: 482.4
type textarea "# --- Do not remove these libs --- from freqtrade.strategy.interface import ISt…"
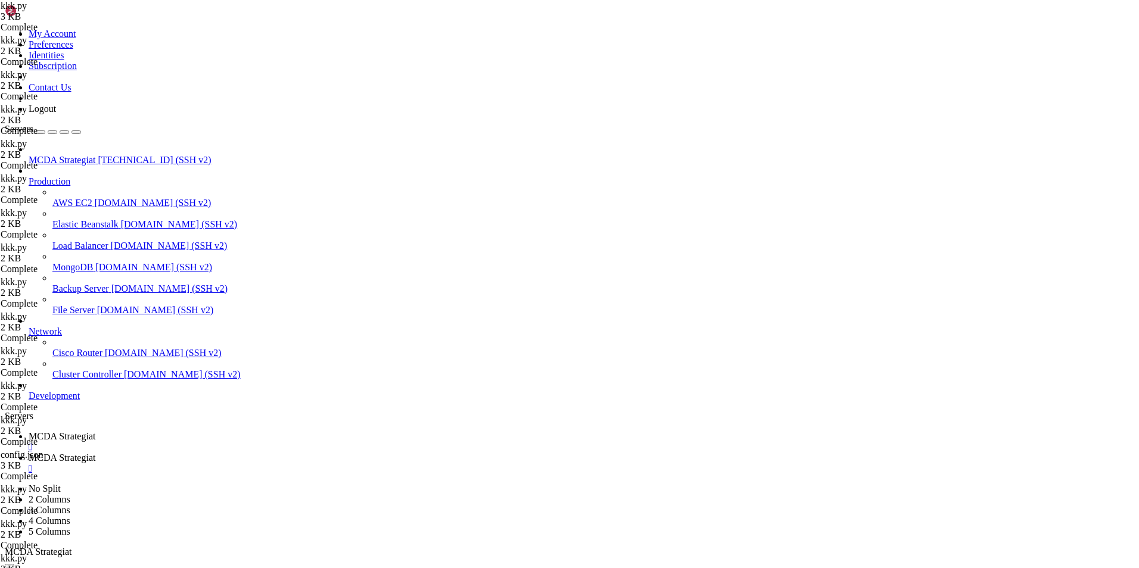
click at [95, 431] on span "MCDA Strategiat" at bounding box center [62, 436] width 67 height 10
drag, startPoint x: 17, startPoint y: 750, endPoint x: 709, endPoint y: 1134, distance: 791.6
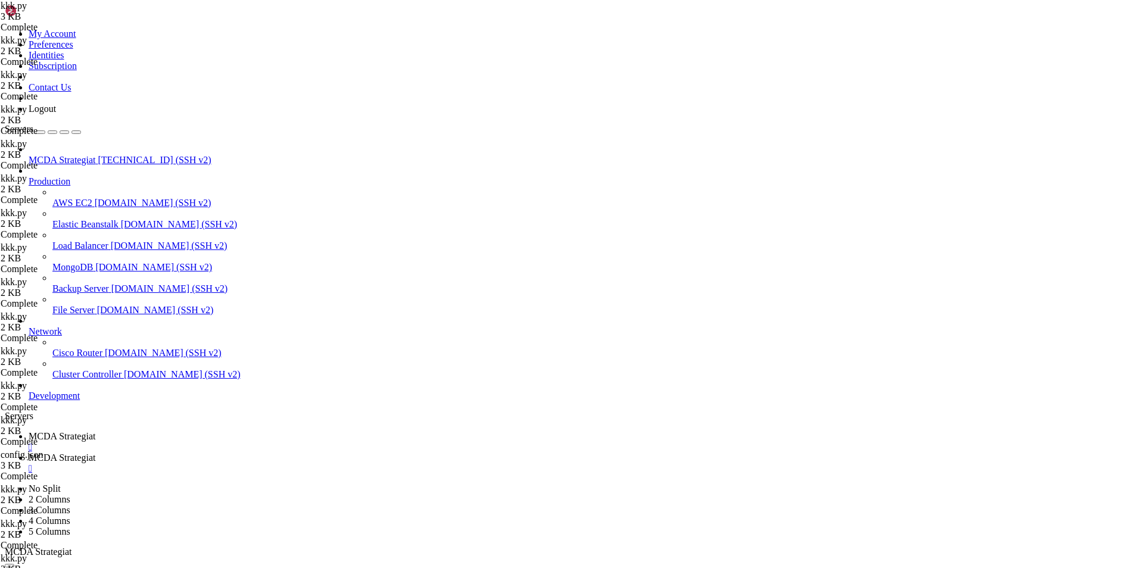
click at [95, 453] on span "MCDA Strategiat" at bounding box center [62, 458] width 67 height 10
drag, startPoint x: 373, startPoint y: 540, endPoint x: 183, endPoint y: 37, distance: 537.2
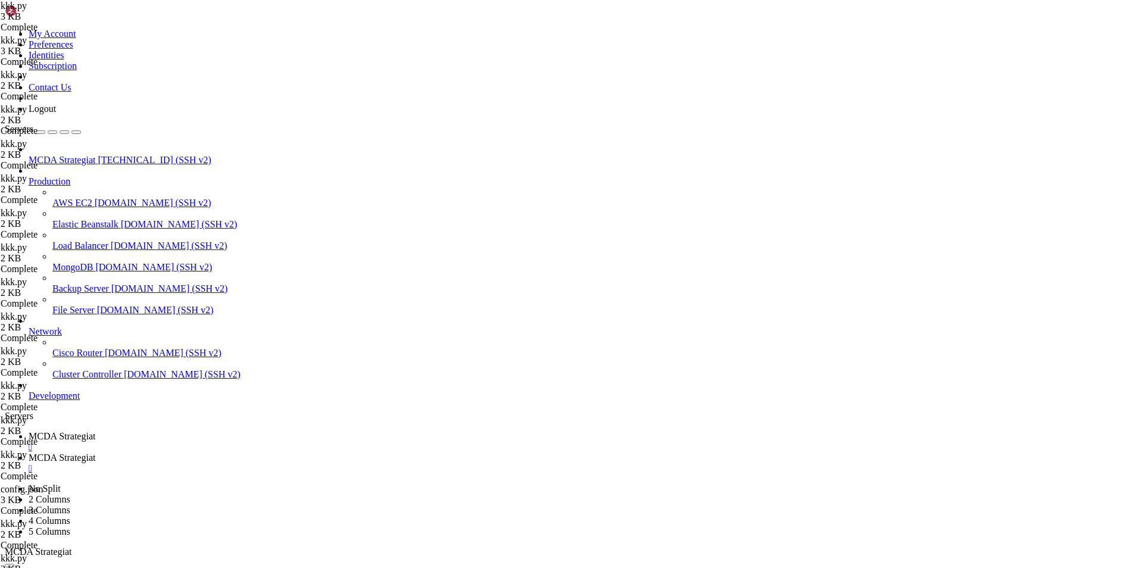
type textarea "# --- Do not remove these libs --- from freqtrade.strategy.interface import ISt…"
click at [95, 431] on span "MCDA Strategiat" at bounding box center [62, 436] width 67 height 10
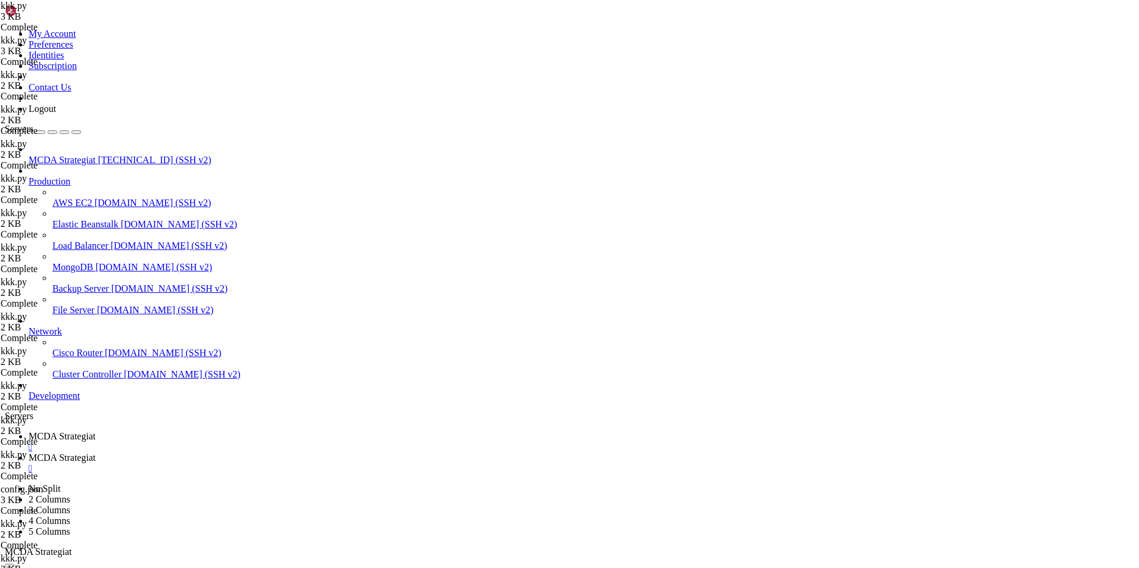
drag, startPoint x: 122, startPoint y: 999, endPoint x: 301, endPoint y: 998, distance: 179.9
drag, startPoint x: 307, startPoint y: 996, endPoint x: 260, endPoint y: 995, distance: 47.1
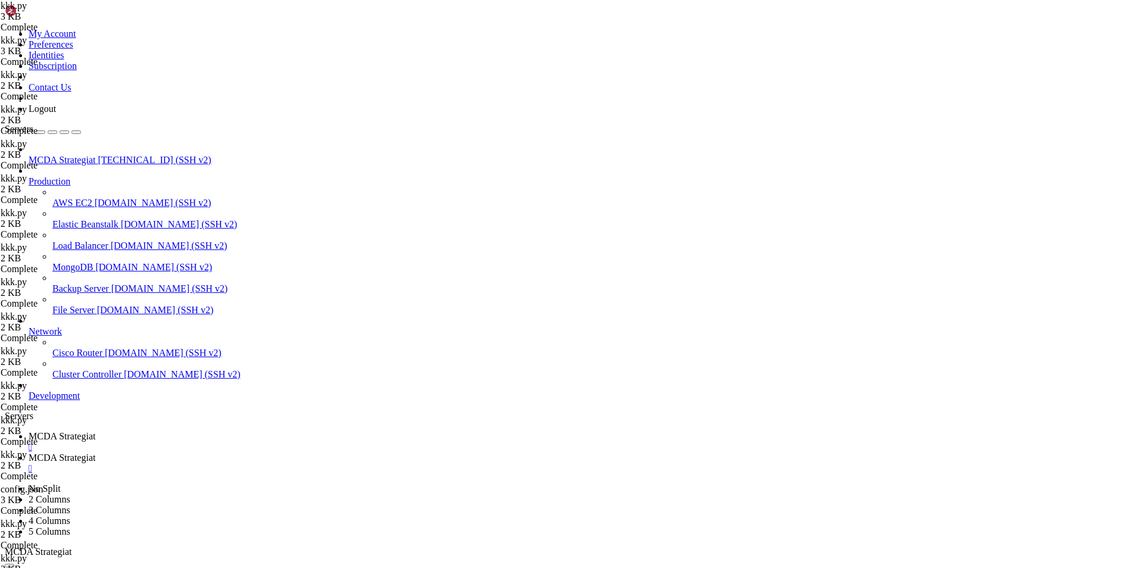
scroll to position [53636, 0]
drag, startPoint x: 733, startPoint y: 1131, endPoint x: 10, endPoint y: 789, distance: 799.1
click at [95, 453] on span "MCDA Strategiat" at bounding box center [62, 458] width 67 height 10
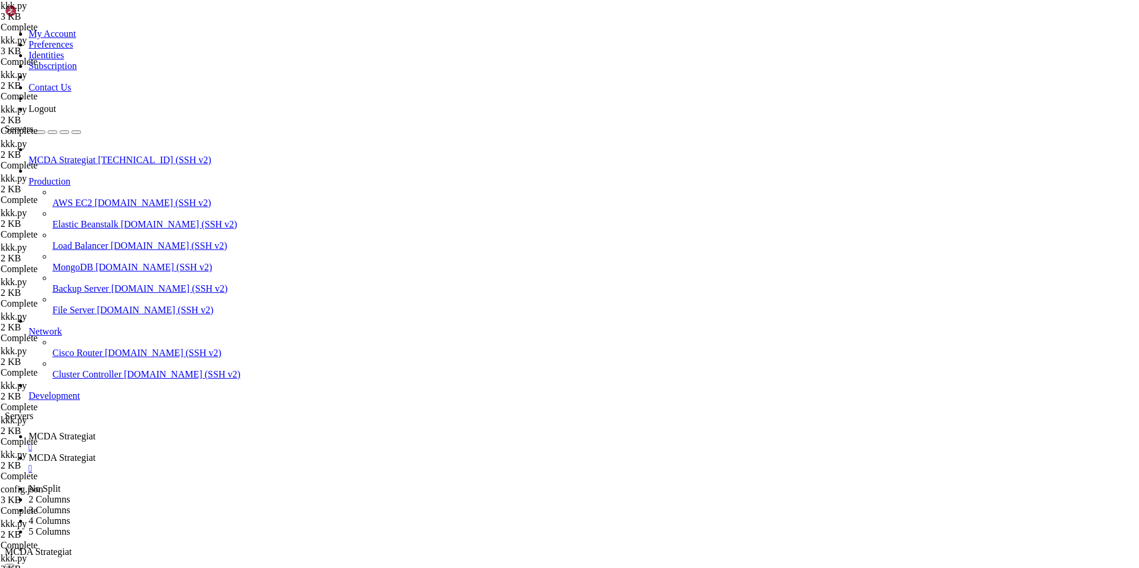
click at [95, 431] on span "MCDA Strategiat" at bounding box center [62, 436] width 67 height 10
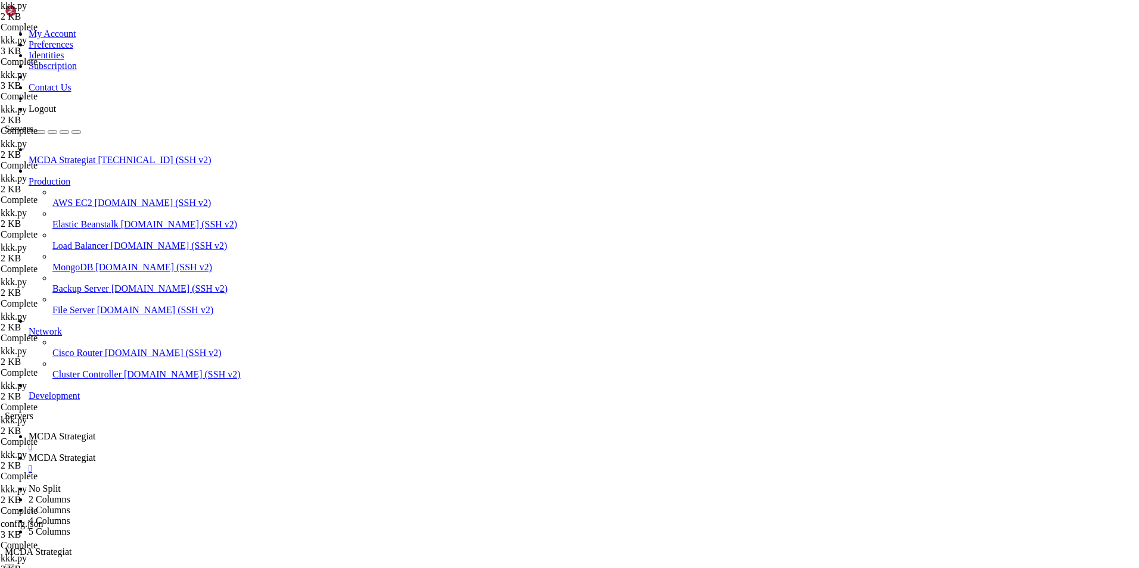
scroll to position [54841, 0]
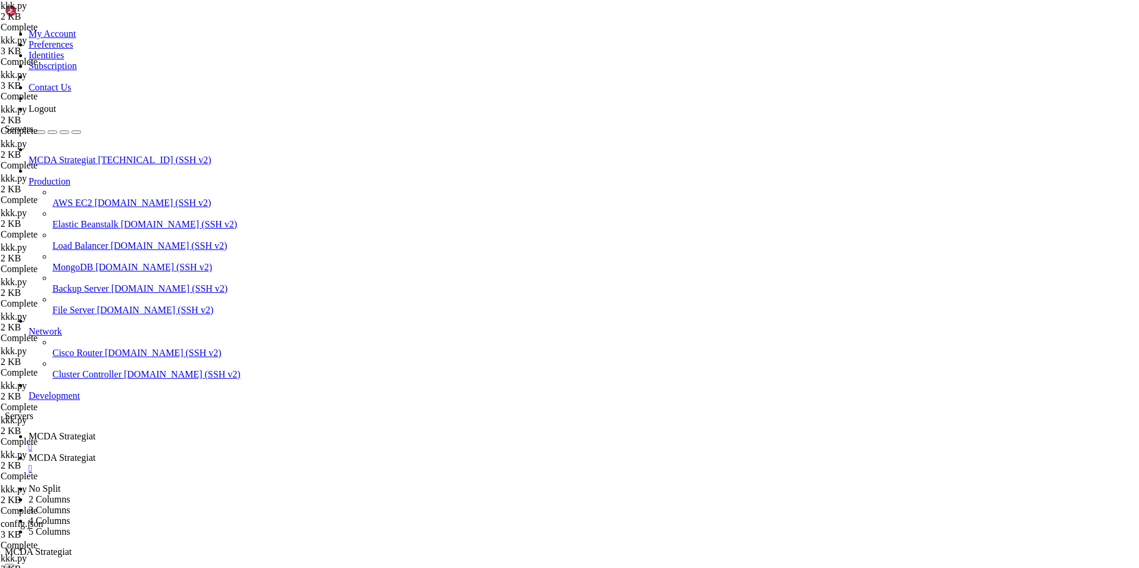
click at [95, 453] on span "MCDA Strategiat" at bounding box center [62, 458] width 67 height 10
drag, startPoint x: 301, startPoint y: 520, endPoint x: 156, endPoint y: 35, distance: 506.6
type textarea "# --- Do not remove these libs --- from freqtrade.strategy.interface import ISt…"
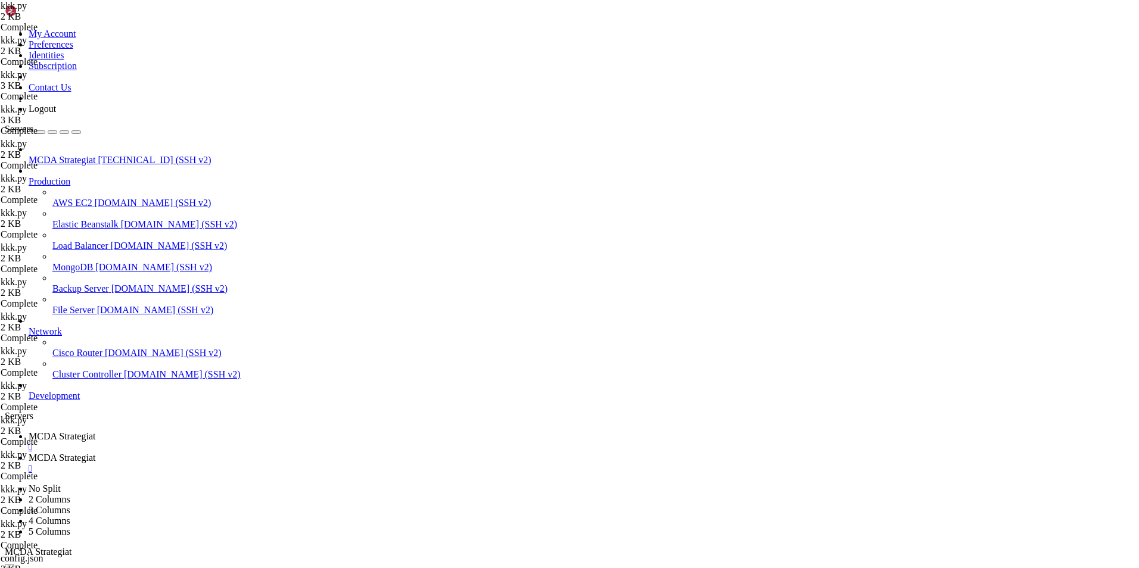
scroll to position [74, 0]
click at [95, 431] on span "MCDA Strategiat" at bounding box center [62, 436] width 67 height 10
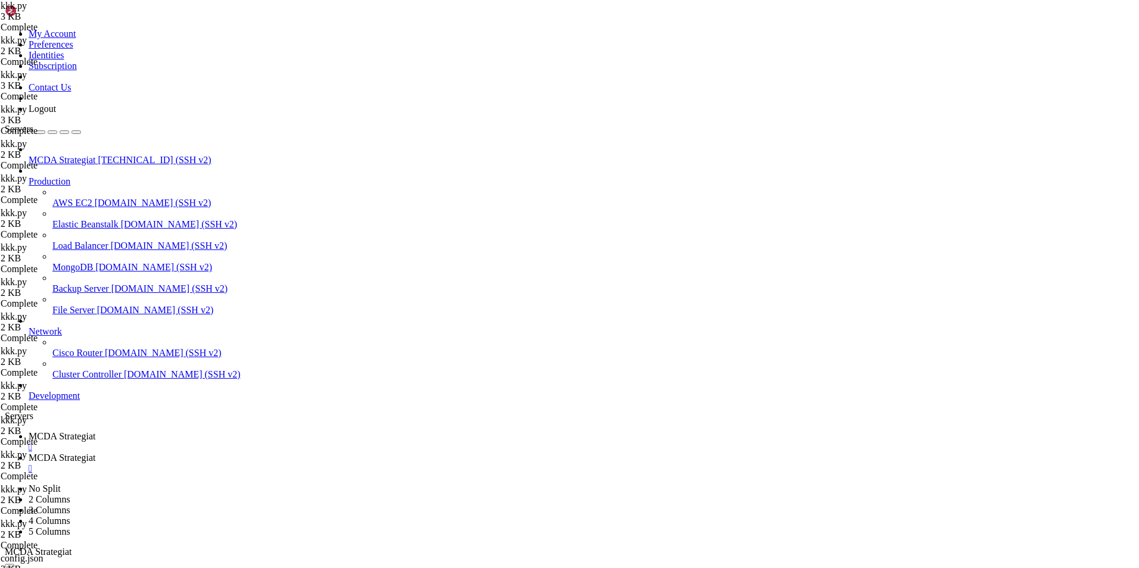
drag, startPoint x: 742, startPoint y: 1132, endPoint x: 467, endPoint y: 1049, distance: 286.8
click at [95, 453] on span "MCDA Strategiat" at bounding box center [62, 458] width 67 height 10
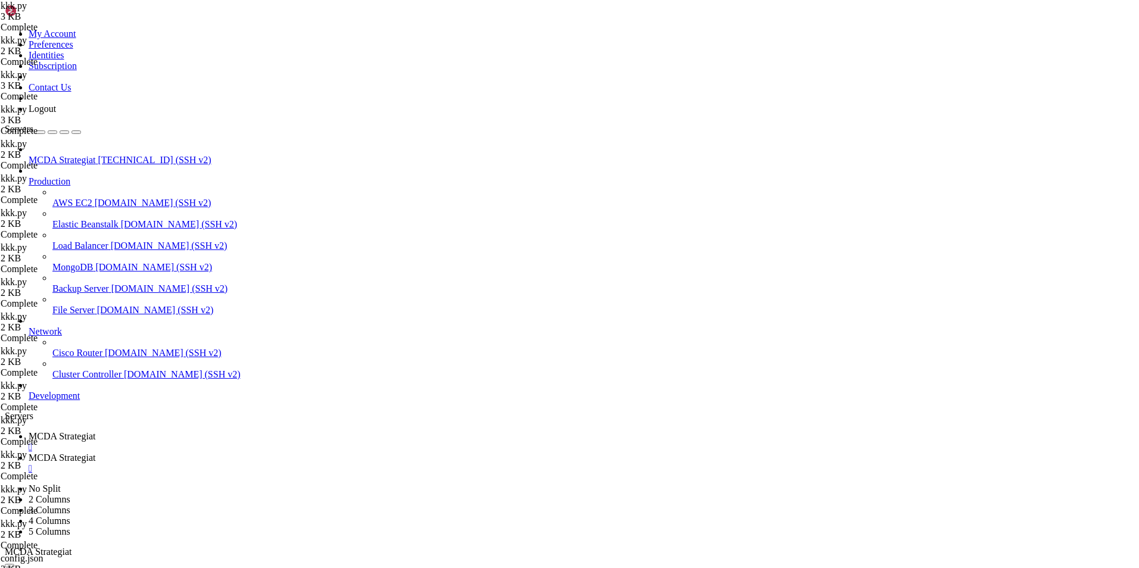
click at [95, 431] on span "MCDA Strategiat" at bounding box center [62, 436] width 67 height 10
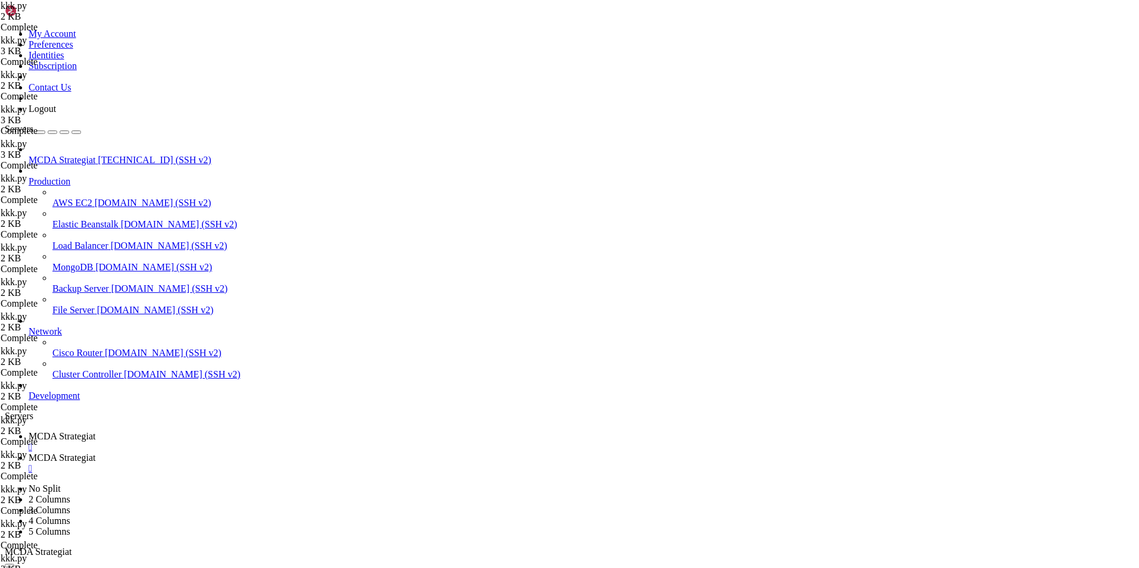
drag, startPoint x: 706, startPoint y: 1136, endPoint x: 10, endPoint y: 986, distance: 712.4
click at [95, 453] on span "MCDA Strategiat" at bounding box center [62, 458] width 67 height 10
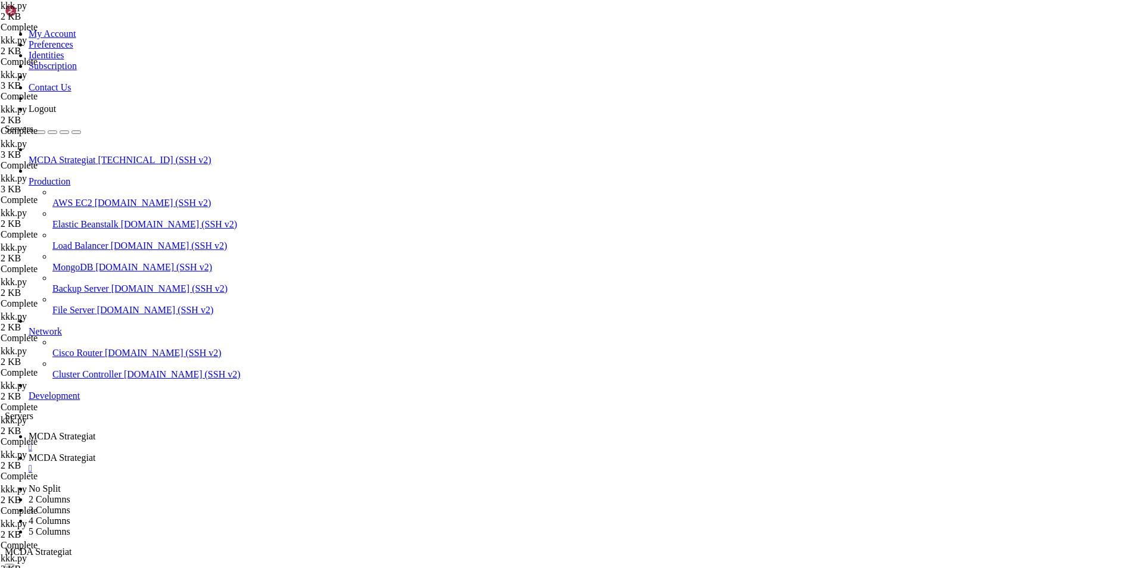
drag, startPoint x: 378, startPoint y: 512, endPoint x: 176, endPoint y: 59, distance: 495.9
type textarea "# --- Do not remove these libs --- from freqtrade.strategy.interface import ISt…"
click at [95, 431] on span "MCDA Strategiat" at bounding box center [62, 436] width 67 height 10
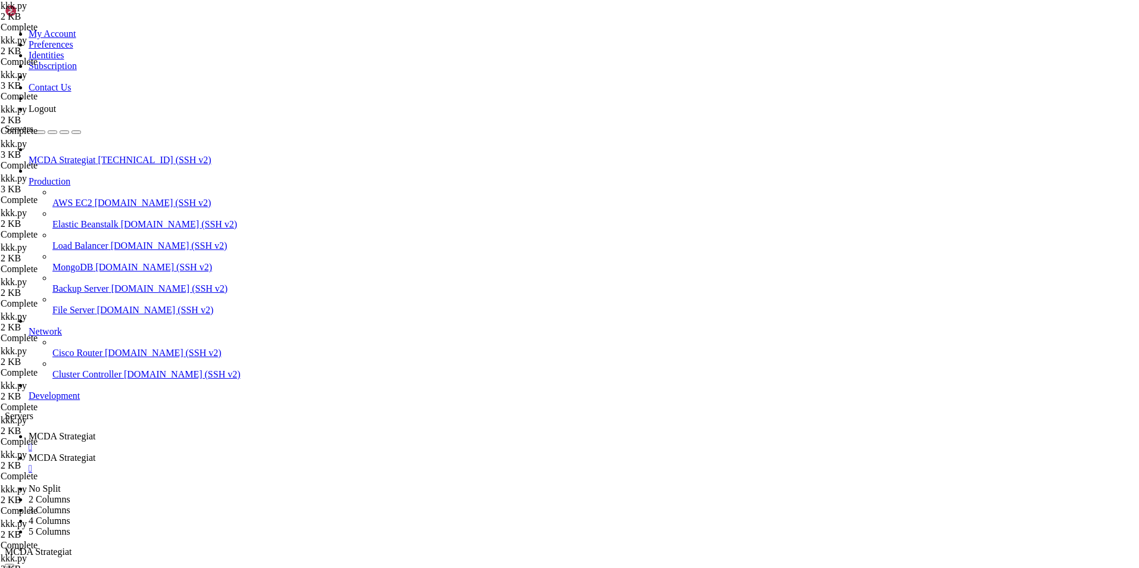
scroll to position [60663, 0]
click at [95, 453] on span "MCDA Strategiat" at bounding box center [62, 458] width 67 height 10
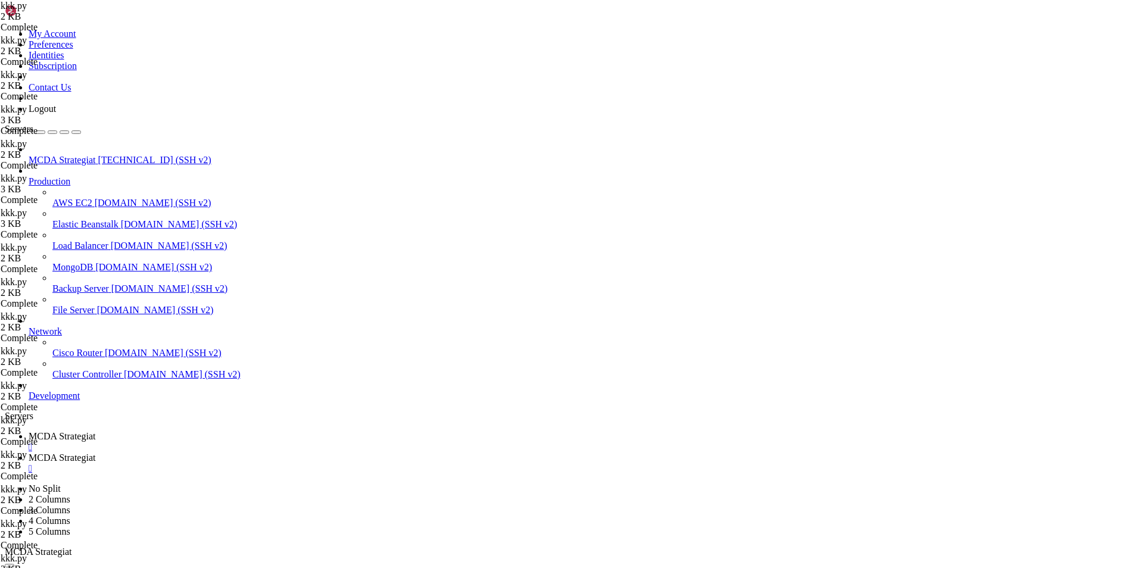
type textarea "return dataframe"
click at [186, 431] on link "MCDA Strategiat " at bounding box center [581, 441] width 1105 height 21
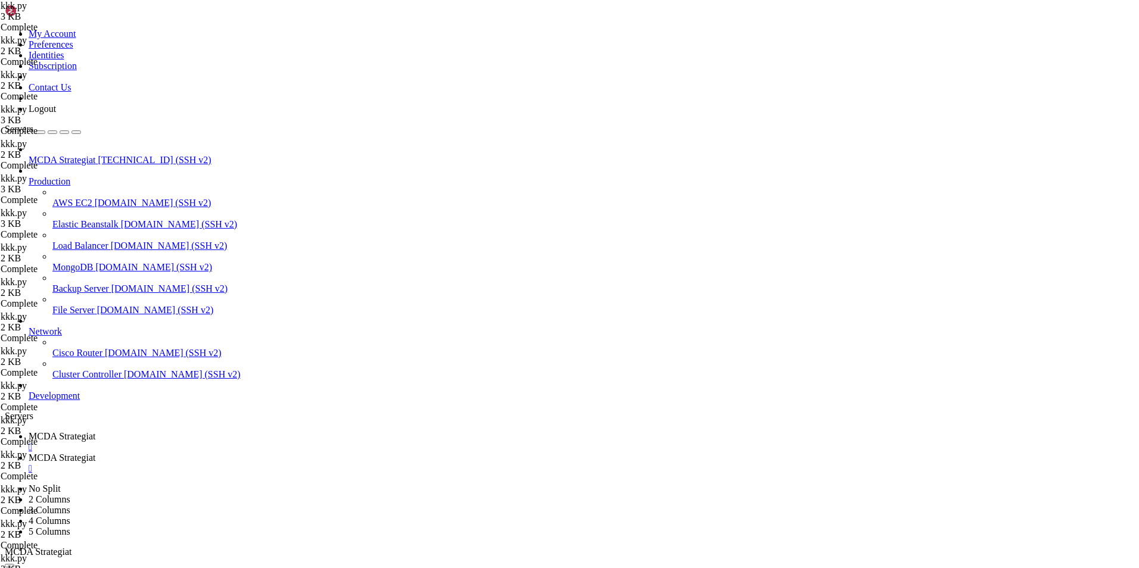
drag, startPoint x: 16, startPoint y: 965, endPoint x: 260, endPoint y: 974, distance: 243.8
drag, startPoint x: 232, startPoint y: 978, endPoint x: 21, endPoint y: 979, distance: 210.3
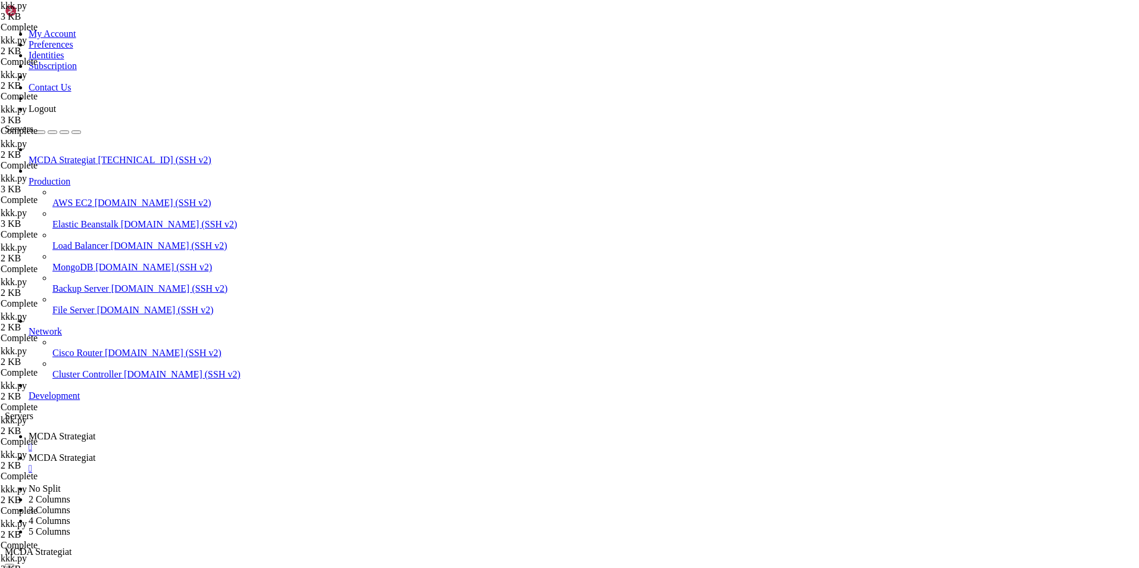
drag, startPoint x: 241, startPoint y: 999, endPoint x: 21, endPoint y: 1000, distance: 219.8
click at [95, 453] on span "MCDA Strategiat" at bounding box center [62, 458] width 67 height 10
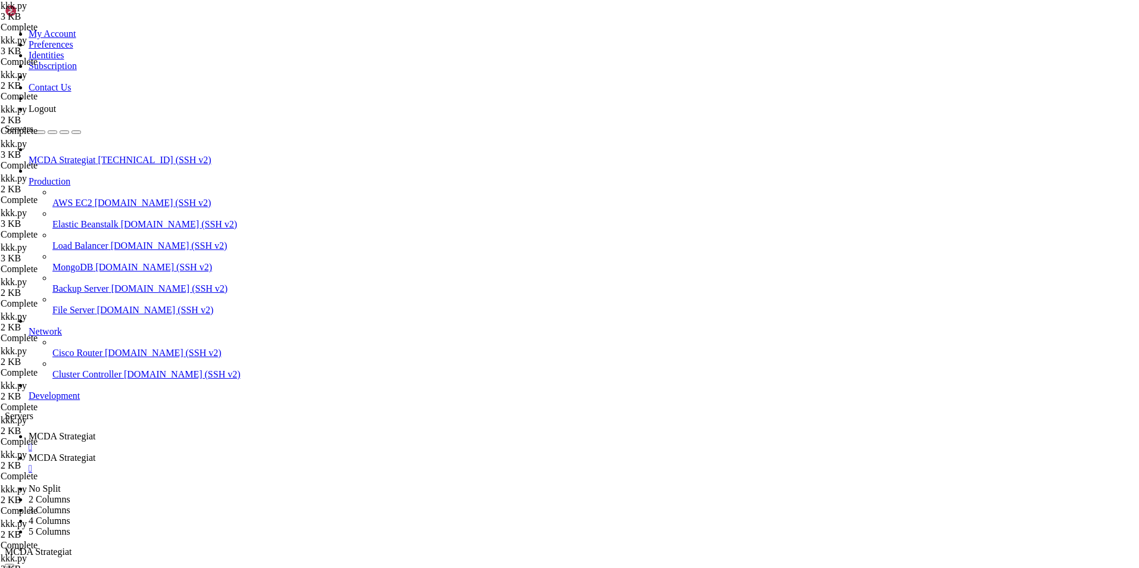
scroll to position [0, 0]
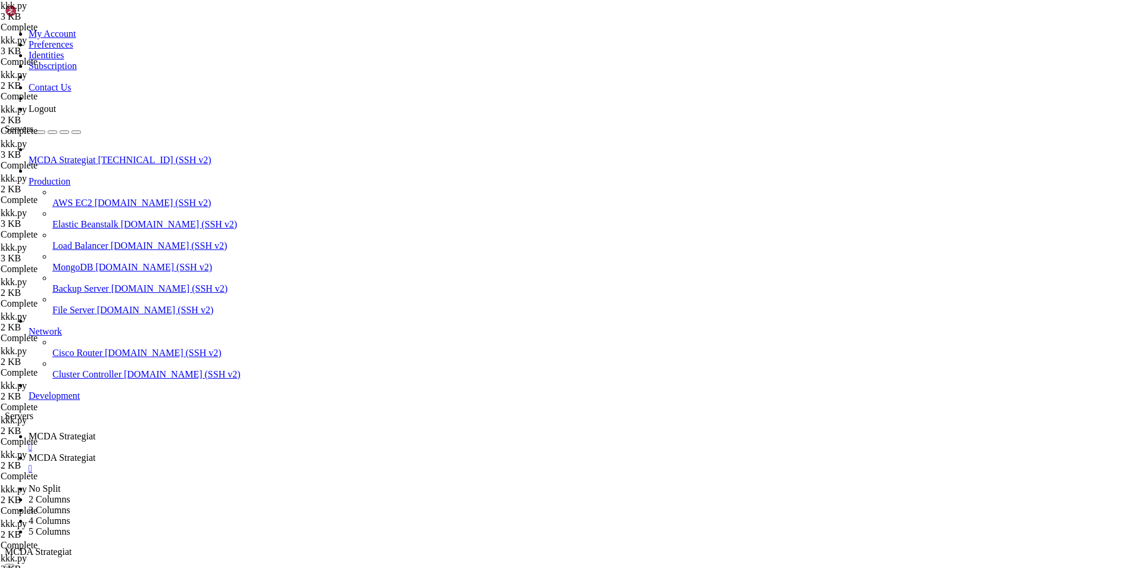
type textarea "# Ei normaaleja exit-signaaleja, kaikki hoidetaan custom_exitissä"
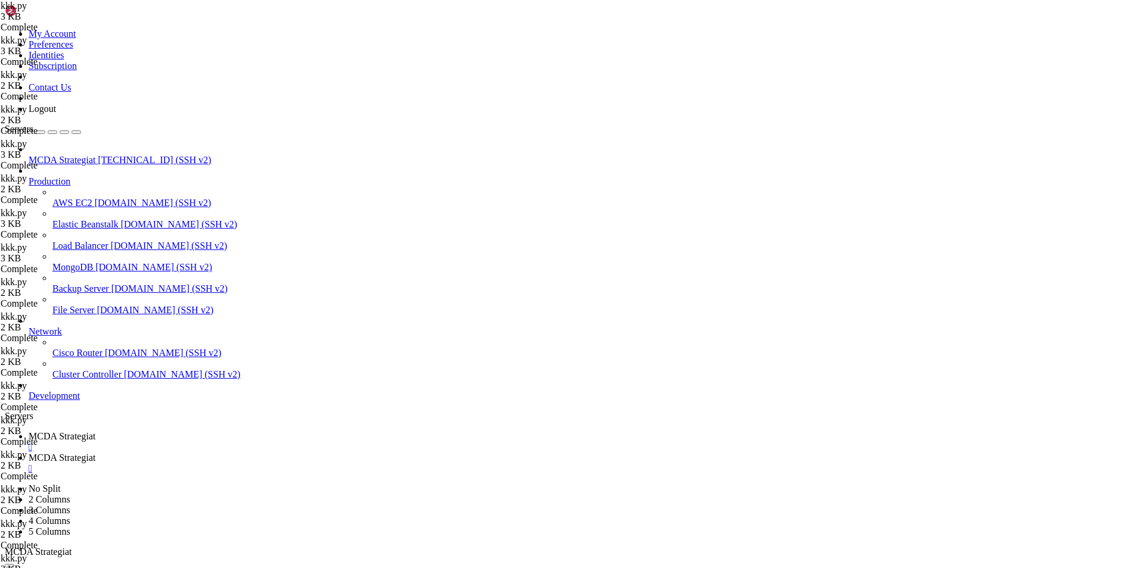
click at [95, 431] on span "MCDA Strategiat" at bounding box center [62, 436] width 67 height 10
drag, startPoint x: 261, startPoint y: 947, endPoint x: 18, endPoint y: 946, distance: 242.4
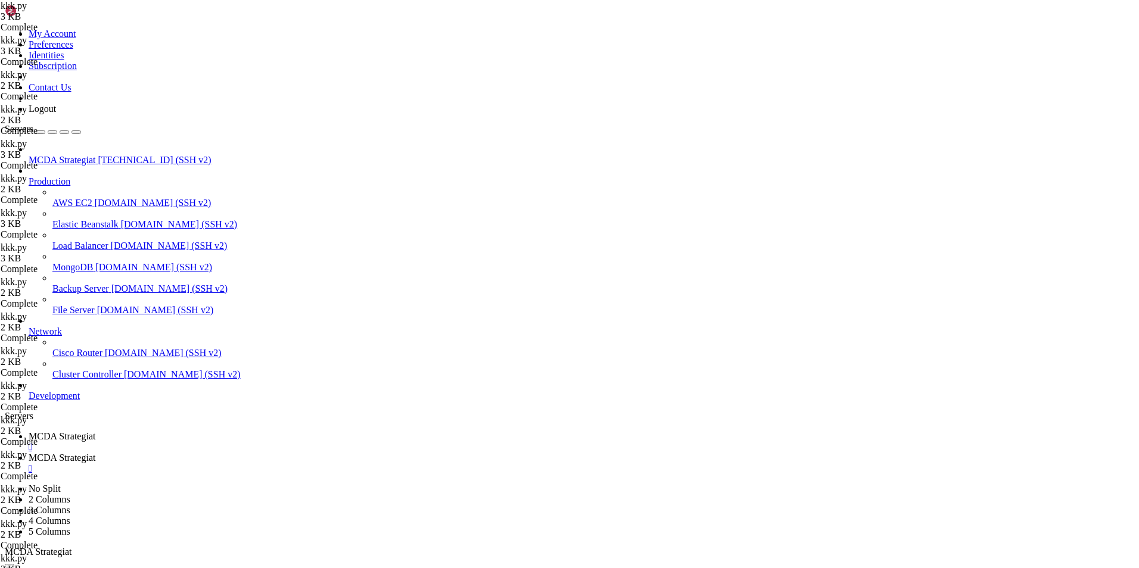
drag, startPoint x: 262, startPoint y: 948, endPoint x: 18, endPoint y: 931, distance: 244.2
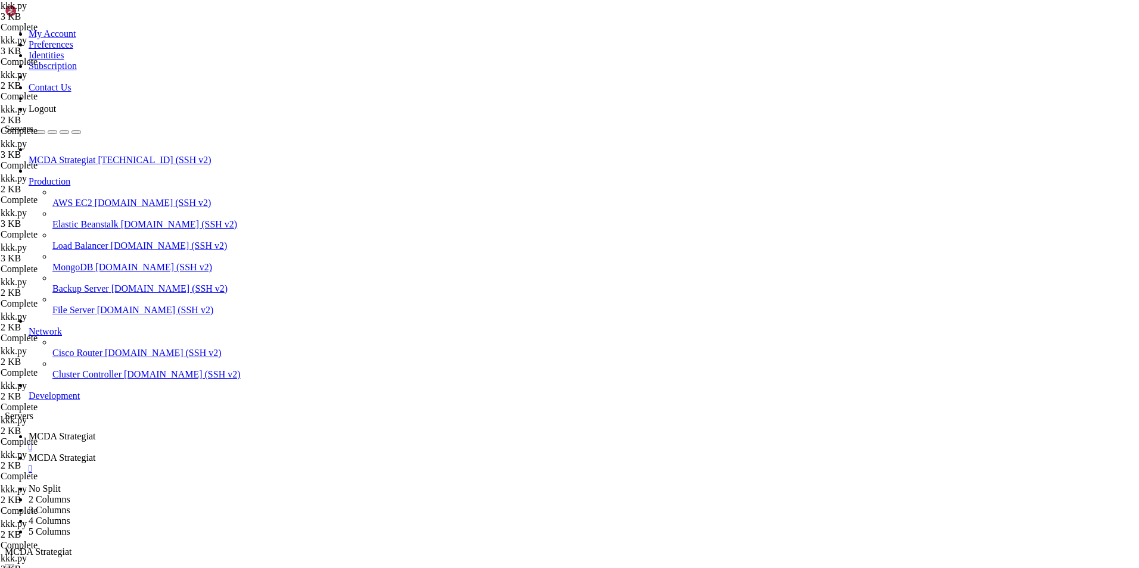
drag, startPoint x: 739, startPoint y: 1131, endPoint x: 12, endPoint y: 768, distance: 812.2
click at [95, 453] on span "MCDA Strategiat" at bounding box center [62, 458] width 67 height 10
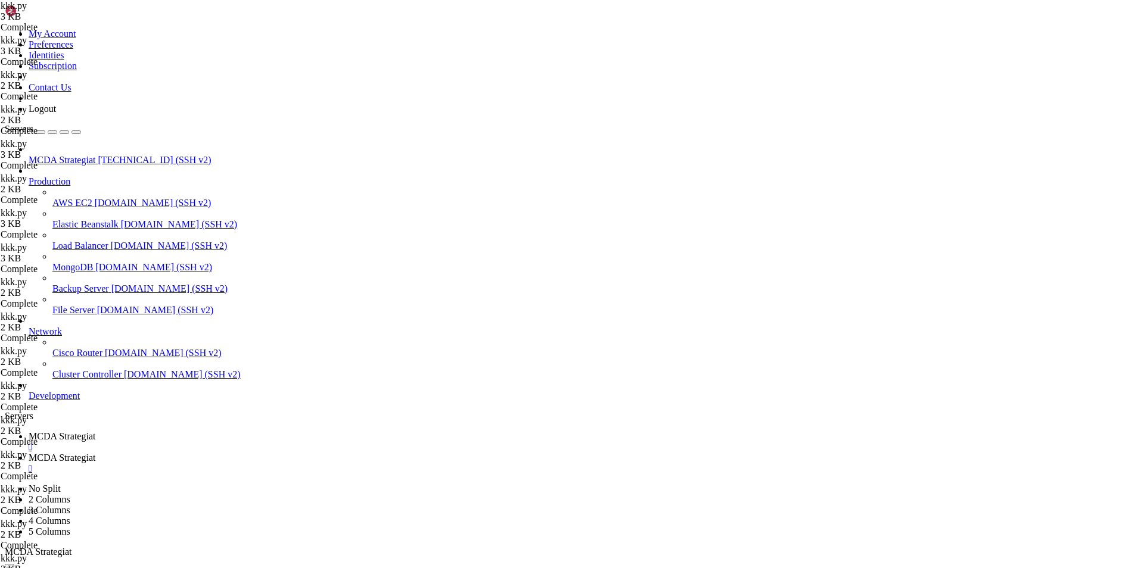
click at [95, 431] on span "MCDA Strategiat" at bounding box center [62, 436] width 67 height 10
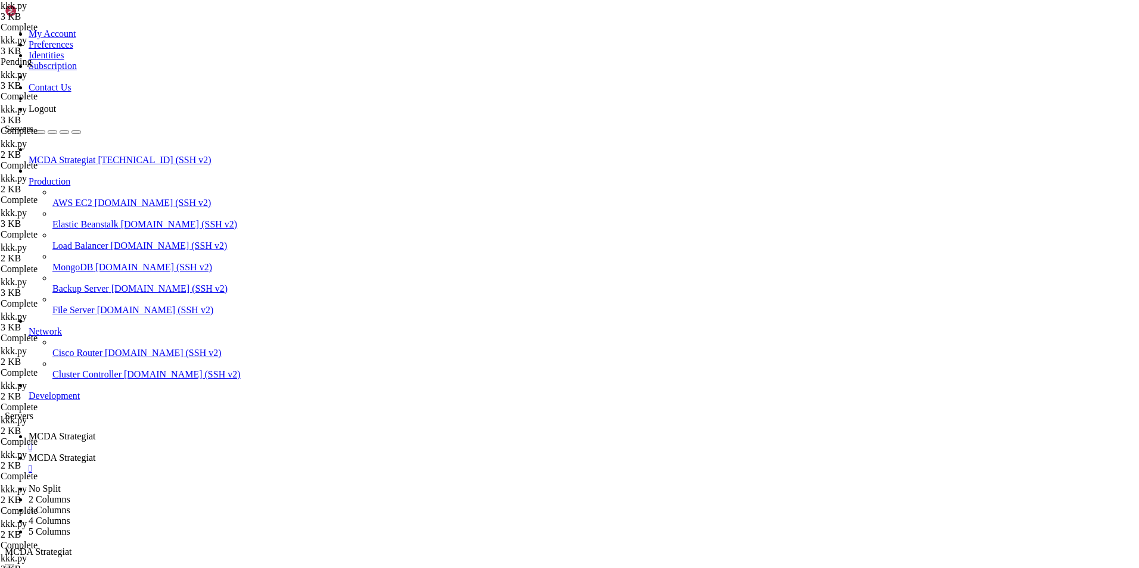
click at [95, 453] on span "MCDA Strategiat" at bounding box center [62, 458] width 67 height 10
type textarea "return None"
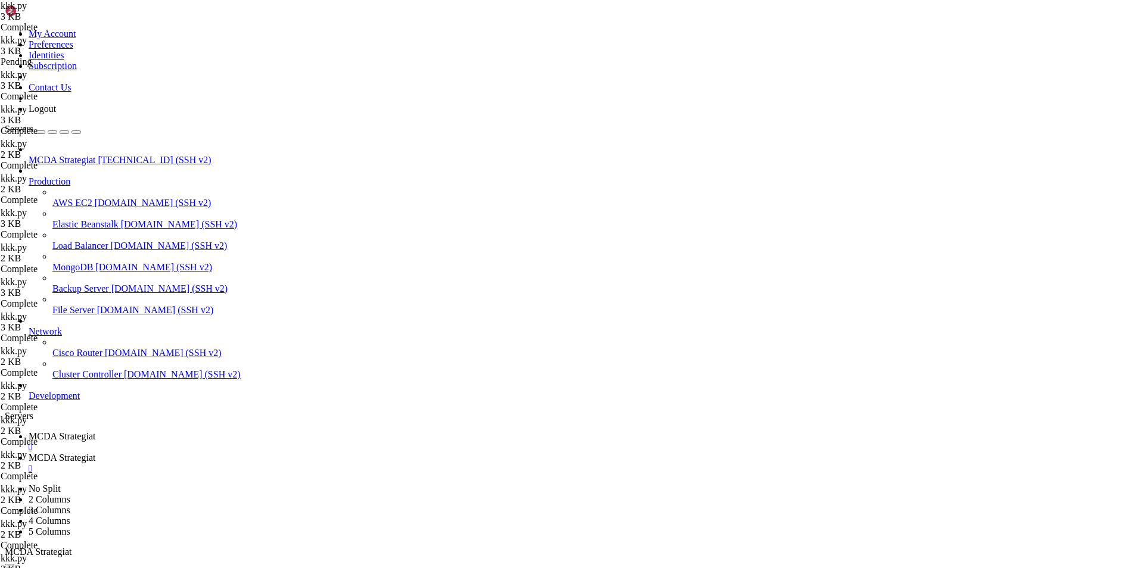
click at [95, 431] on span "MCDA Strategiat" at bounding box center [62, 436] width 67 height 10
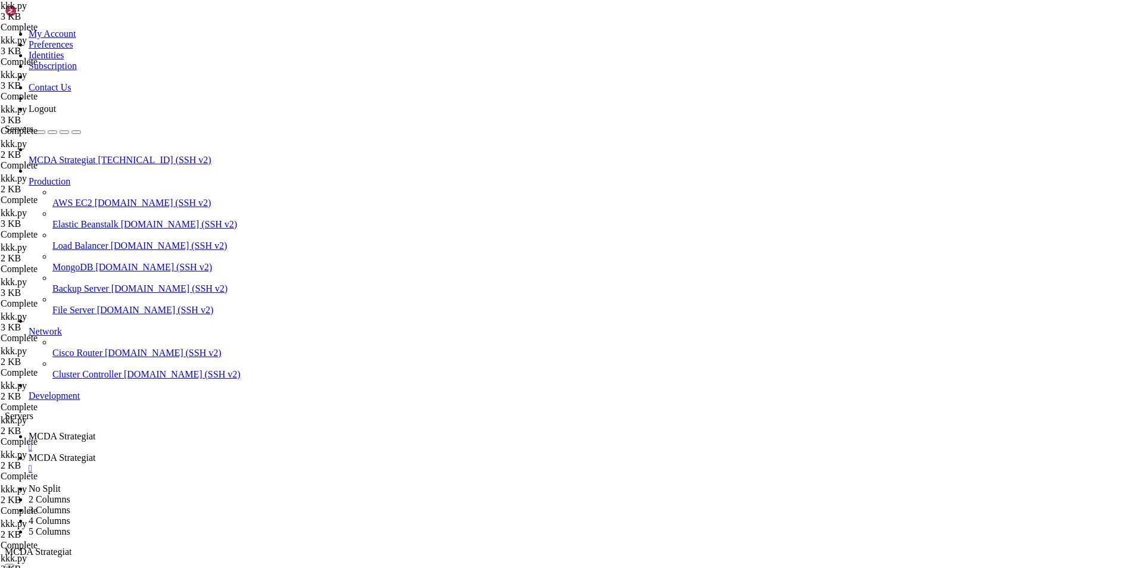
drag, startPoint x: 340, startPoint y: 1141, endPoint x: 756, endPoint y: 1145, distance: 416.4
drag, startPoint x: 298, startPoint y: 1051, endPoint x: 756, endPoint y: 1139, distance: 466.6
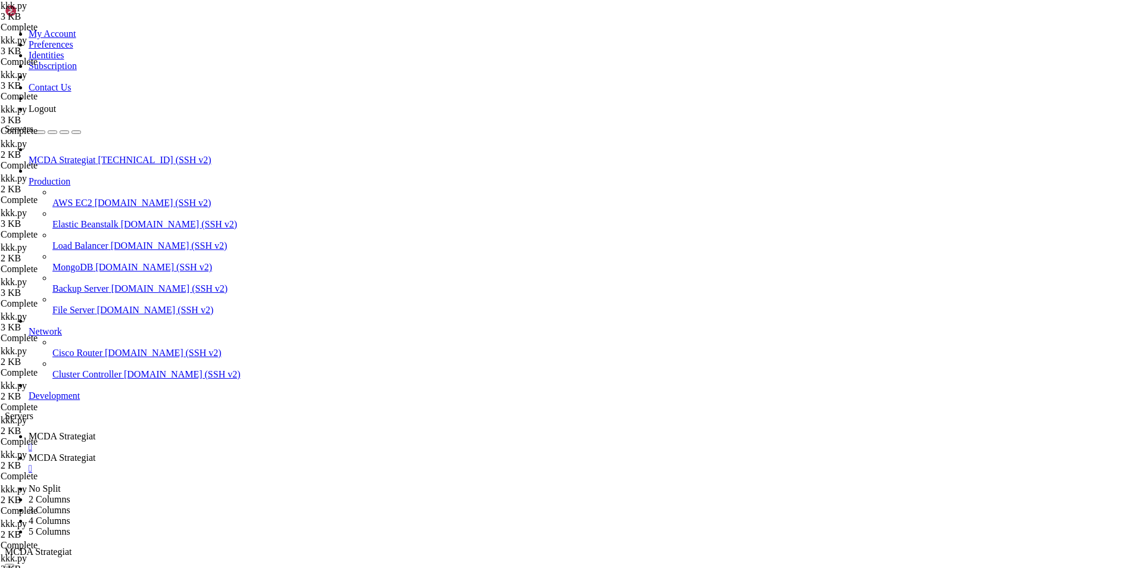
click at [292, 453] on link "MCDA Strategiat " at bounding box center [581, 463] width 1105 height 21
drag, startPoint x: 291, startPoint y: 543, endPoint x: 173, endPoint y: 61, distance: 495.9
type textarea "# --- Do not remove these libs --- from freqtrade.strategy.interface import ISt…"
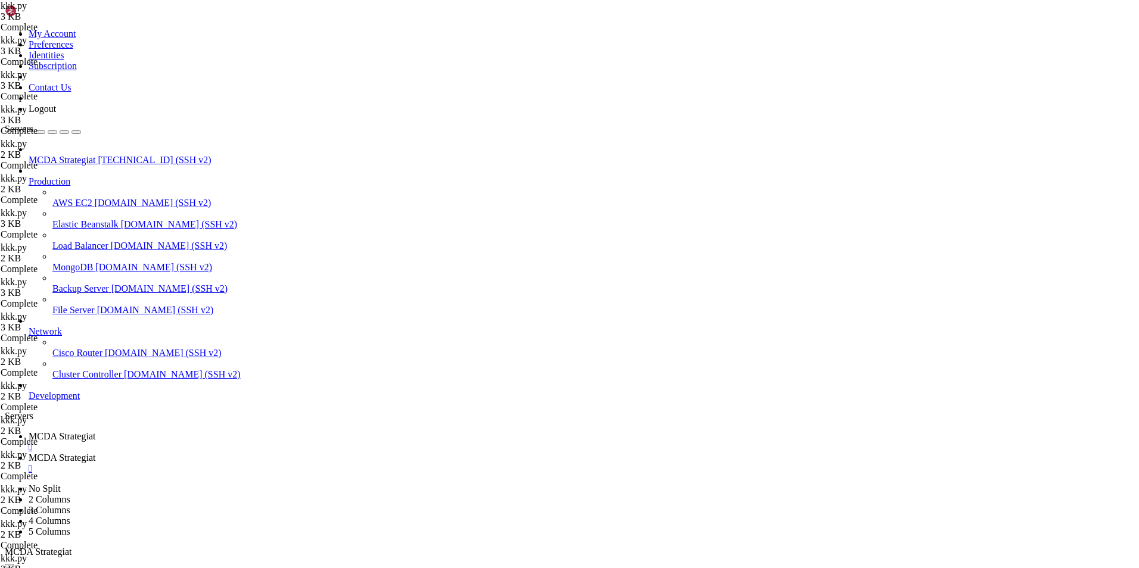
paste textarea
click at [195, 431] on link "MCDA Strategiat " at bounding box center [581, 441] width 1105 height 21
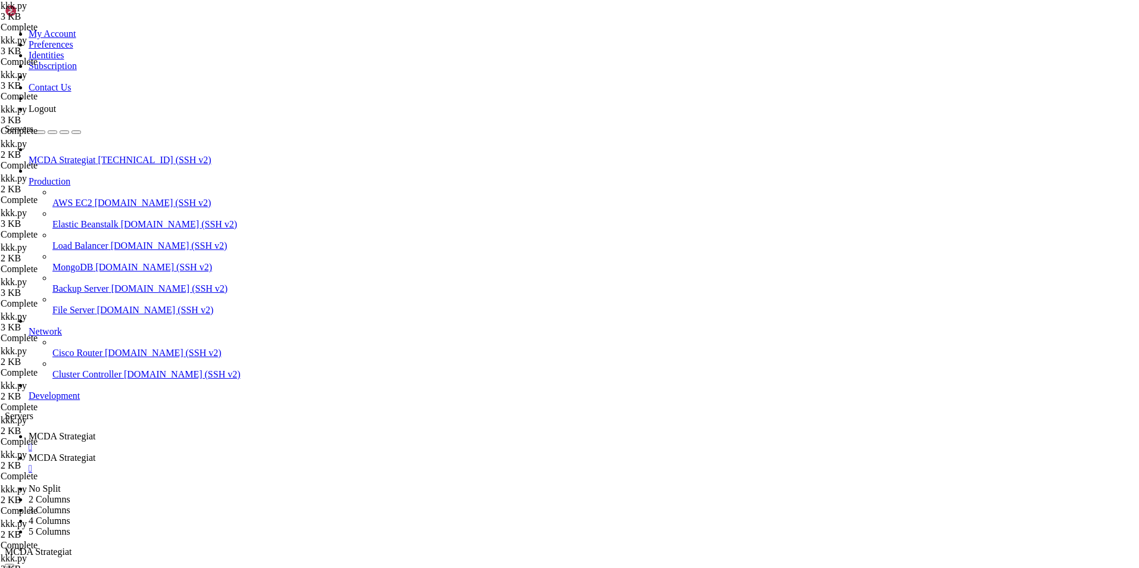
scroll to position [74313, 0]
click at [95, 453] on span "MCDA Strategiat" at bounding box center [62, 458] width 67 height 10
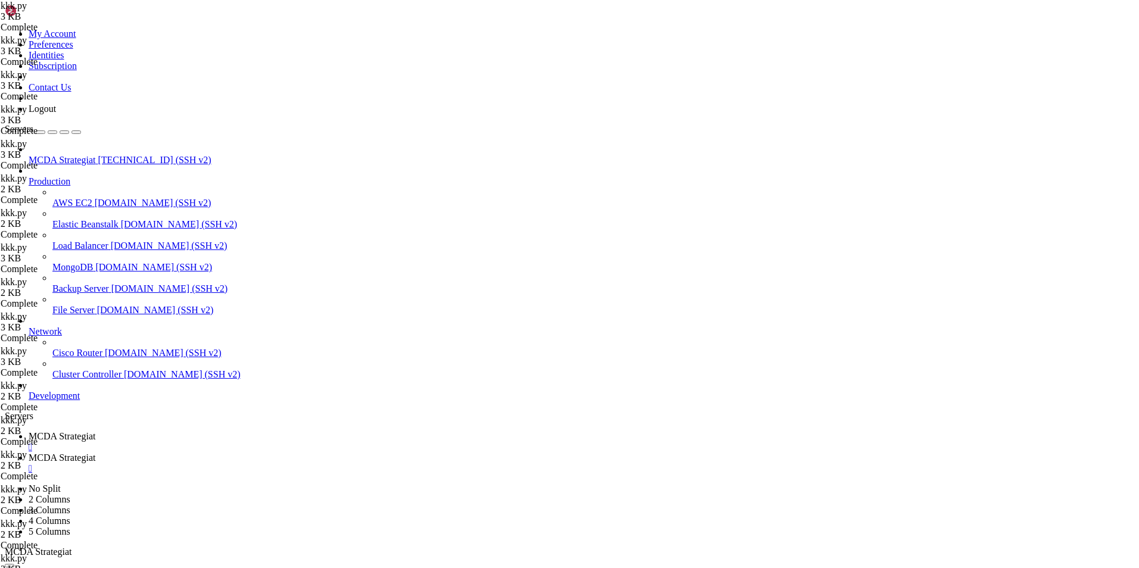
click at [95, 431] on span "MCDA Strategiat" at bounding box center [62, 436] width 67 height 10
click at [95, 453] on span "MCDA Strategiat" at bounding box center [62, 458] width 67 height 10
drag, startPoint x: 260, startPoint y: 108, endPoint x: 231, endPoint y: 104, distance: 29.4
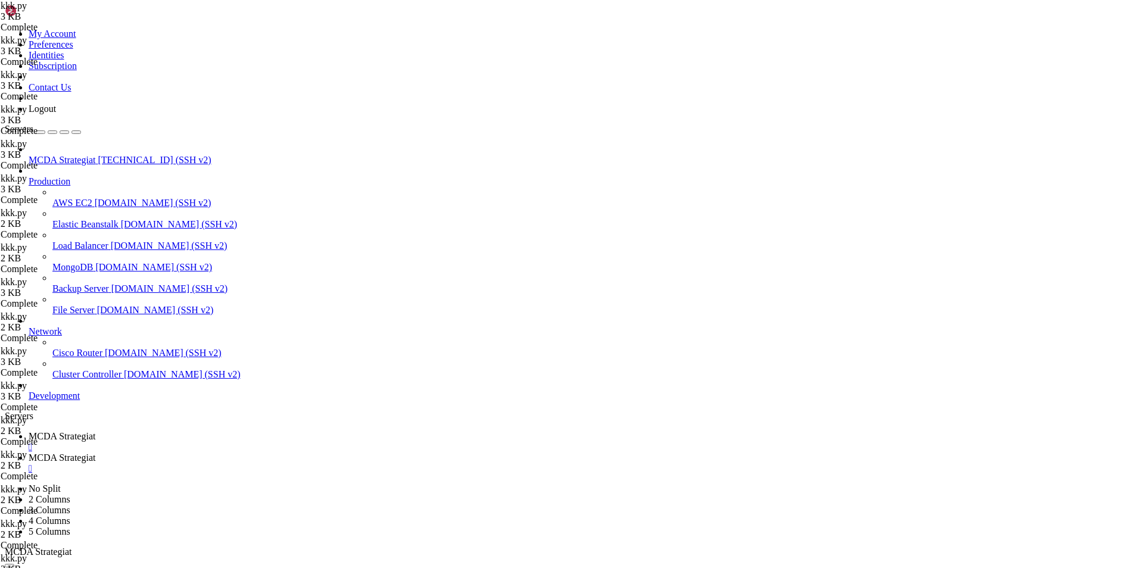
type textarea "class MACDTrendStrategy(IStrategy):"
drag, startPoint x: 200, startPoint y: 105, endPoint x: 227, endPoint y: 105, distance: 27.4
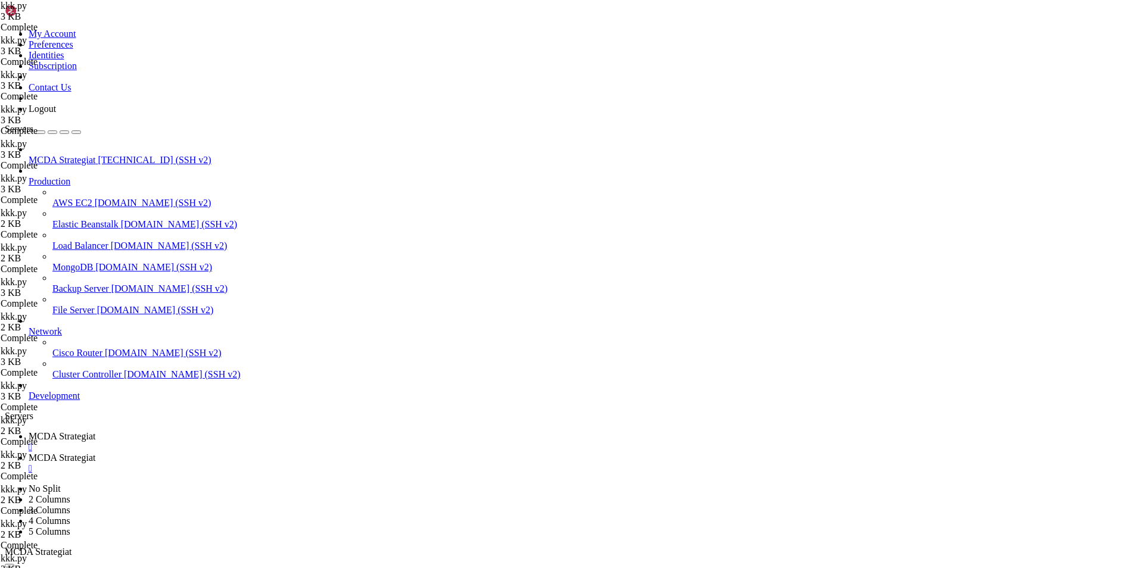
drag, startPoint x: 260, startPoint y: 107, endPoint x: 201, endPoint y: 105, distance: 59.0
click at [195, 431] on link "MCDA Strategiat " at bounding box center [581, 441] width 1105 height 21
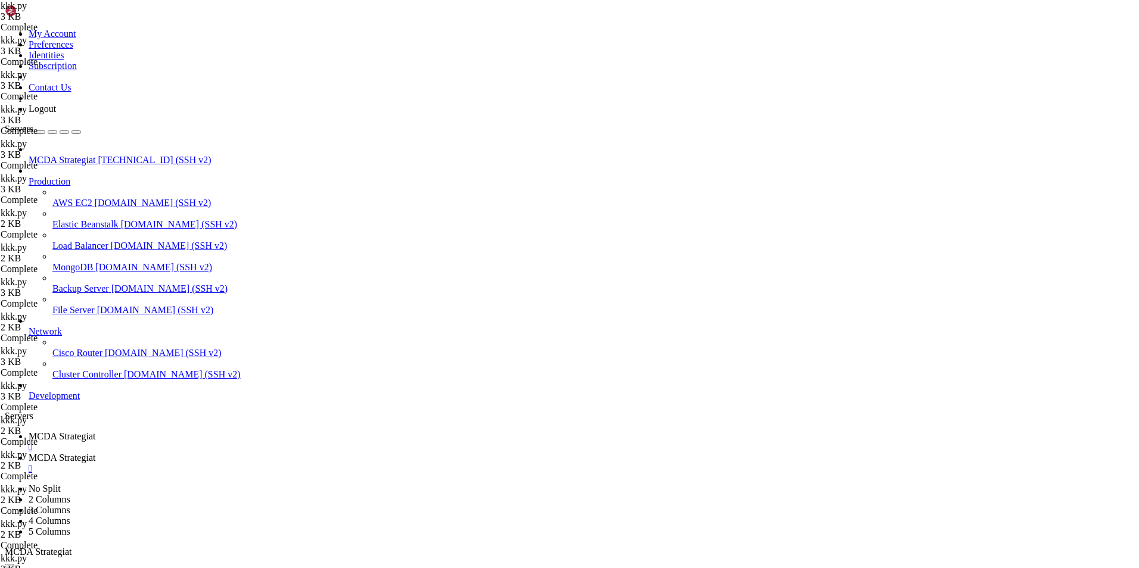
click at [95, 453] on span "MCDA Strategiat" at bounding box center [62, 458] width 67 height 10
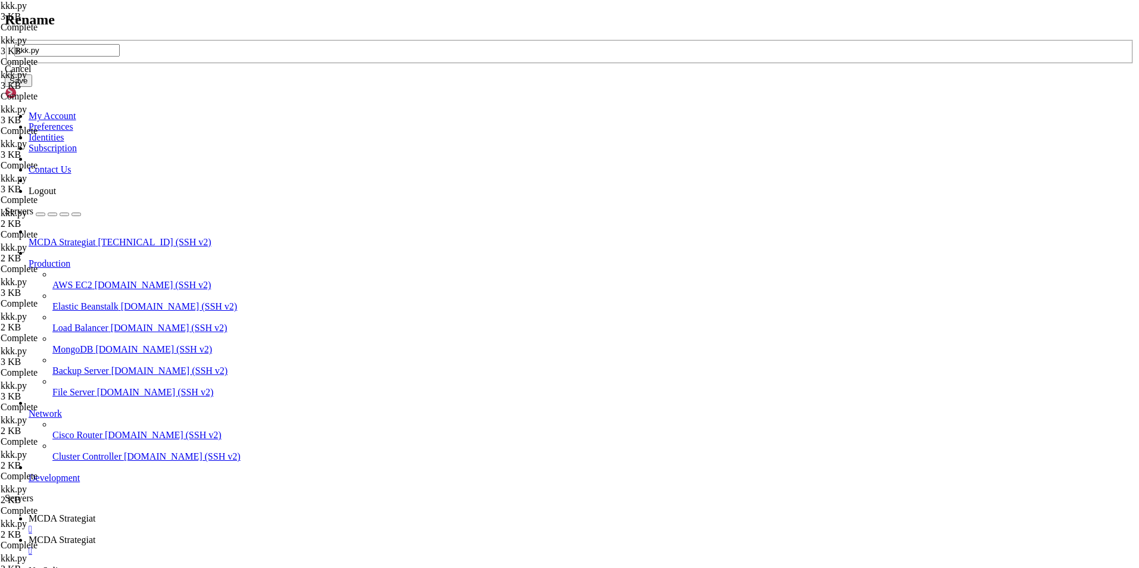
click at [120, 57] on input "kkk.py" at bounding box center [66, 50] width 105 height 13
drag, startPoint x: 481, startPoint y: 280, endPoint x: 462, endPoint y: 278, distance: 19.1
click at [120, 57] on input "kkk.py" at bounding box center [66, 50] width 105 height 13
type input "MACDTrendStrategy.py"
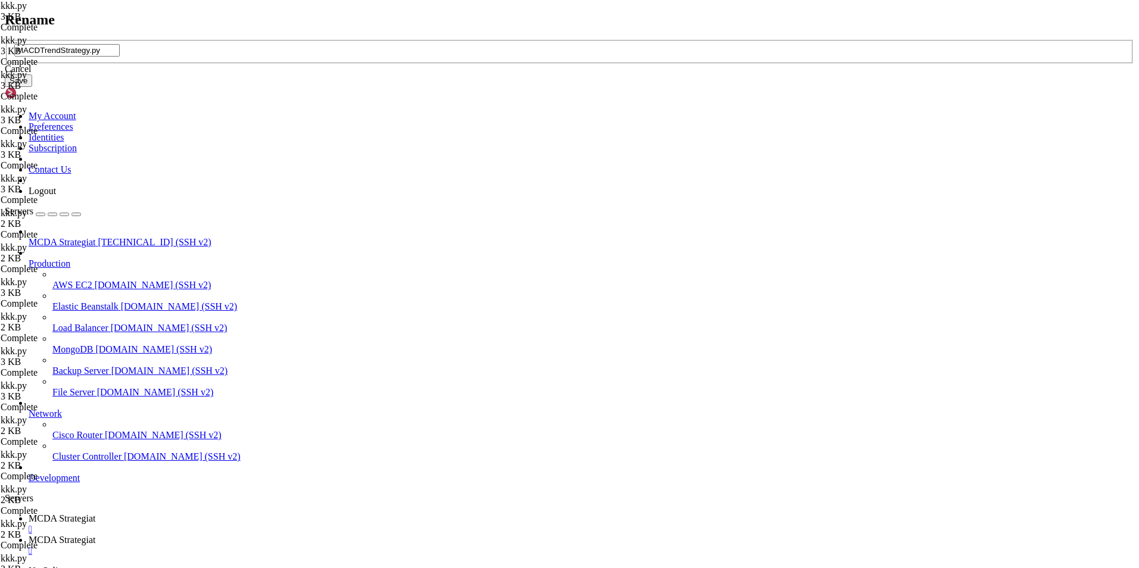
click at [32, 87] on button "Save" at bounding box center [18, 80] width 27 height 13
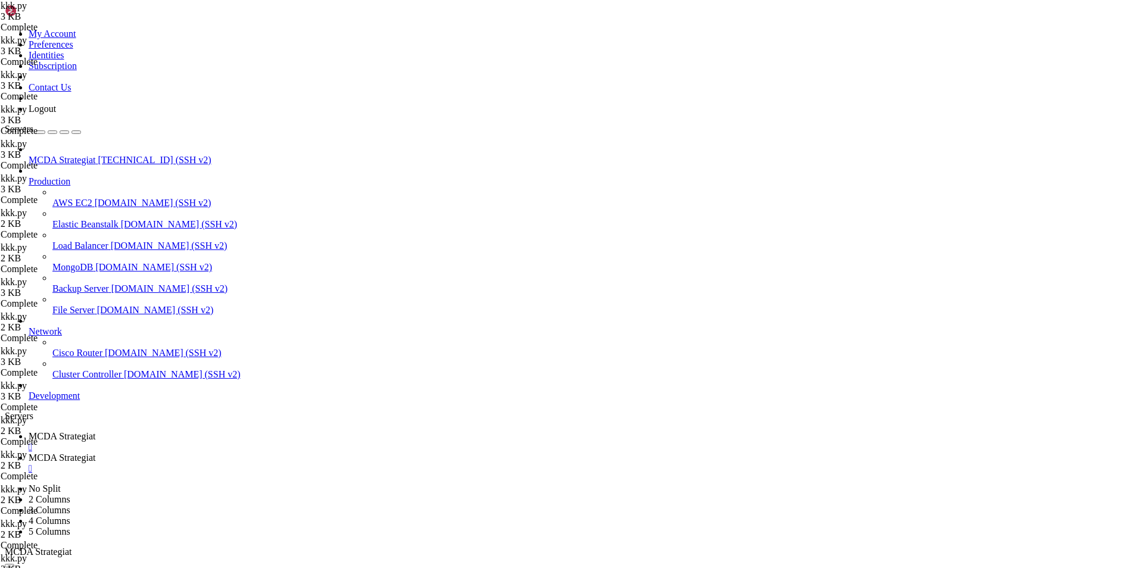
click at [95, 431] on span "MCDA Strategiat" at bounding box center [62, 436] width 67 height 10
click at [286, 453] on link "MCDA Strategiat " at bounding box center [581, 463] width 1105 height 21
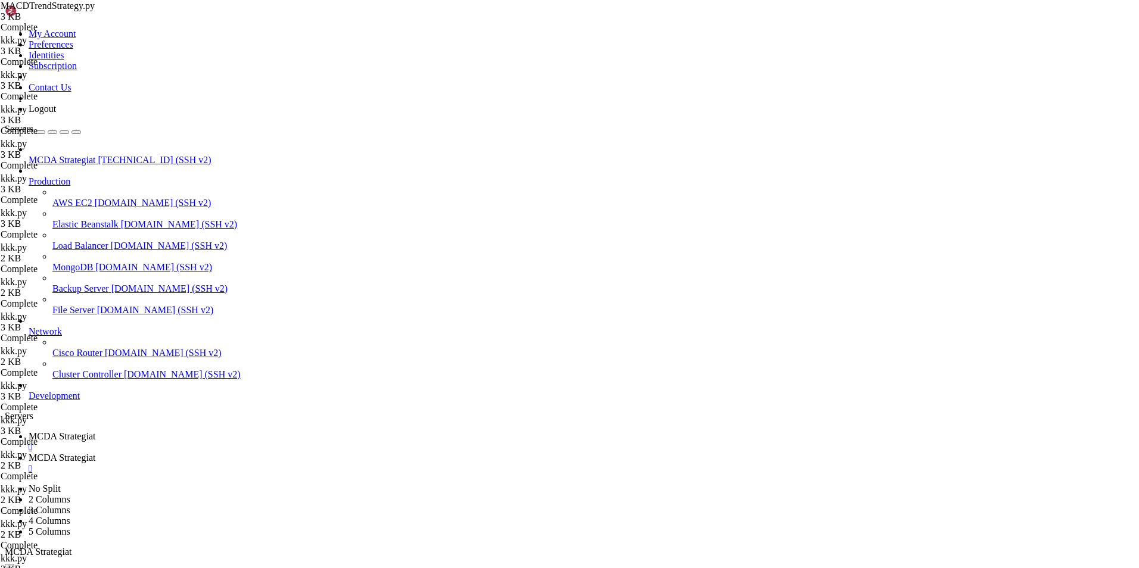
click at [95, 431] on span "MCDA Strategiat" at bounding box center [62, 436] width 67 height 10
click at [95, 453] on span "MCDA Strategiat" at bounding box center [62, 458] width 67 height 10
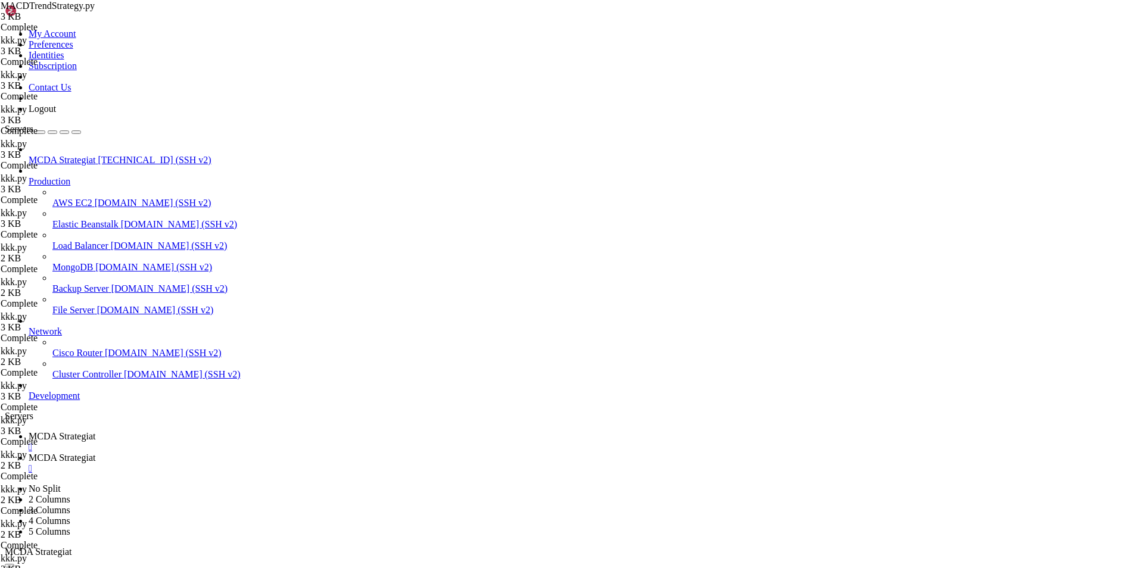
type input "/root/ft_userdata/user_data"
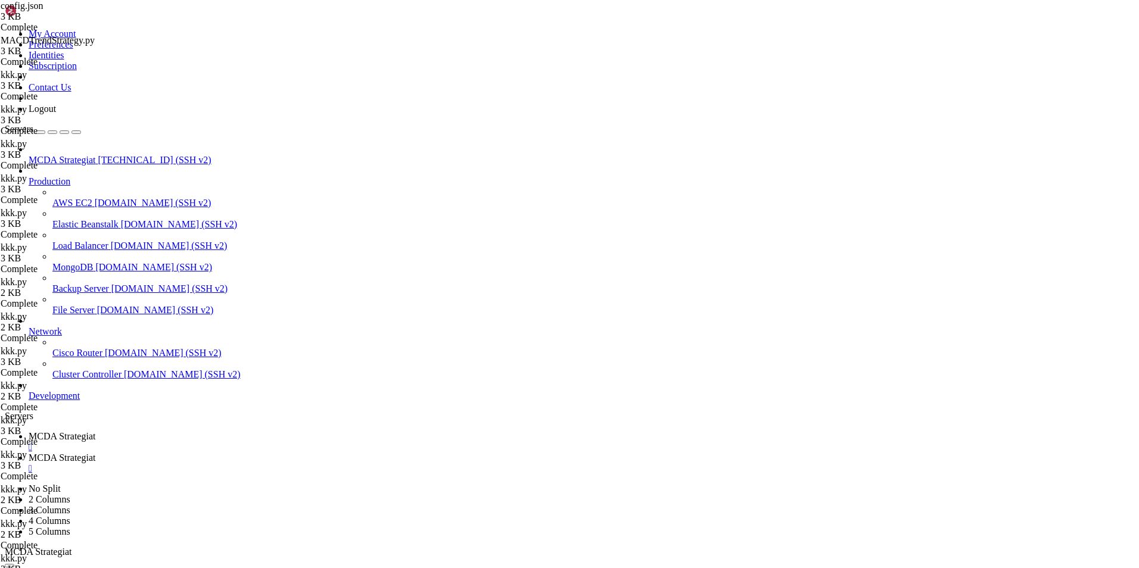
scroll to position [0, 7]
type textarea ""SOL/USDT""
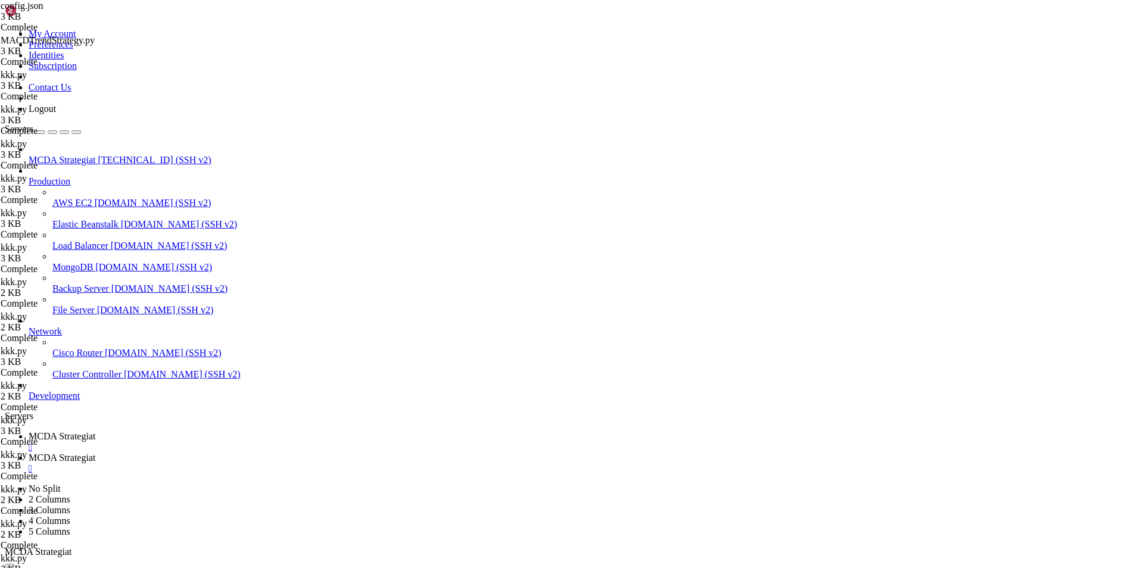
click at [95, 431] on span "MCDA Strategiat" at bounding box center [62, 436] width 67 height 10
drag, startPoint x: 892, startPoint y: 857, endPoint x: 197, endPoint y: 857, distance: 695.7
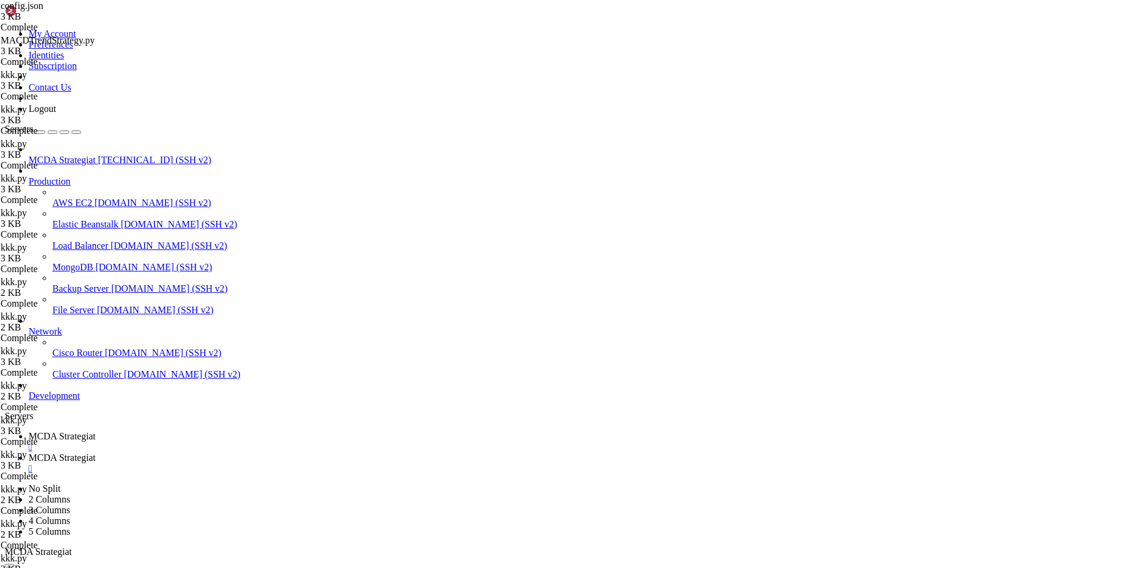
drag, startPoint x: 198, startPoint y: 855, endPoint x: 886, endPoint y: 857, distance: 687.4
copy x-row "docker compose run --rm freqtrade download-data --exchange binance -t 1h -p BTC…"
drag, startPoint x: 991, startPoint y: 1039, endPoint x: 1045, endPoint y: 1217, distance: 185.6
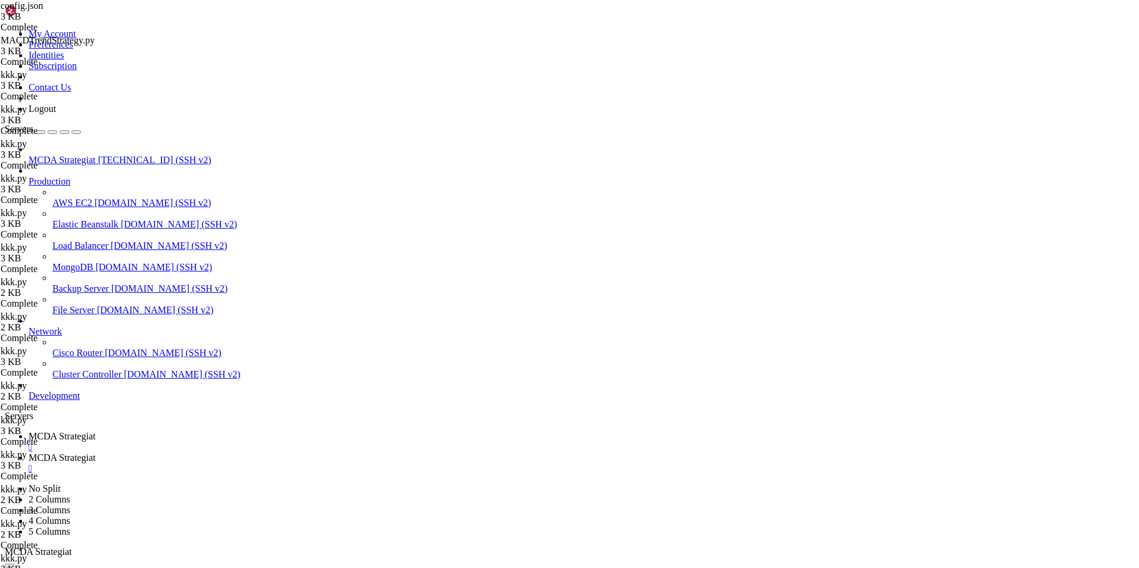
drag, startPoint x: 832, startPoint y: 1147, endPoint x: 506, endPoint y: 1135, distance: 326.6
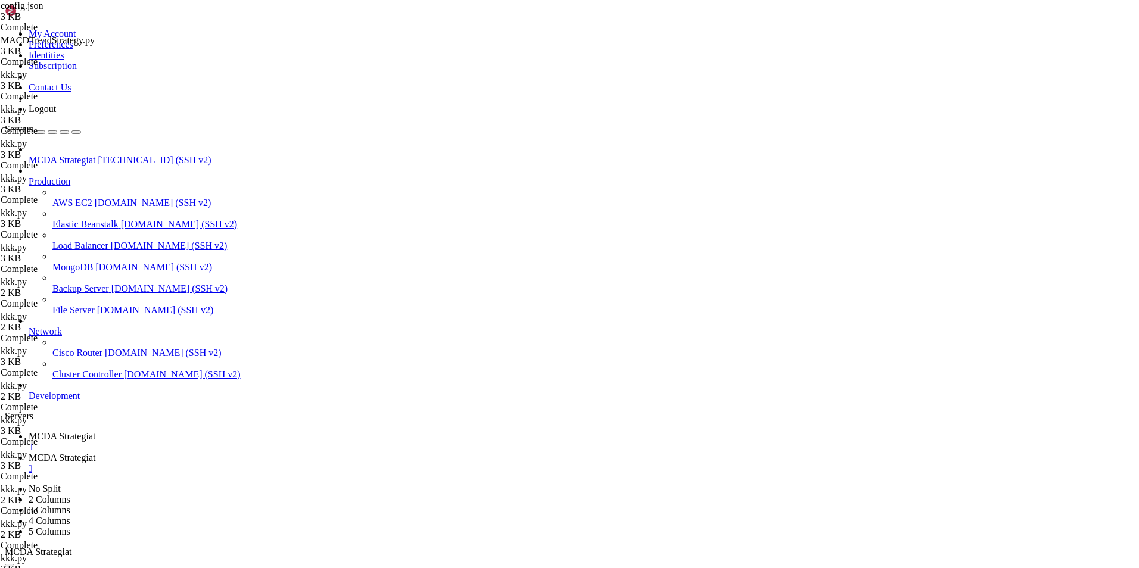
drag, startPoint x: 186, startPoint y: 780, endPoint x: 634, endPoint y: 781, distance: 447.3
copy x-row "docker compose run --rm freqtrade backtesting --strategy MACDTrendStrategy --ti…"
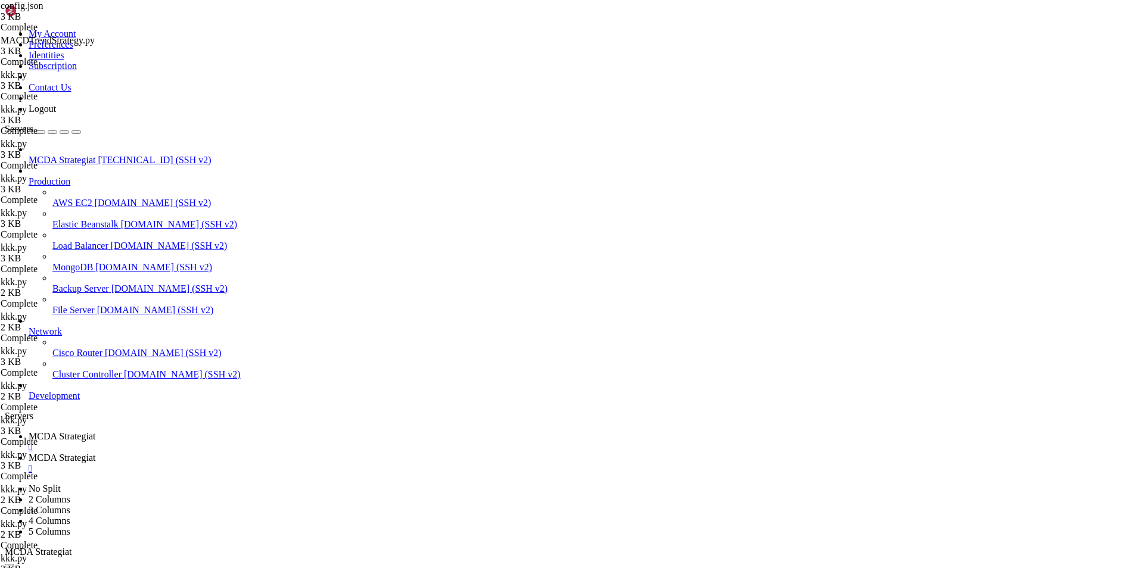
scroll to position [67732, 0]
drag, startPoint x: 250, startPoint y: 1012, endPoint x: 288, endPoint y: 1012, distance: 38.7
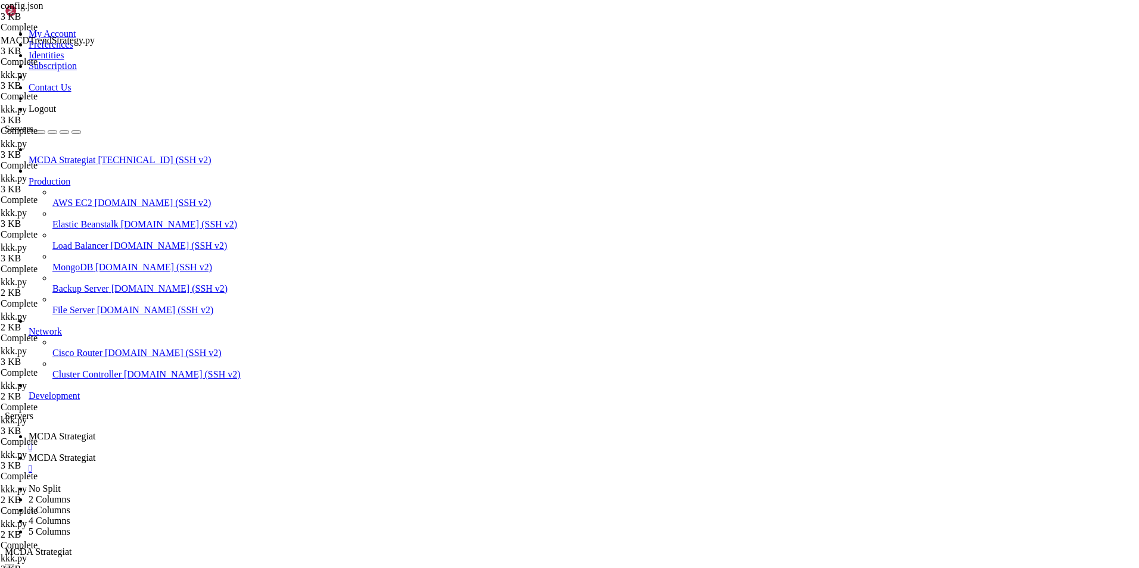
drag, startPoint x: 289, startPoint y: 1012, endPoint x: 248, endPoint y: 1011, distance: 40.5
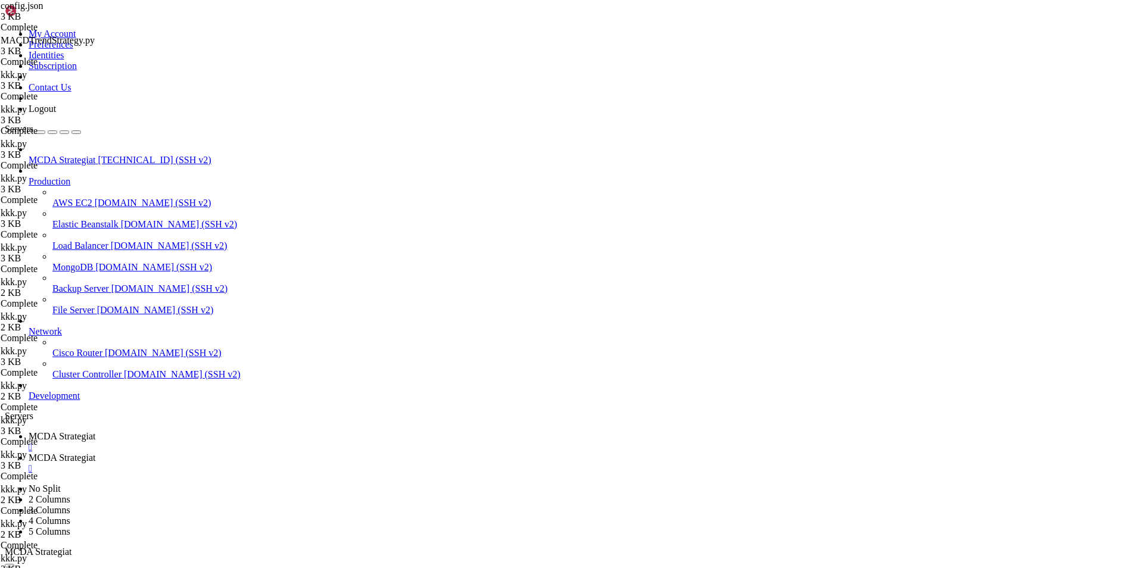
scroll to position [68849, 0]
drag, startPoint x: 692, startPoint y: 1130, endPoint x: 10, endPoint y: 698, distance: 807.2
copy div "┏━━━━━━━━━━┳━━━━━━━━┳━━━━━━━━━━━━━━┳━━━━━━━━━━━━━━━━━┳━━━━━━━━━━━━━━┳━━━━━━━━━━…"
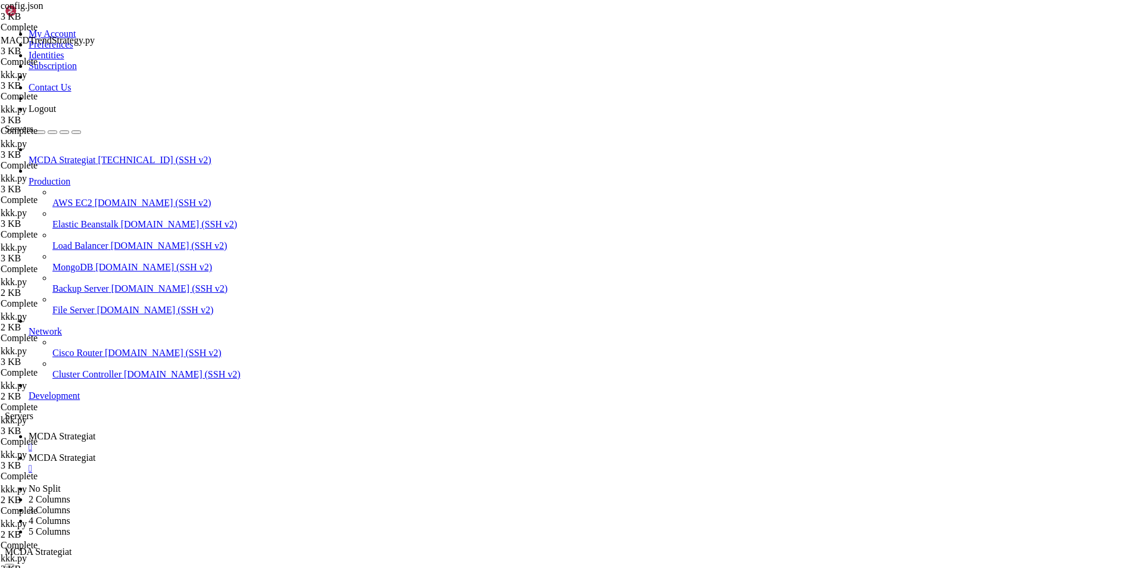
scroll to position [69796, 0]
click at [95, 453] on span "MCDA Strategiat" at bounding box center [62, 458] width 67 height 10
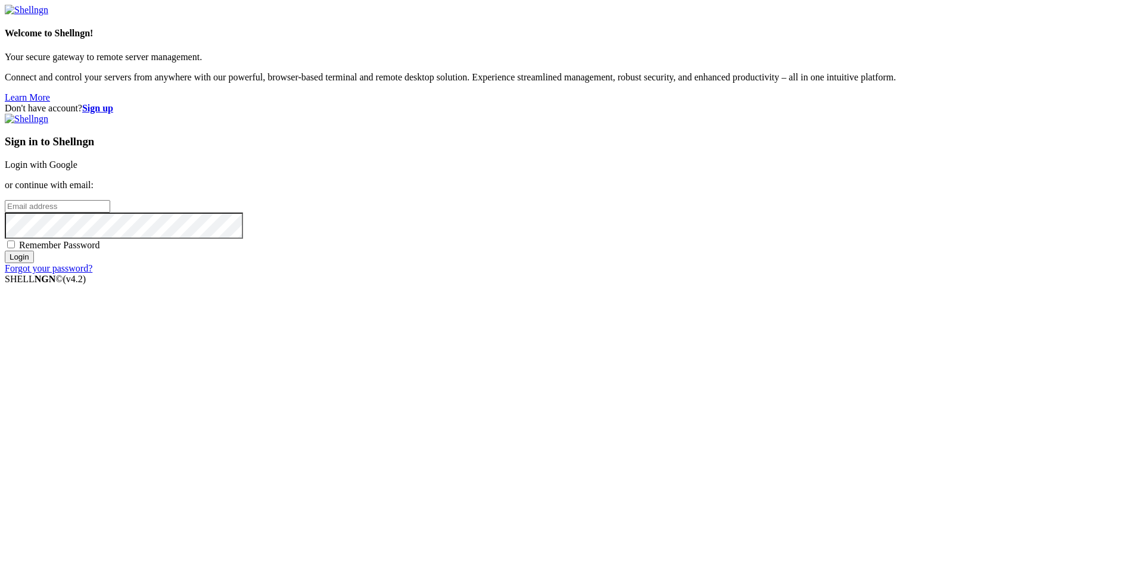
type input "root"
click at [34, 263] on input "Login" at bounding box center [19, 257] width 29 height 13
click at [77, 170] on link "Login with Google" at bounding box center [41, 165] width 73 height 10
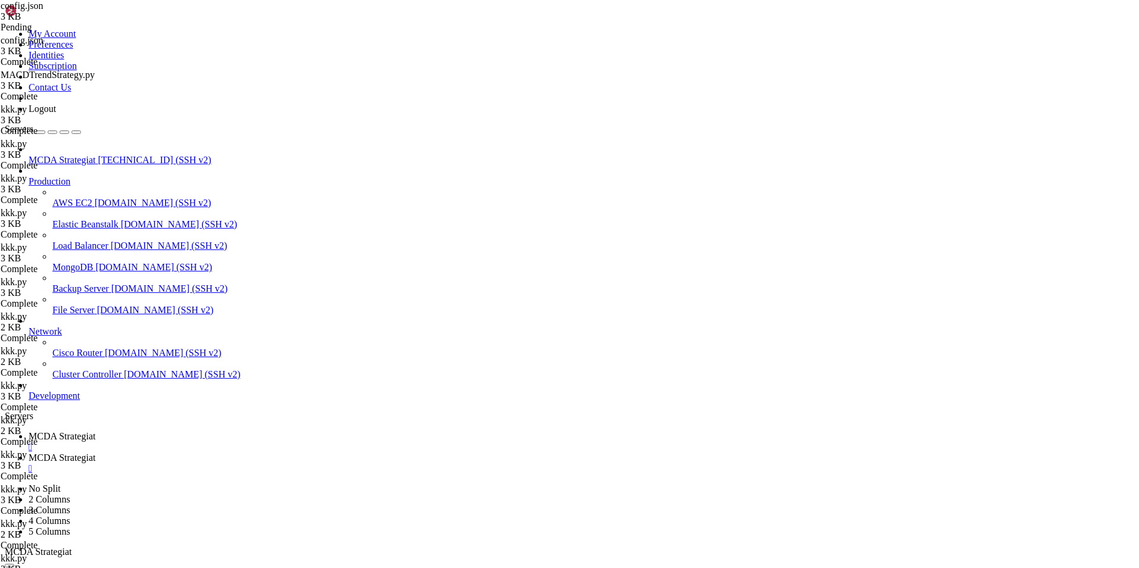
scroll to position [69814, 0]
click at [298, 453] on link "MCDA Strategiat " at bounding box center [581, 463] width 1105 height 21
drag, startPoint x: 368, startPoint y: 536, endPoint x: 184, endPoint y: 52, distance: 517.8
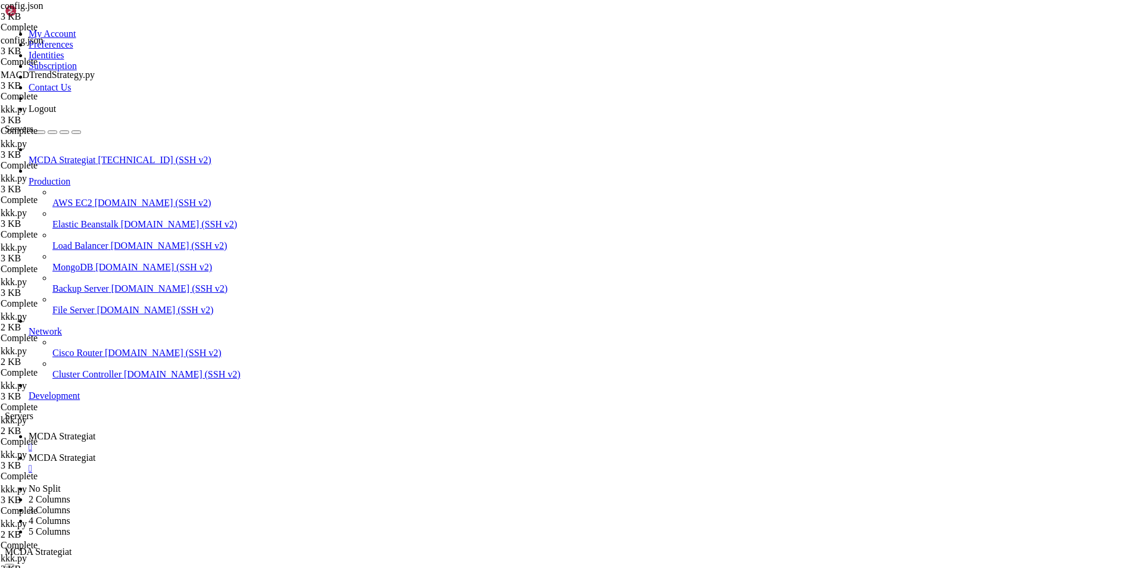
type textarea "{ "$schema": "[URL][DOMAIN_NAME]","
click at [95, 431] on span "MCDA Strategiat" at bounding box center [62, 436] width 67 height 10
